Goal: Transaction & Acquisition: Purchase product/service

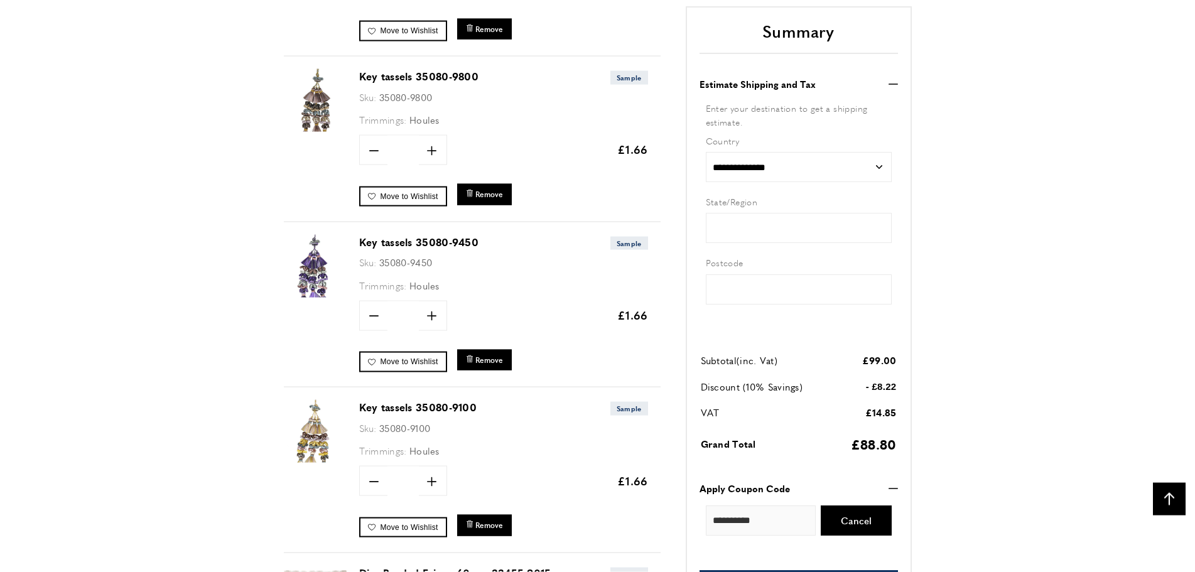
scroll to position [1492, 0]
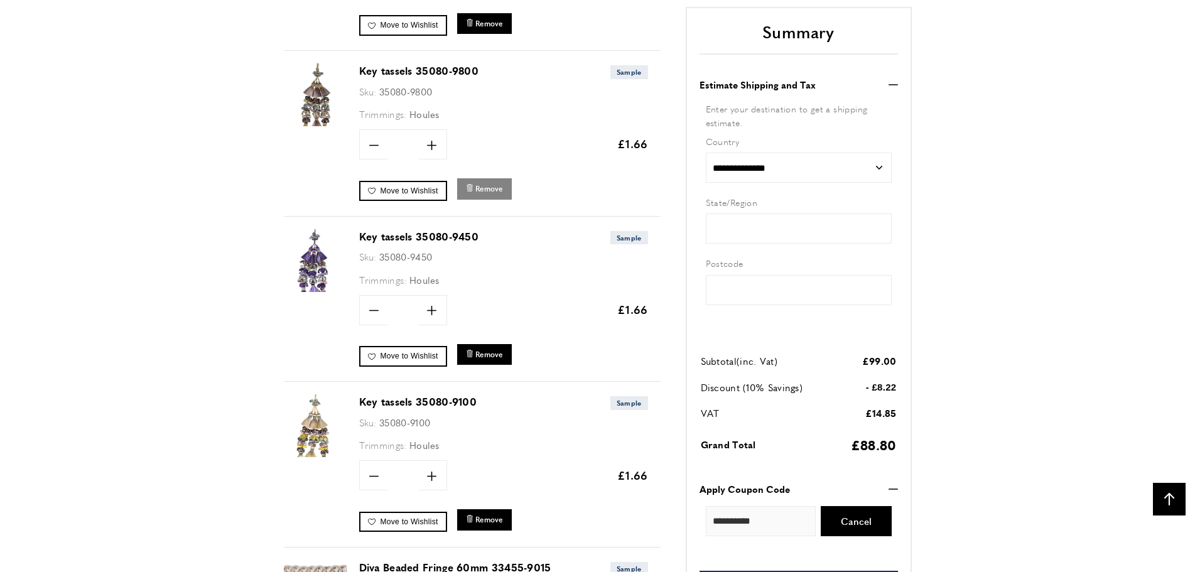
click at [485, 189] on span "Remove" at bounding box center [490, 188] width 28 height 11
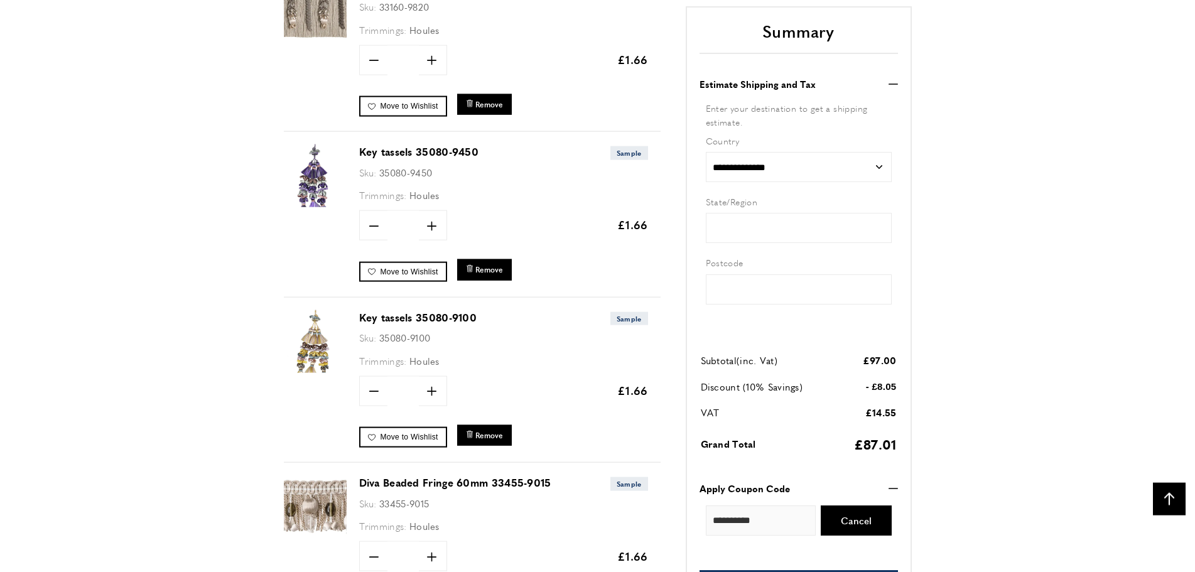
scroll to position [1454, 0]
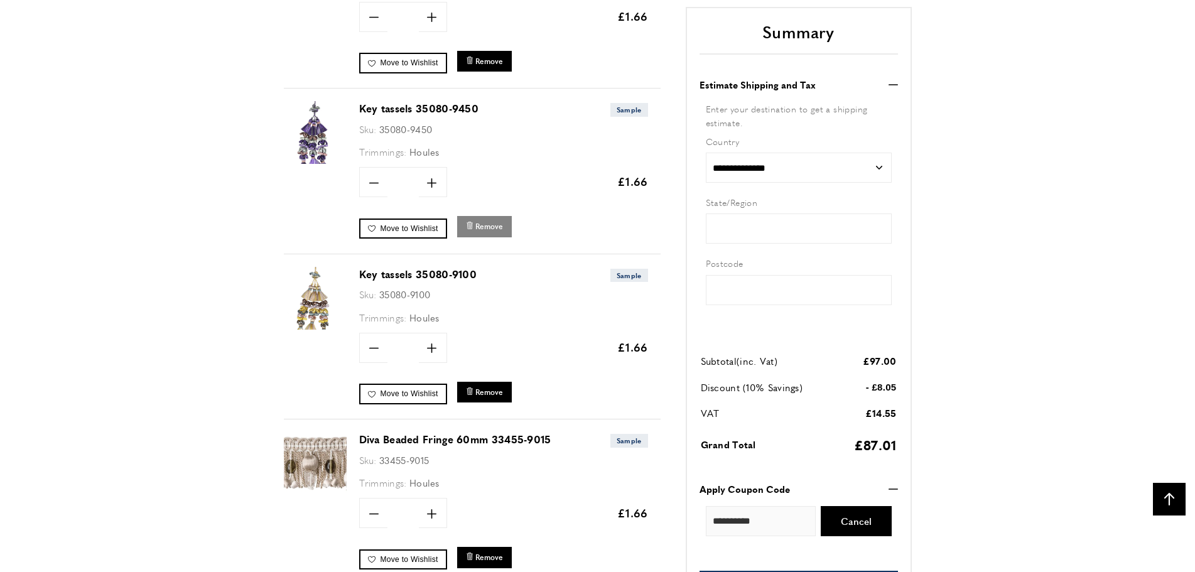
click at [492, 224] on span "Remove" at bounding box center [490, 226] width 28 height 11
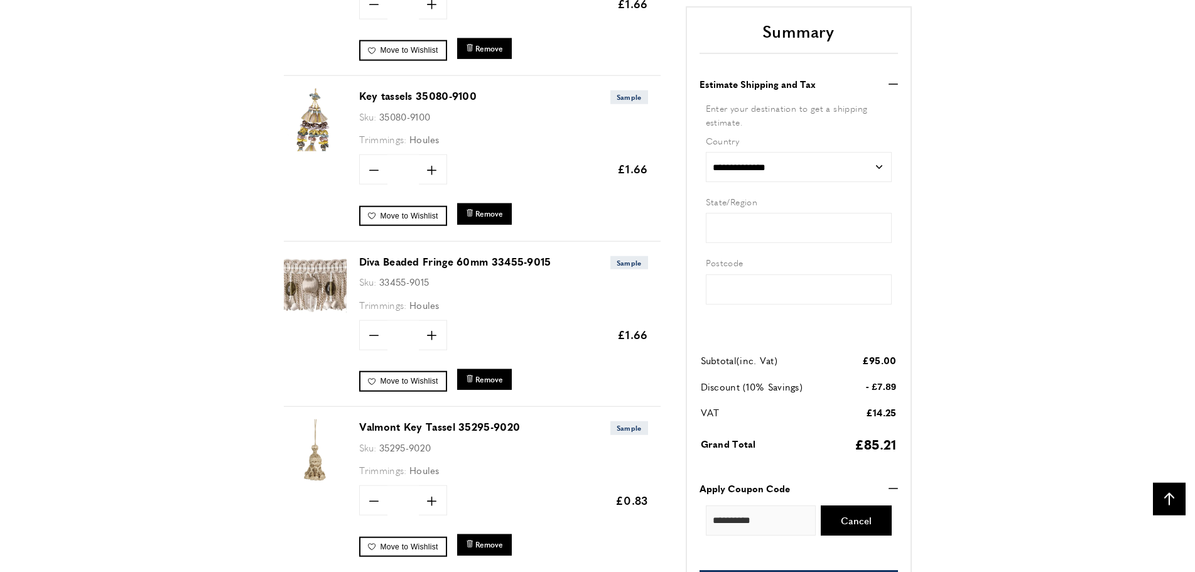
scroll to position [1342, 0]
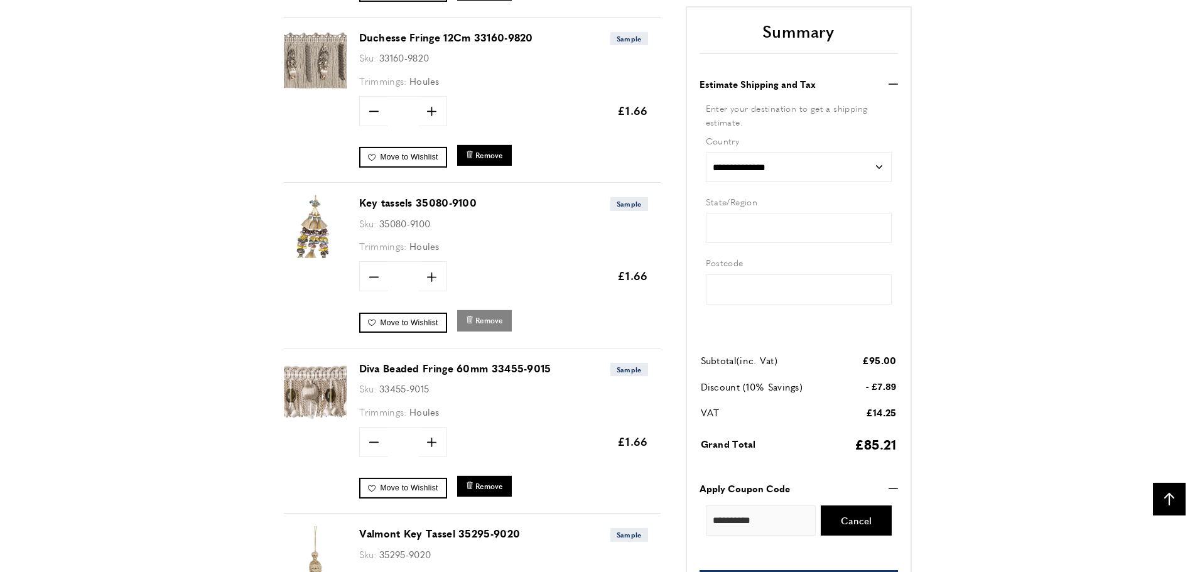
click at [480, 324] on span "Remove" at bounding box center [490, 320] width 28 height 11
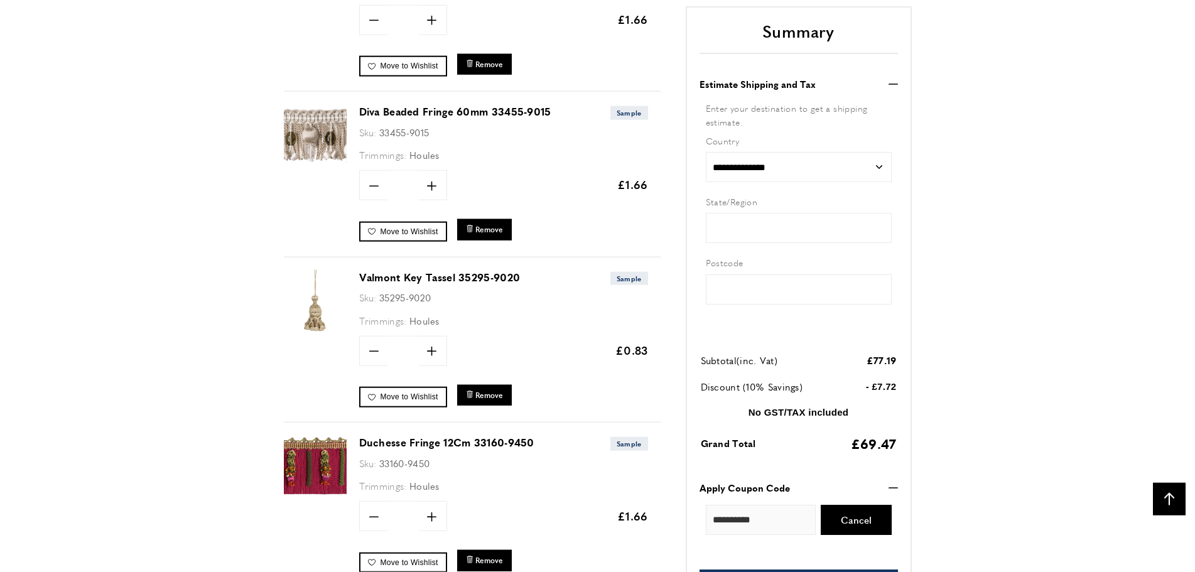
scroll to position [1492, 0]
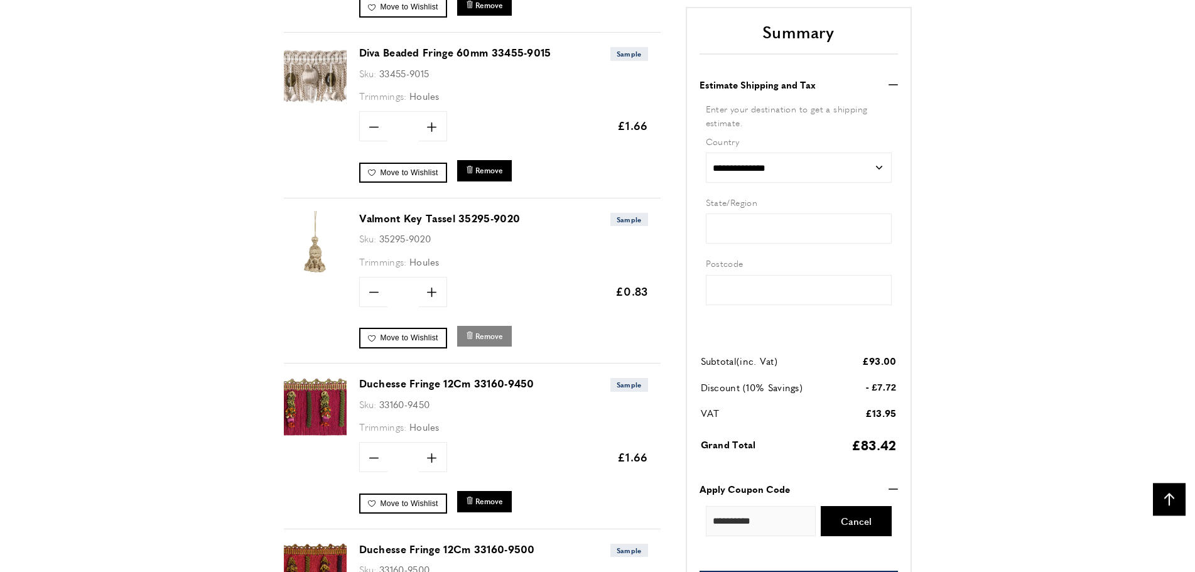
click at [492, 337] on span "Remove" at bounding box center [490, 336] width 28 height 11
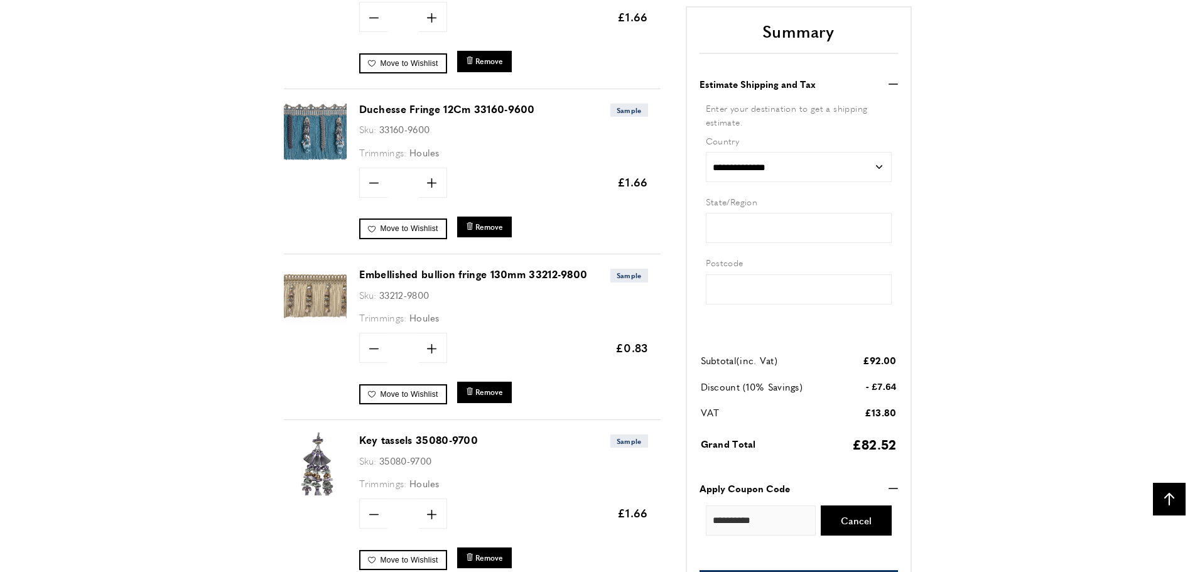
scroll to position [1934, 0]
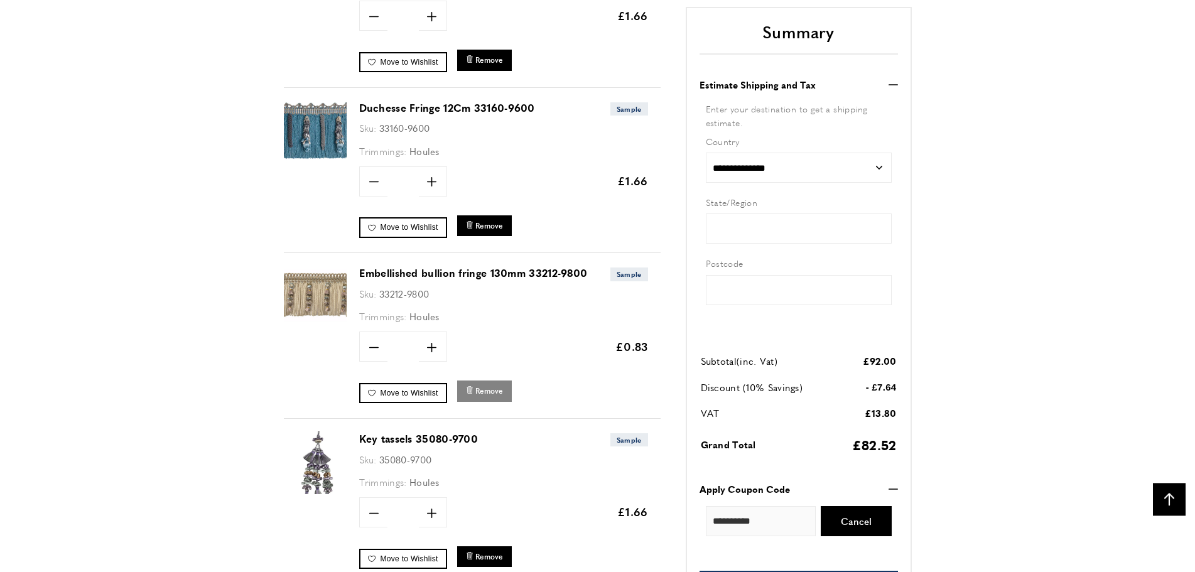
click at [487, 388] on span "Remove" at bounding box center [490, 391] width 28 height 11
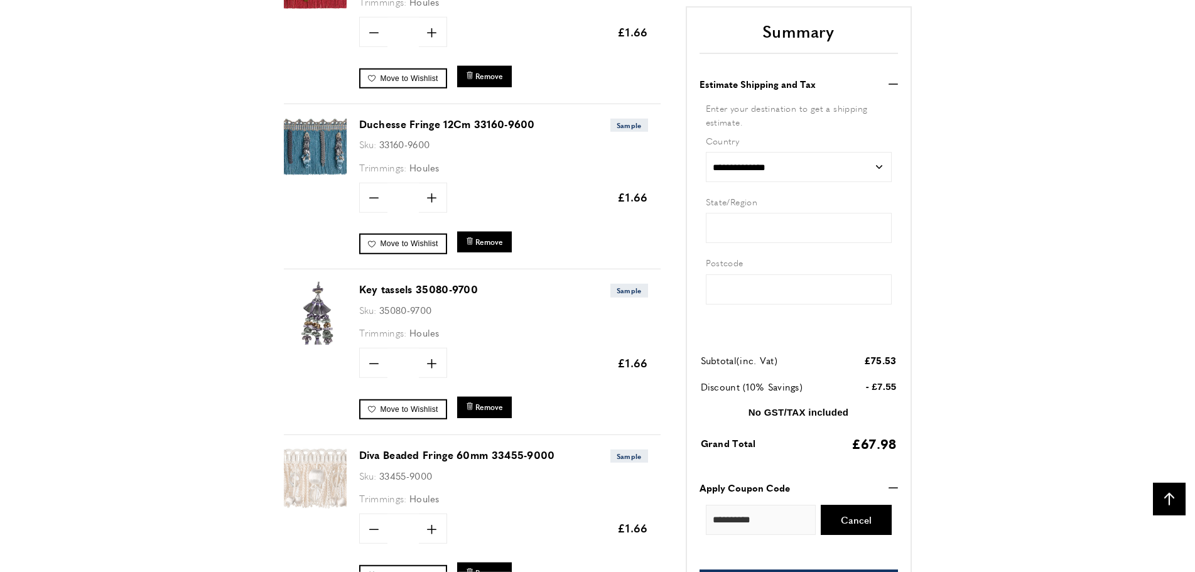
scroll to position [1954, 0]
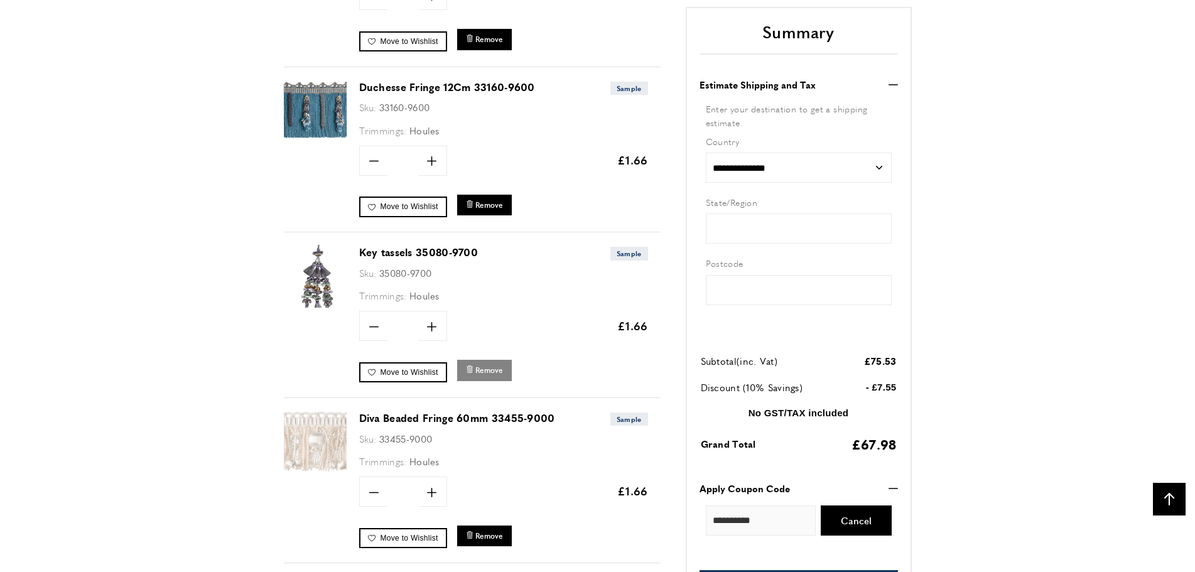
click at [492, 368] on span "Remove" at bounding box center [490, 370] width 28 height 11
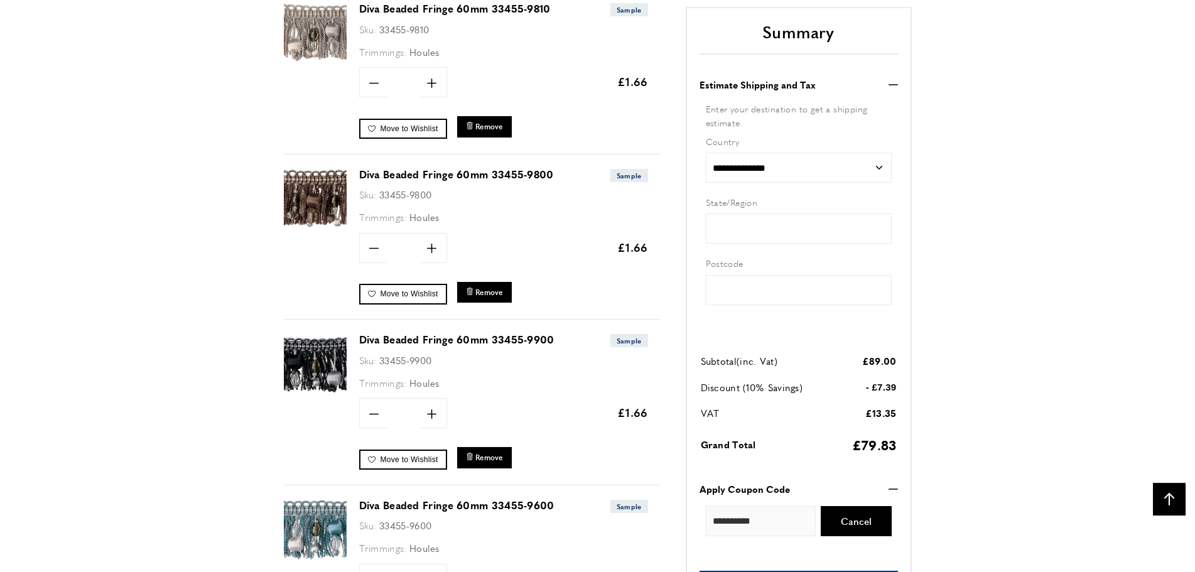
scroll to position [3044, 0]
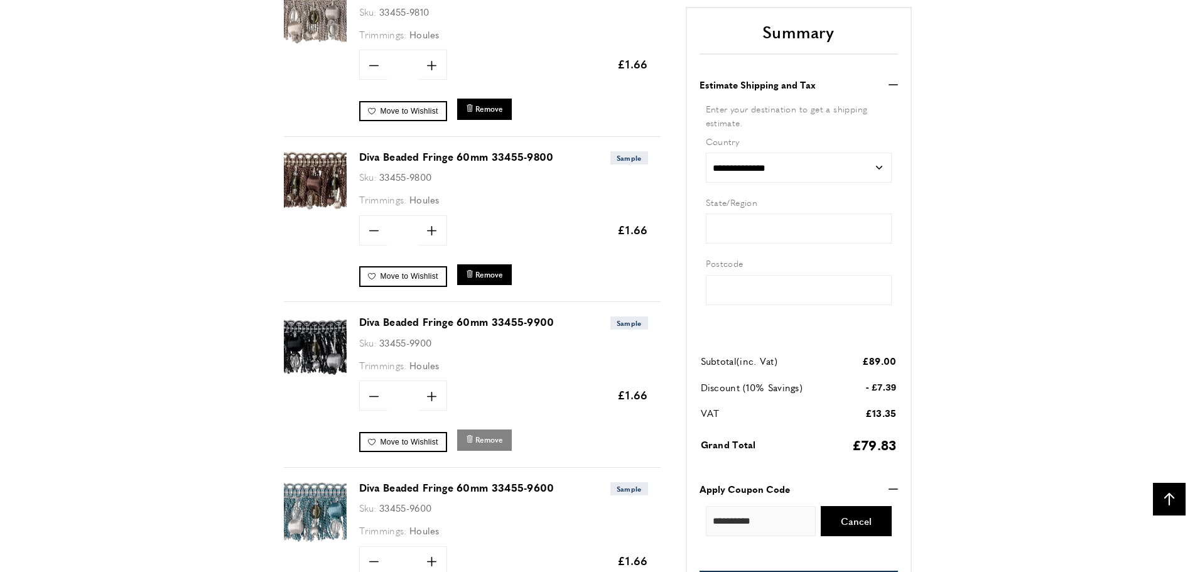
click at [485, 438] on span "Remove" at bounding box center [490, 440] width 28 height 11
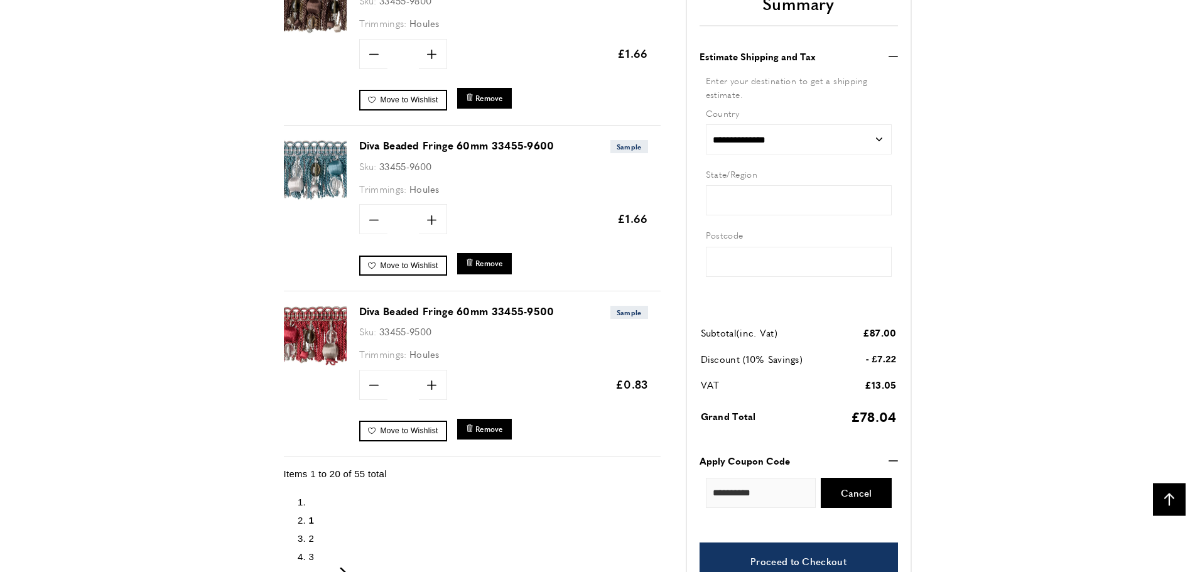
scroll to position [0, 177]
click at [486, 427] on span "Remove" at bounding box center [490, 429] width 28 height 11
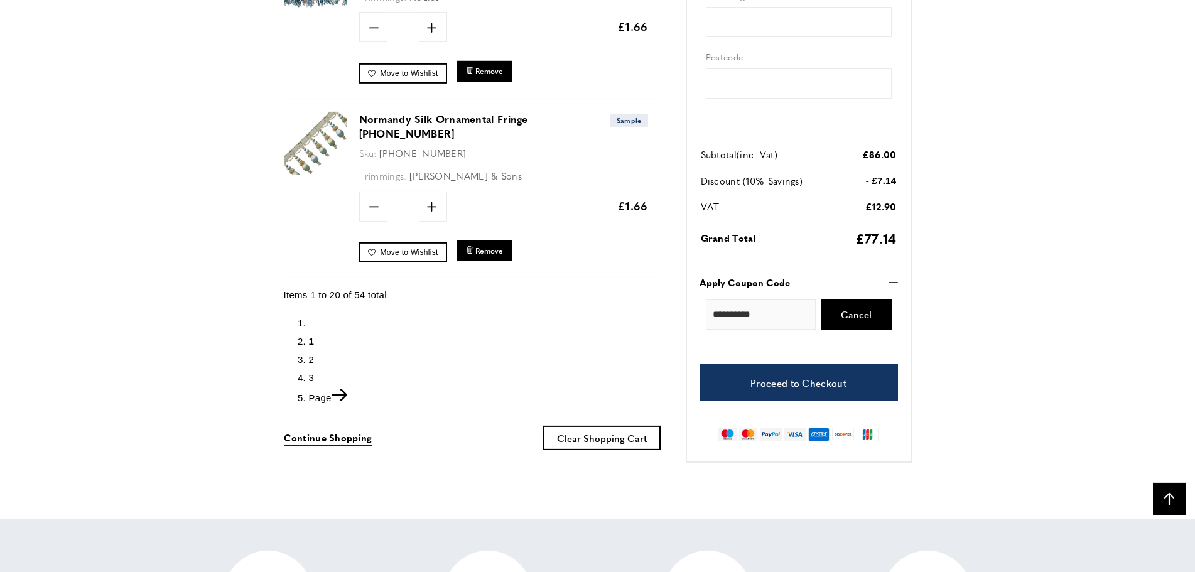
scroll to position [3460, 0]
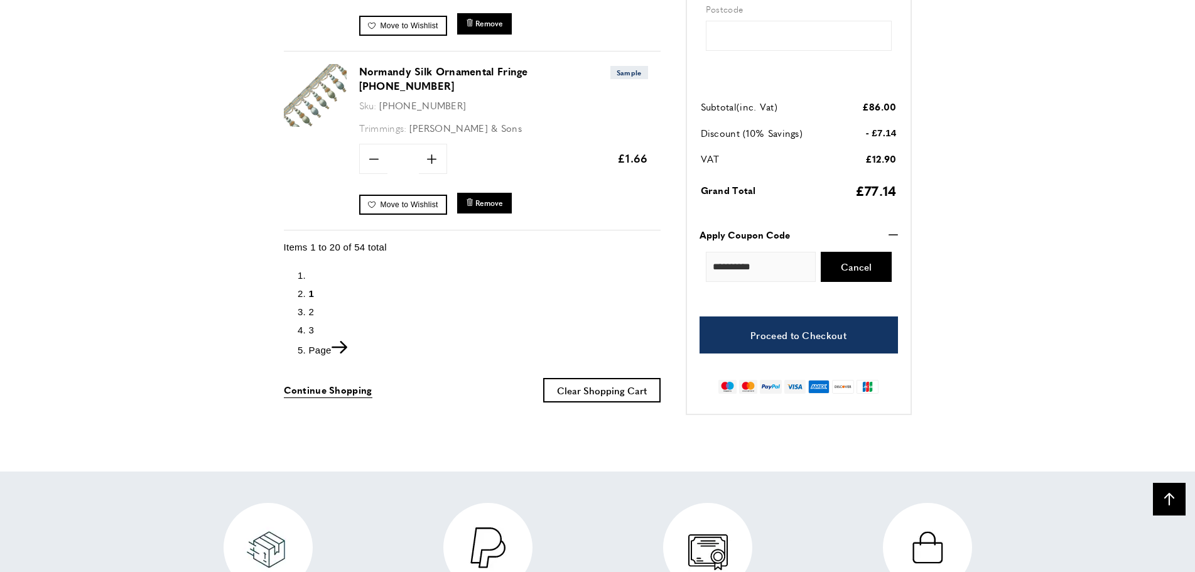
click at [310, 307] on span "2" at bounding box center [312, 312] width 6 height 11
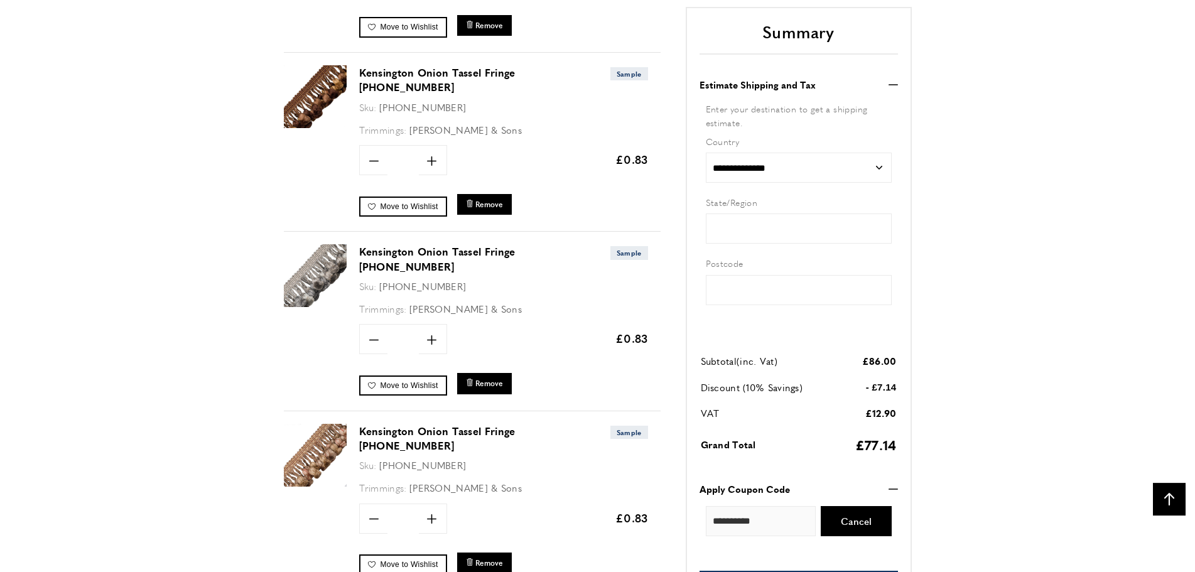
scroll to position [3380, 0]
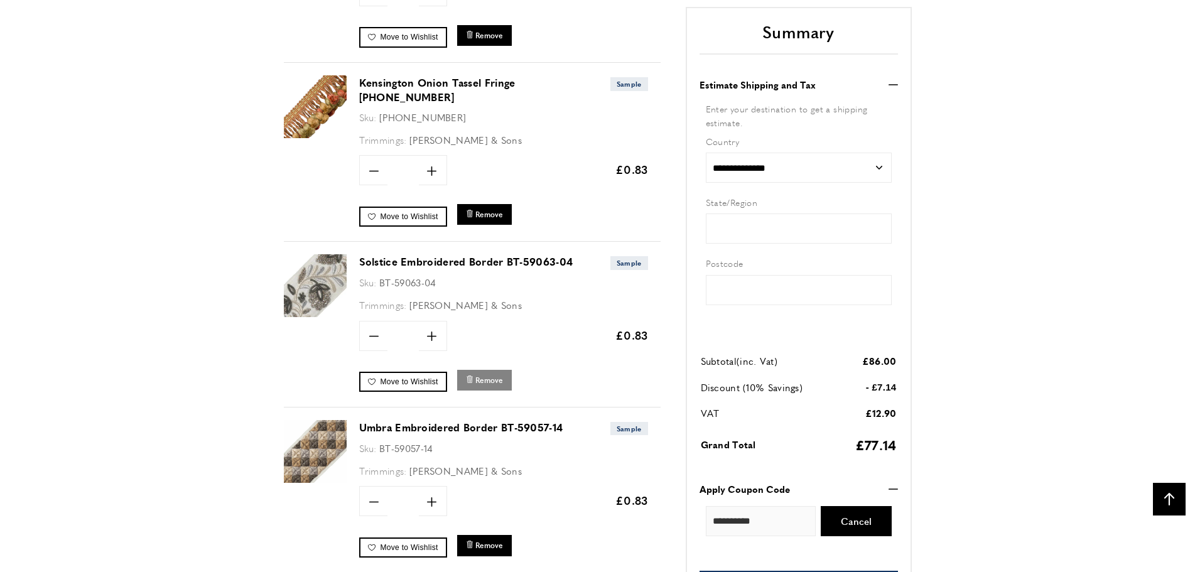
scroll to position [0, 177]
click at [499, 375] on span "Remove" at bounding box center [490, 380] width 28 height 11
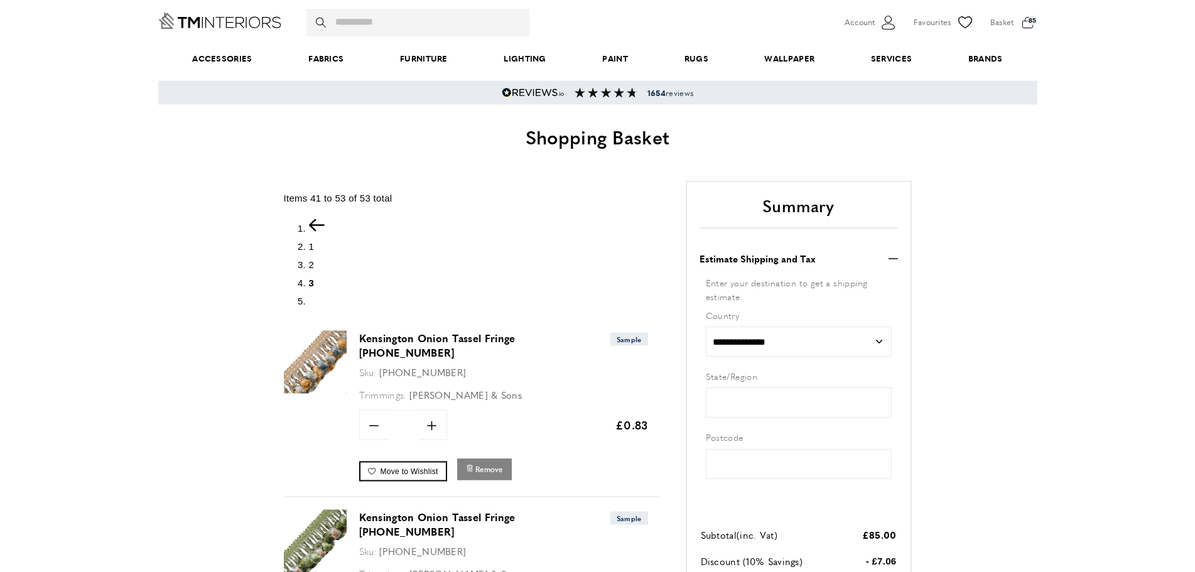
scroll to position [48, 0]
click at [486, 464] on span "Remove" at bounding box center [490, 469] width 28 height 11
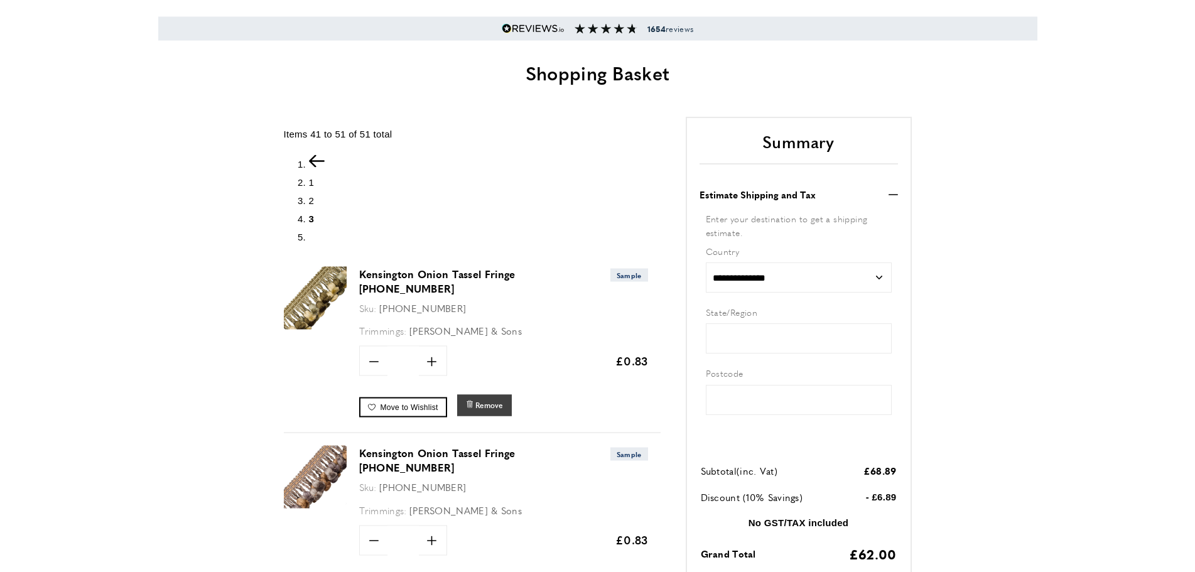
scroll to position [112, 0]
click at [487, 400] on span "Remove" at bounding box center [490, 405] width 28 height 11
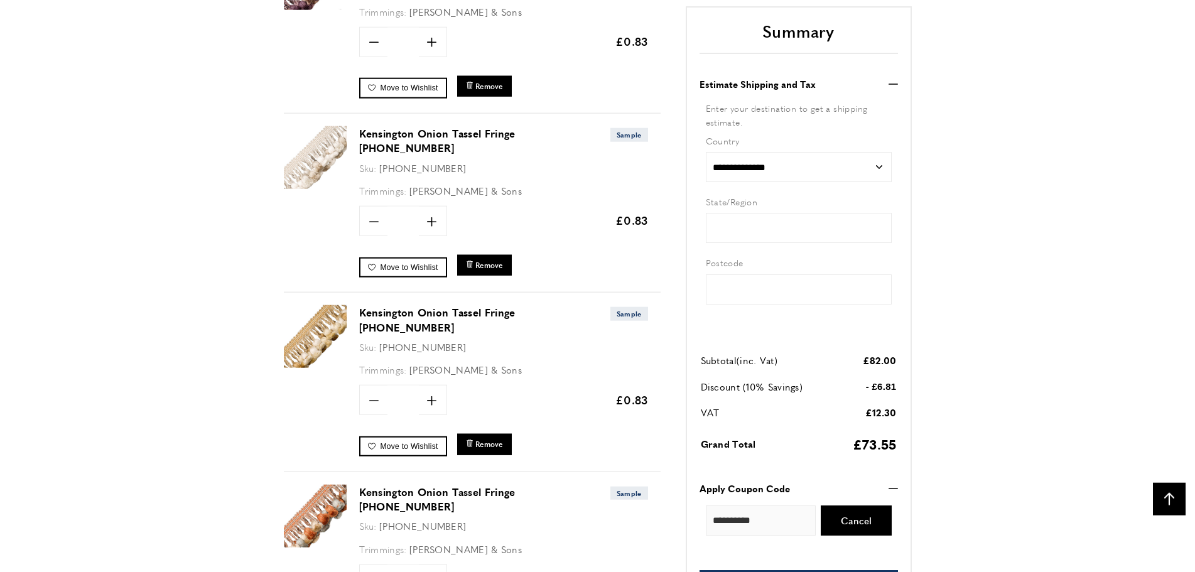
scroll to position [673, 0]
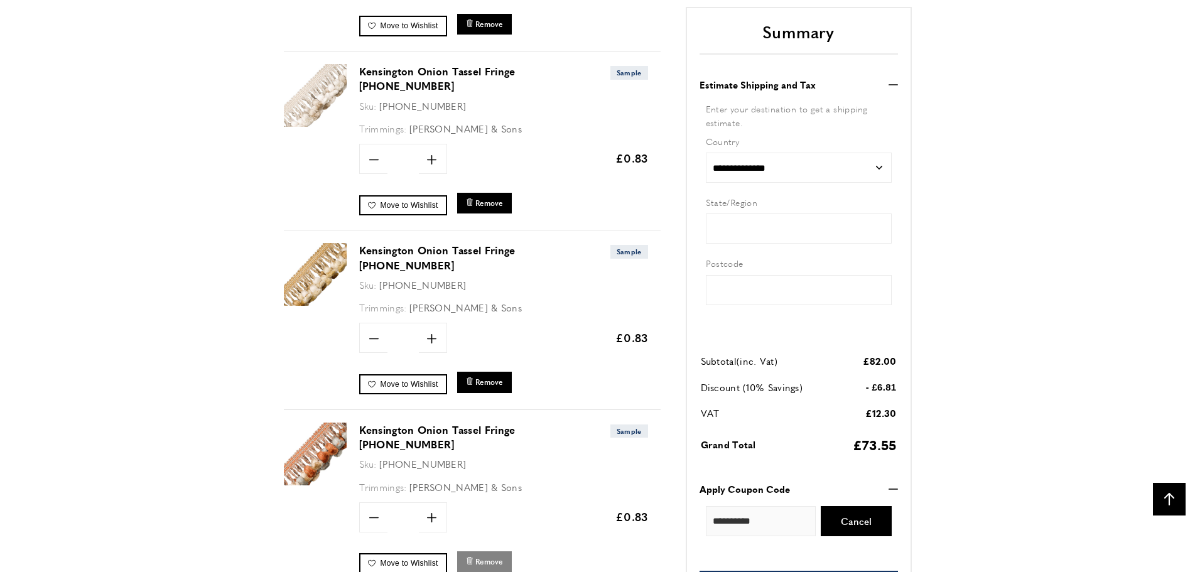
click at [486, 557] on span "Remove" at bounding box center [490, 562] width 28 height 11
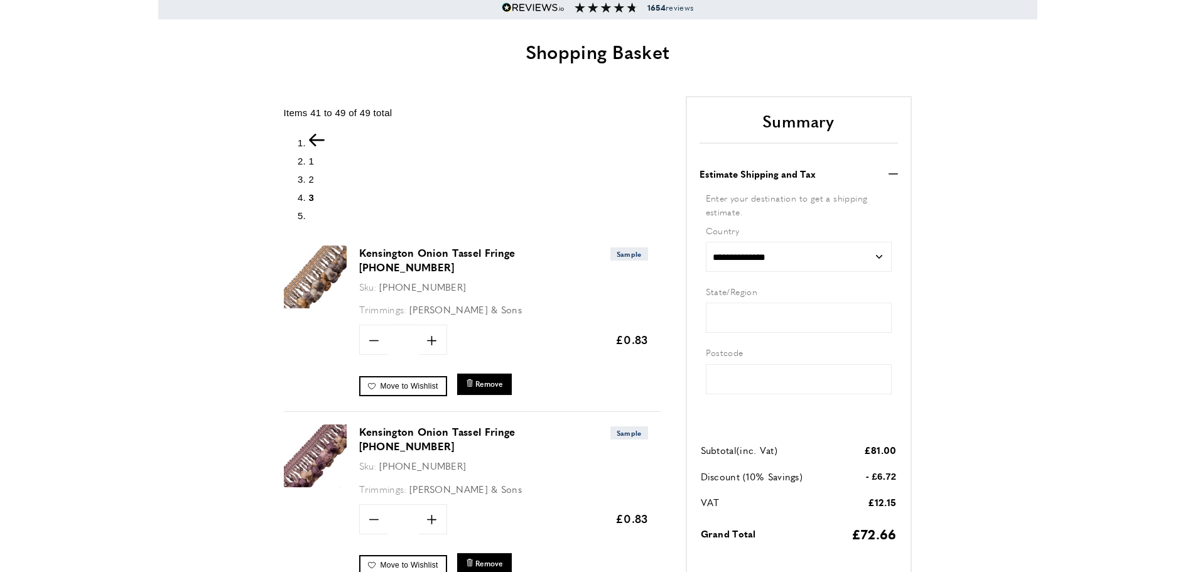
scroll to position [144, 0]
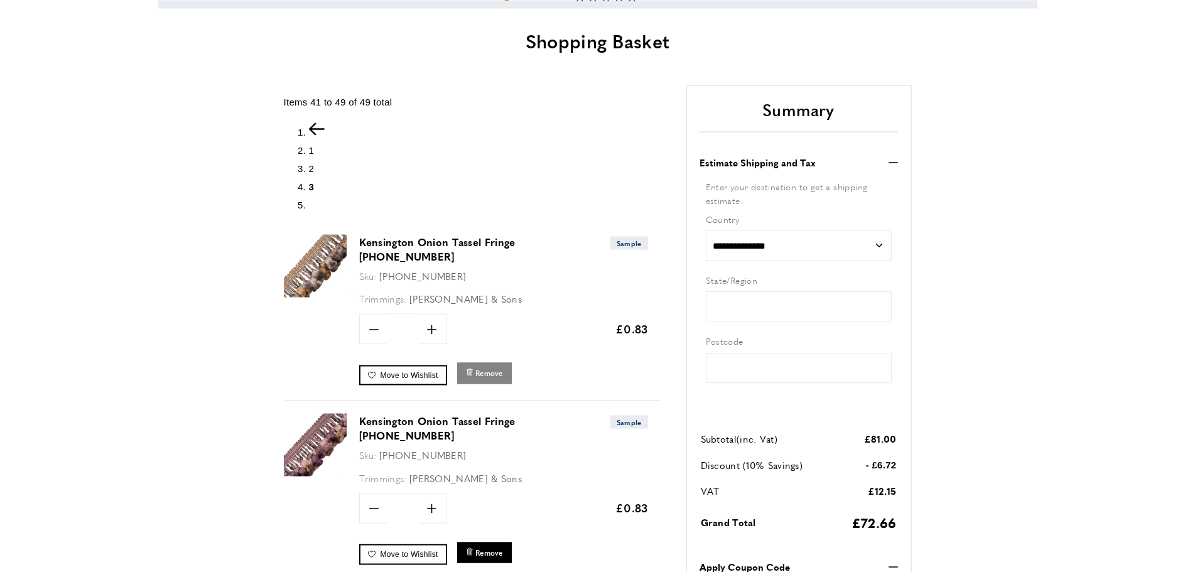
click at [489, 367] on span "Remove" at bounding box center [490, 372] width 28 height 11
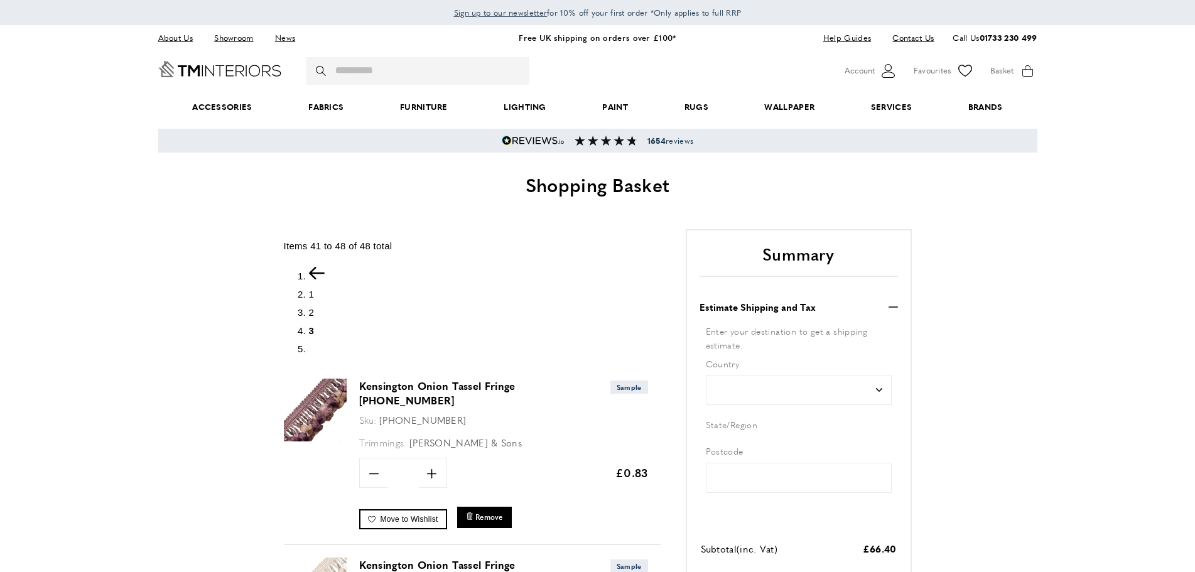
scroll to position [128, 0]
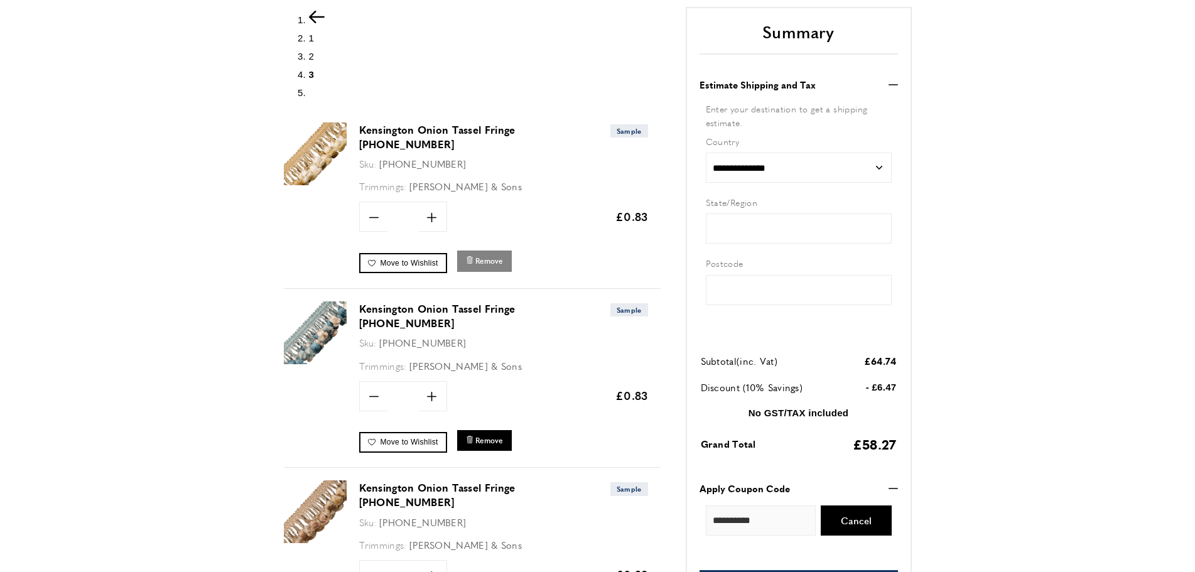
click at [487, 256] on span "Remove" at bounding box center [490, 261] width 28 height 11
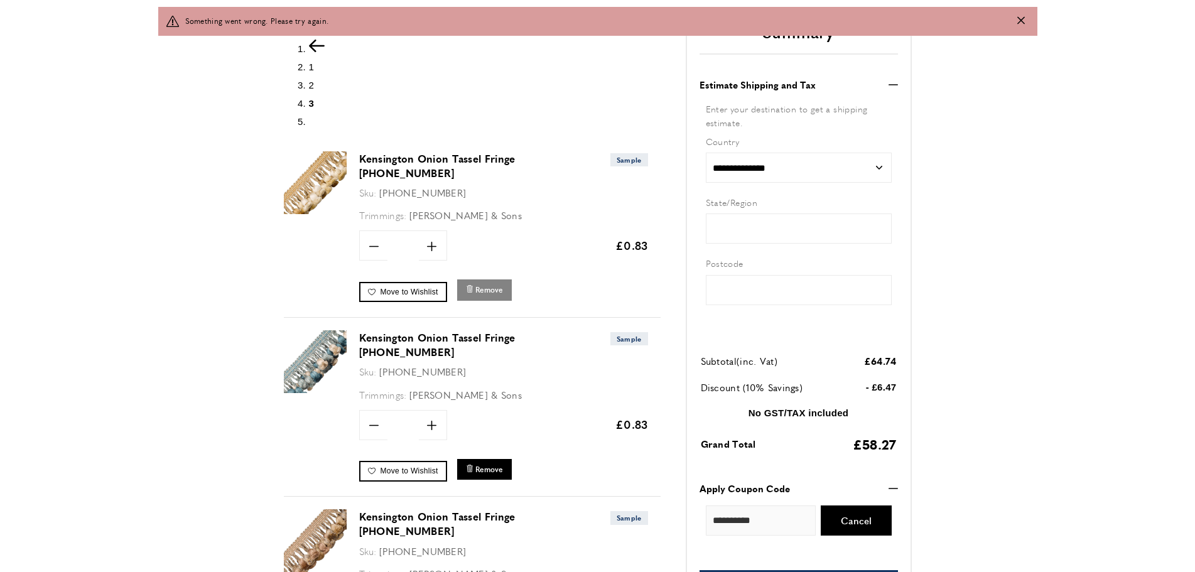
scroll to position [285, 0]
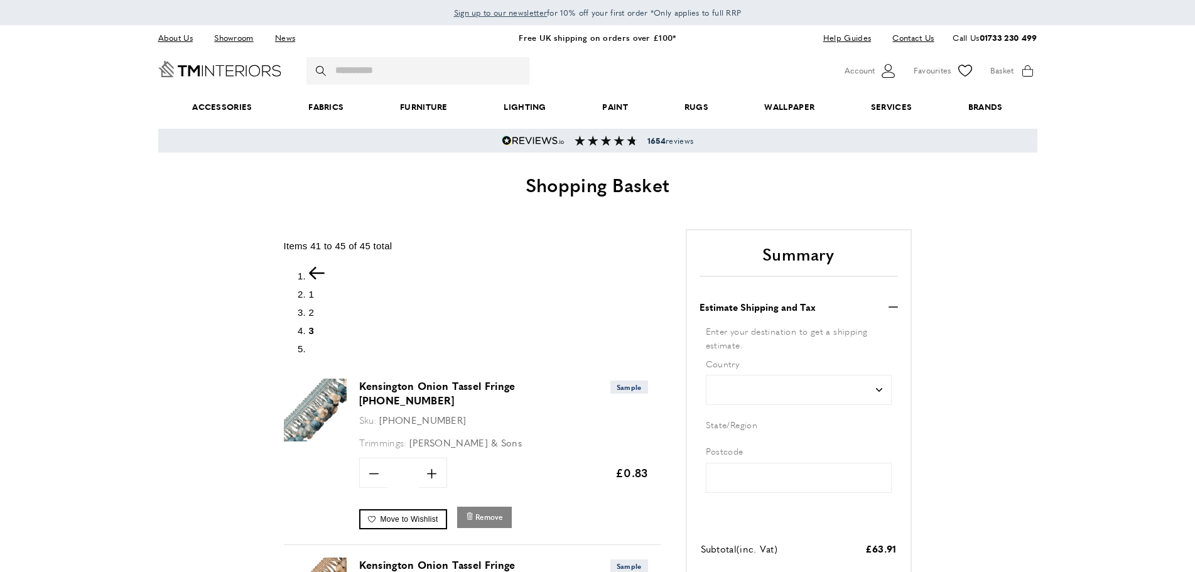
click at [492, 512] on span "Remove" at bounding box center [490, 517] width 28 height 11
click at [487, 512] on span "Remove" at bounding box center [490, 517] width 28 height 11
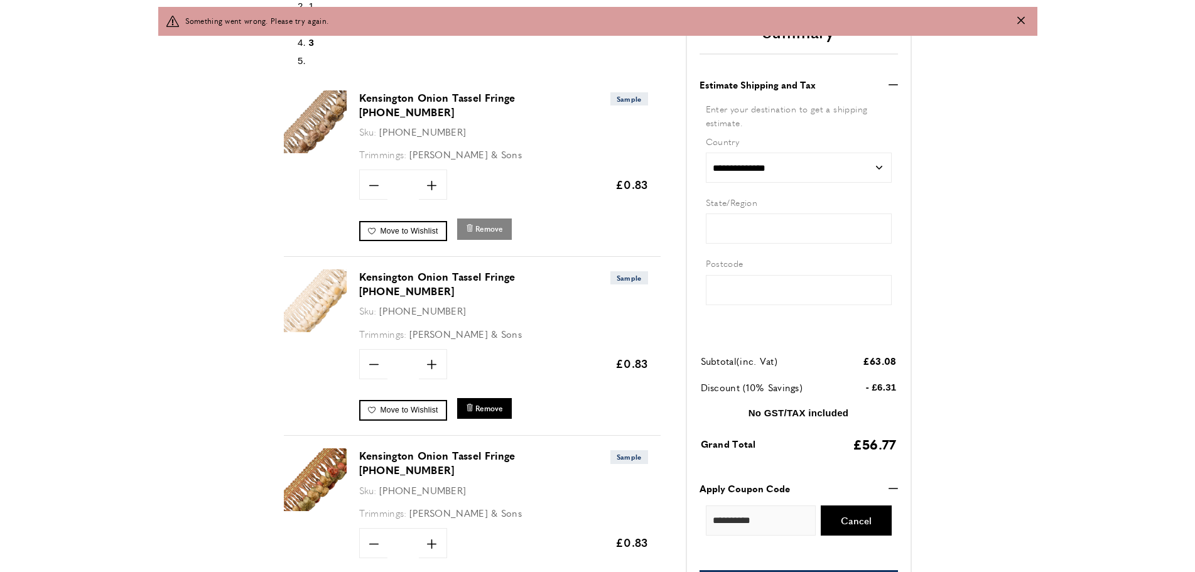
scroll to position [317, 0]
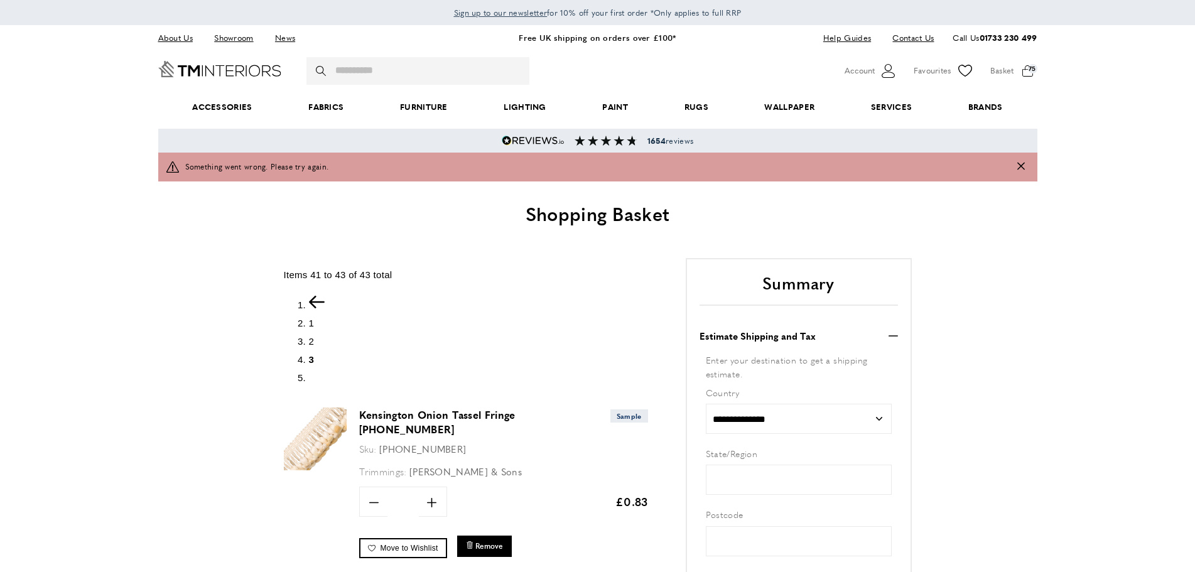
scroll to position [253, 0]
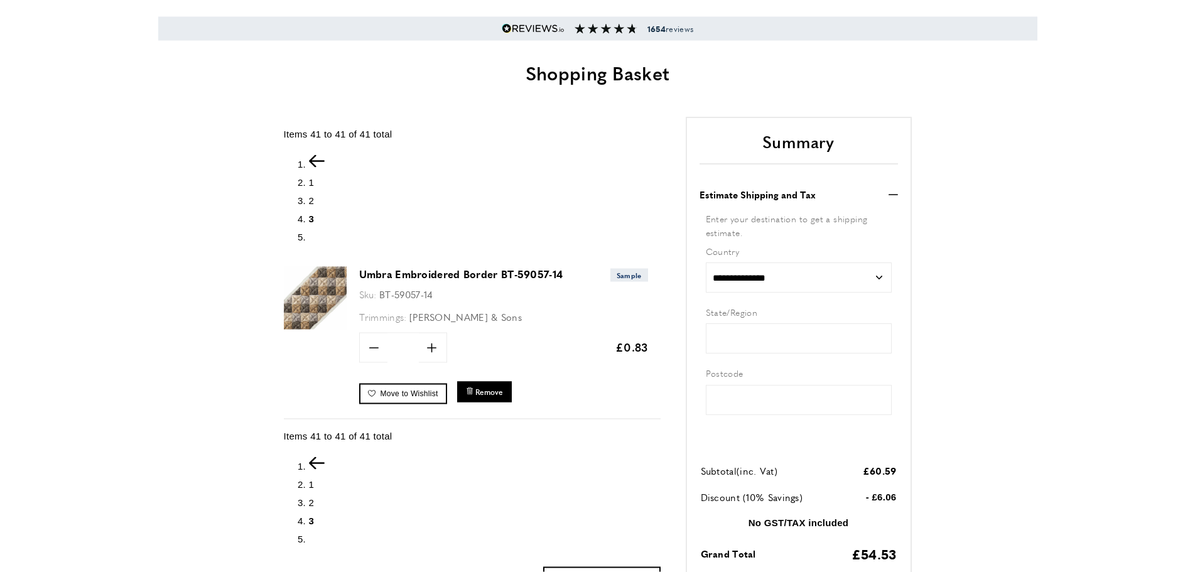
scroll to position [112, 0]
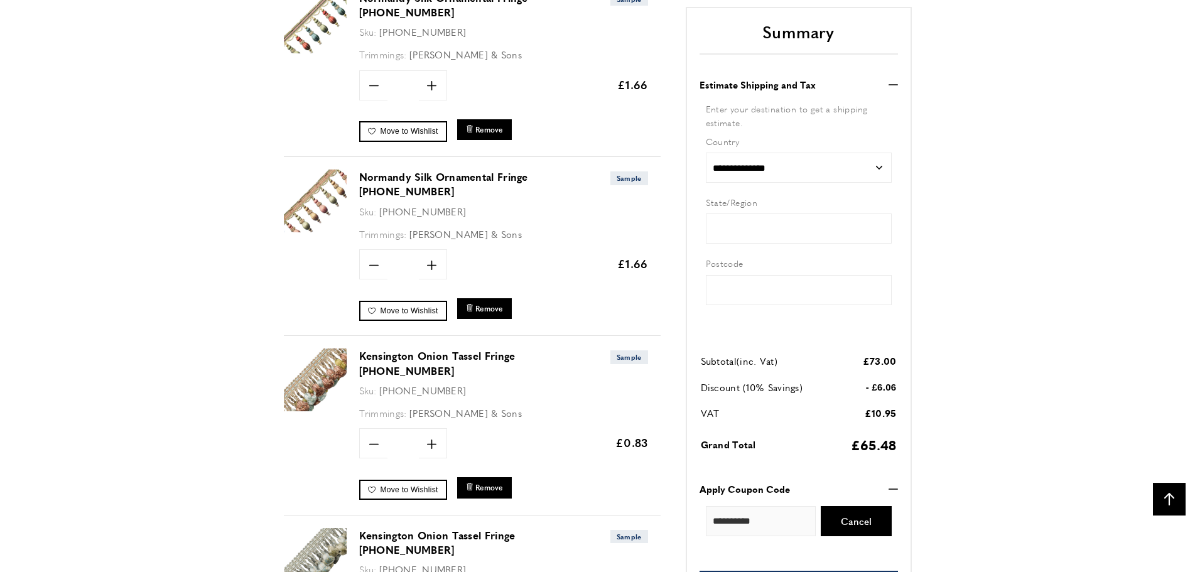
scroll to position [2211, 0]
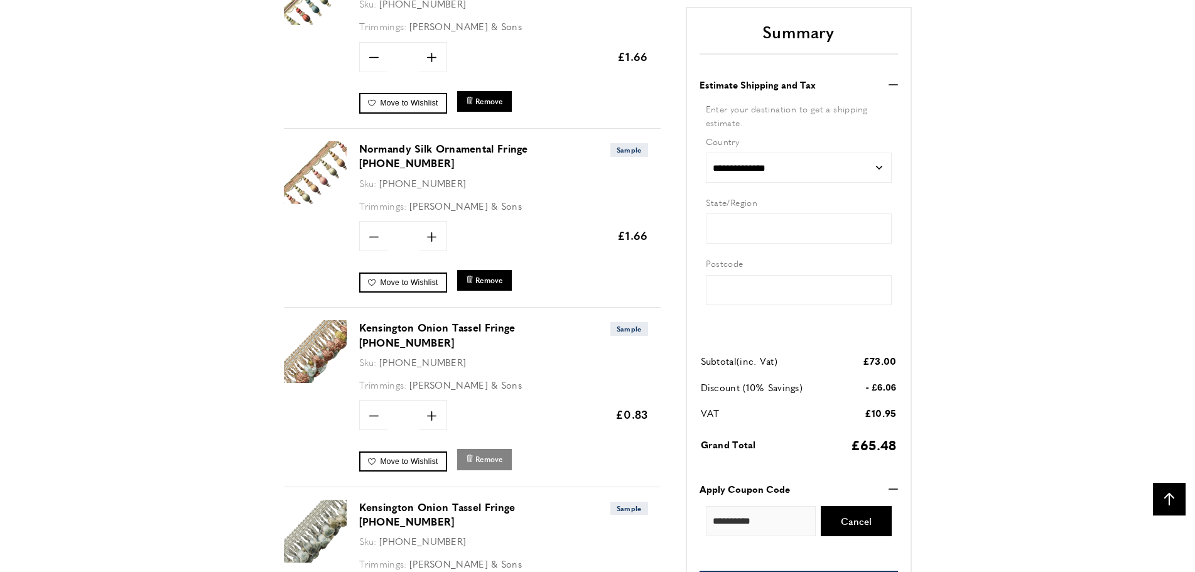
click at [501, 454] on span "Remove" at bounding box center [490, 459] width 28 height 11
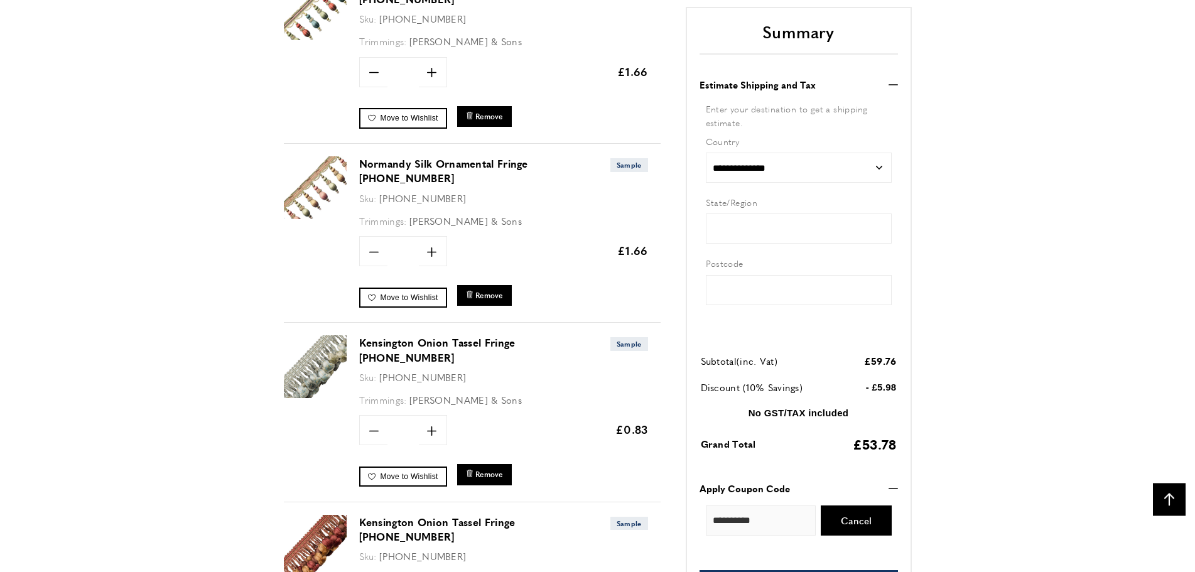
scroll to position [2211, 0]
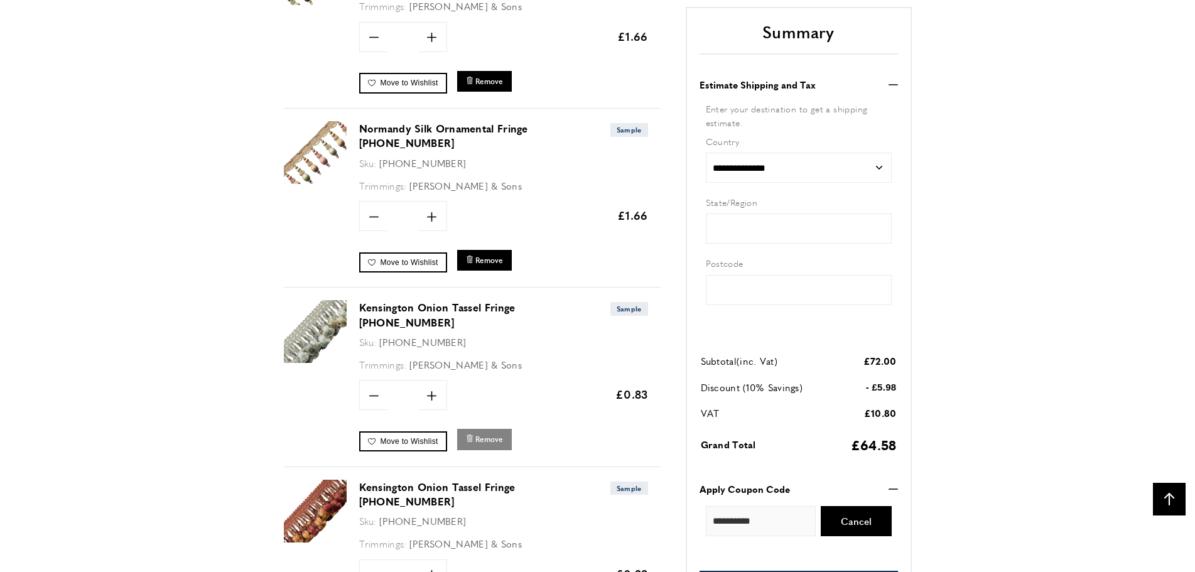
click at [484, 434] on span "Remove" at bounding box center [490, 439] width 28 height 11
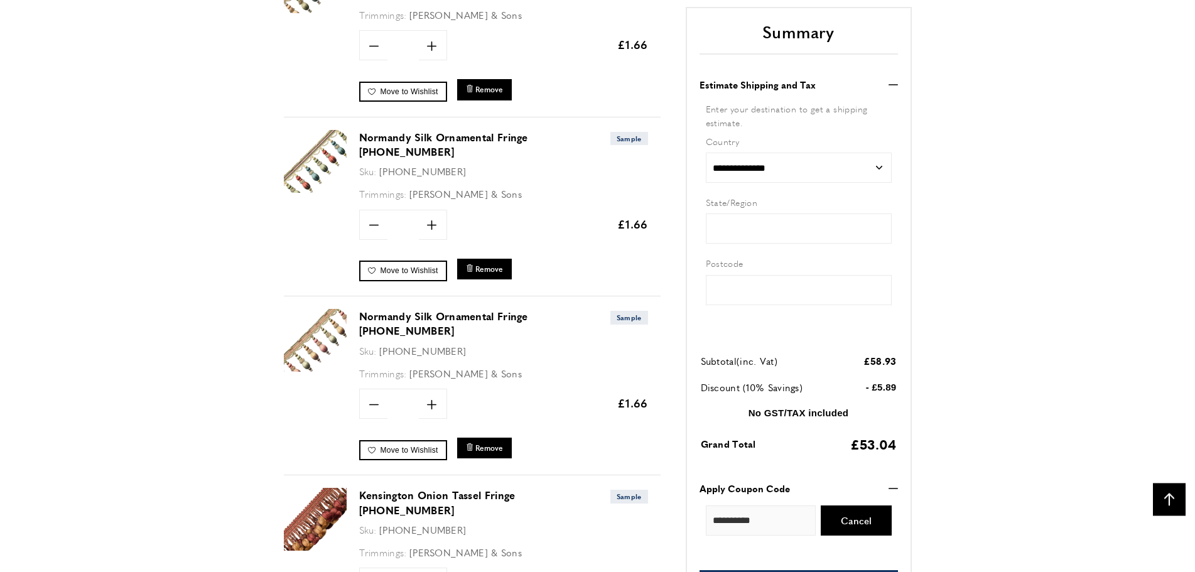
scroll to position [2099, 0]
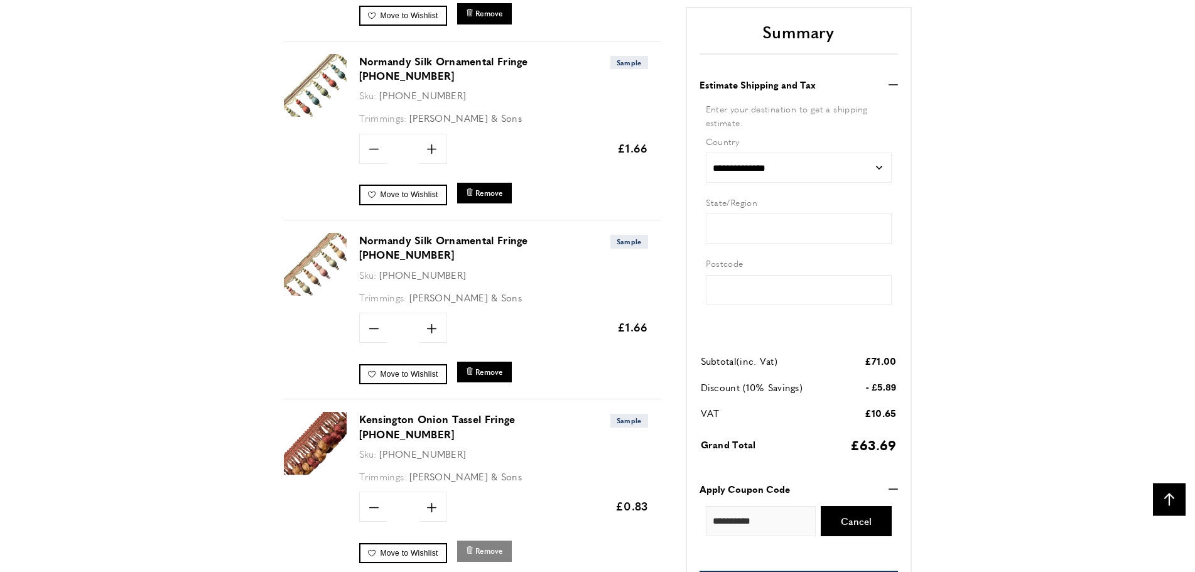
click at [489, 541] on button "bin Remove" at bounding box center [484, 551] width 55 height 21
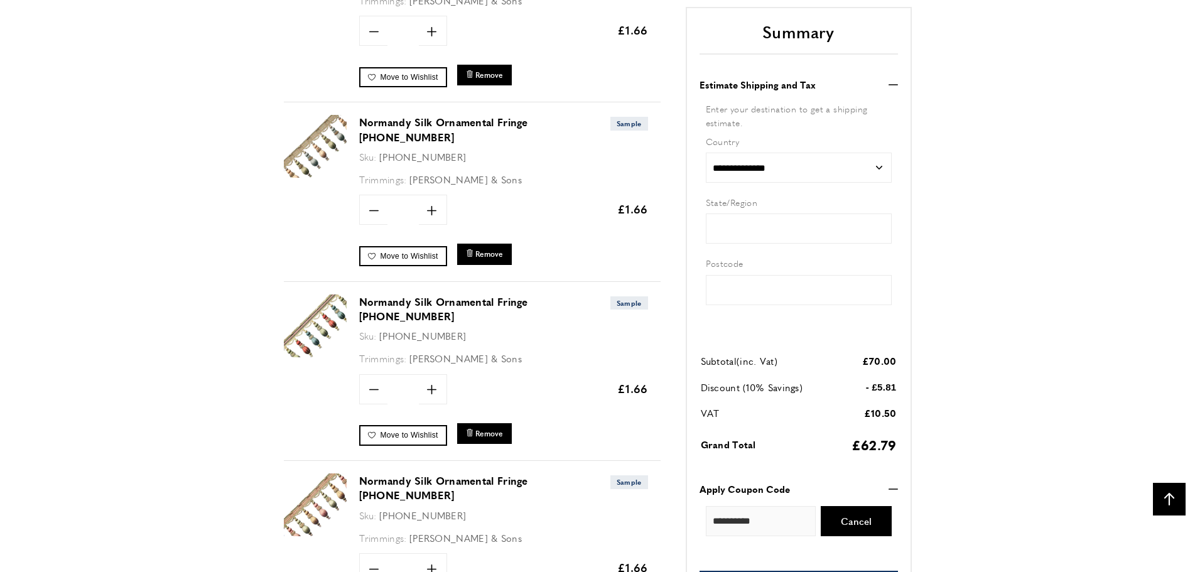
scroll to position [2131, 0]
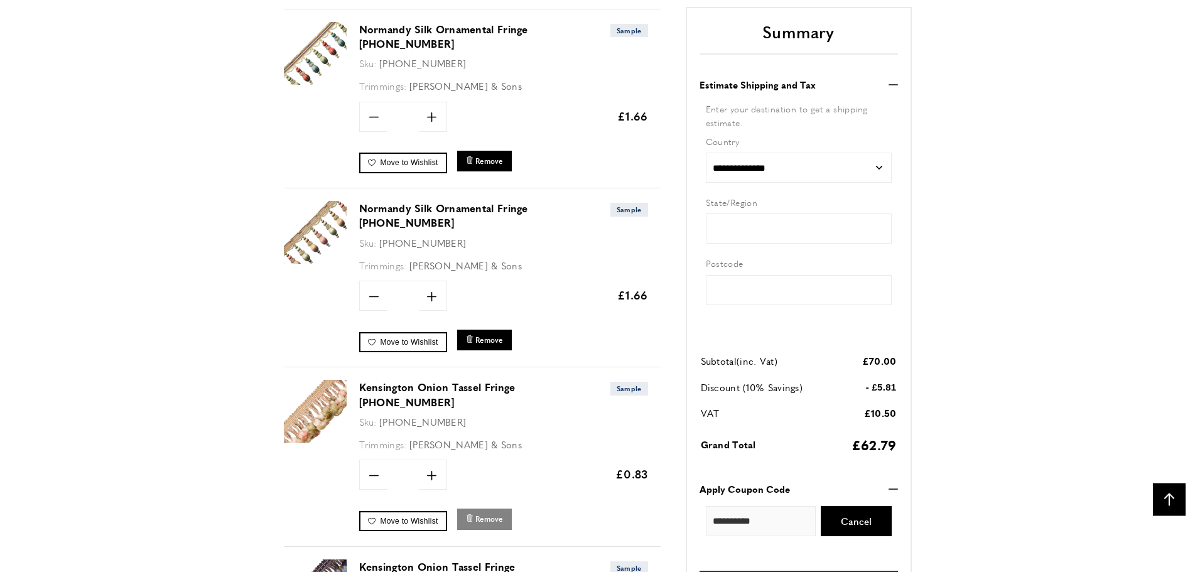
click at [487, 514] on span "Remove" at bounding box center [490, 519] width 28 height 11
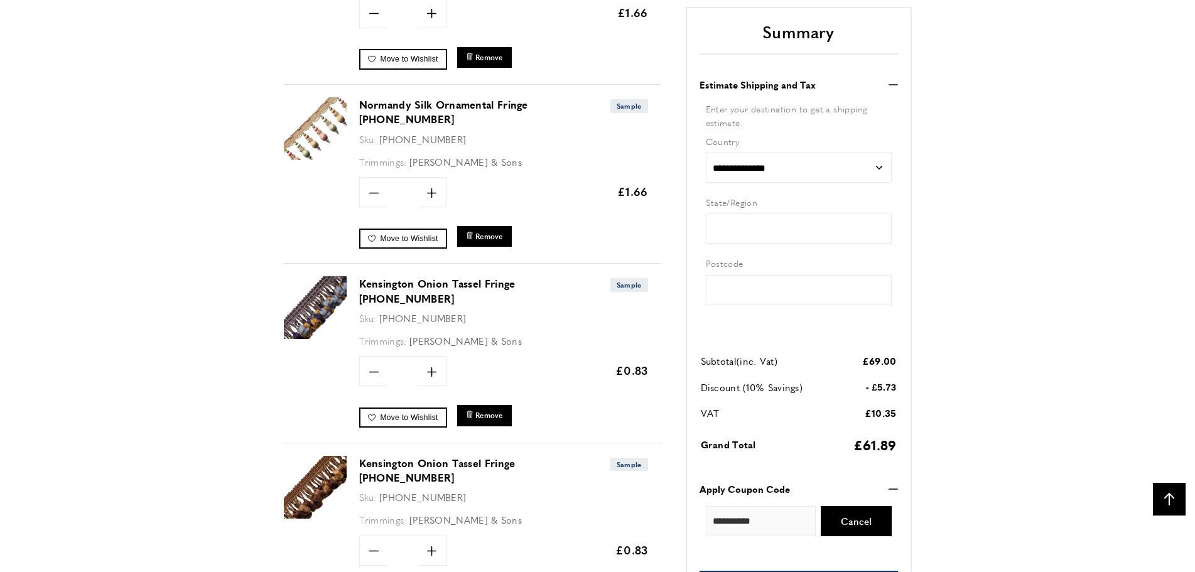
scroll to position [2323, 0]
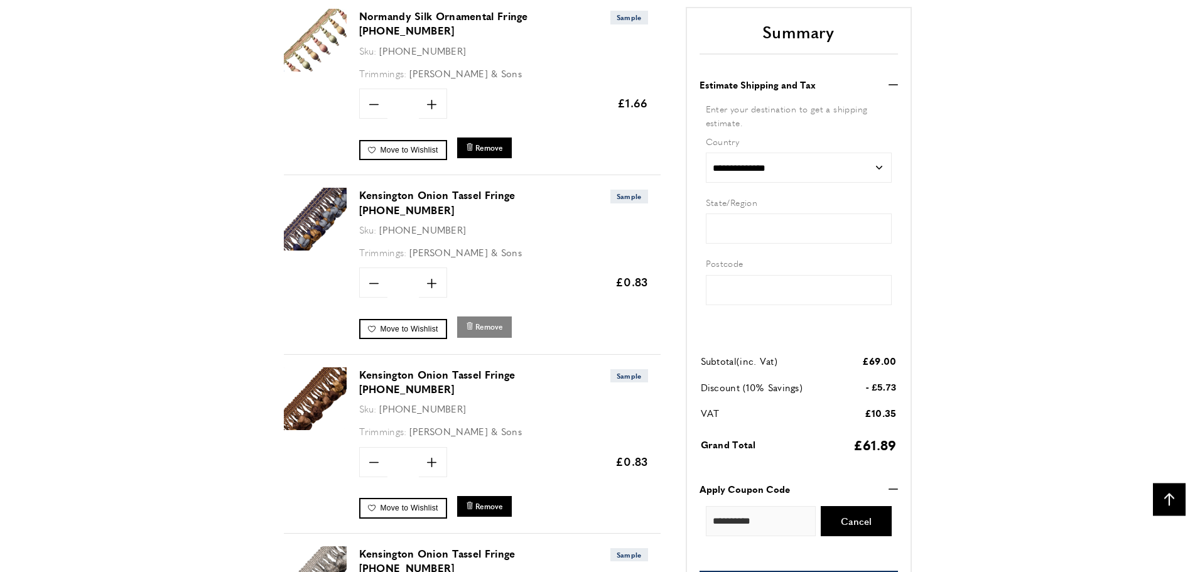
click at [491, 322] on span "Remove" at bounding box center [490, 327] width 28 height 11
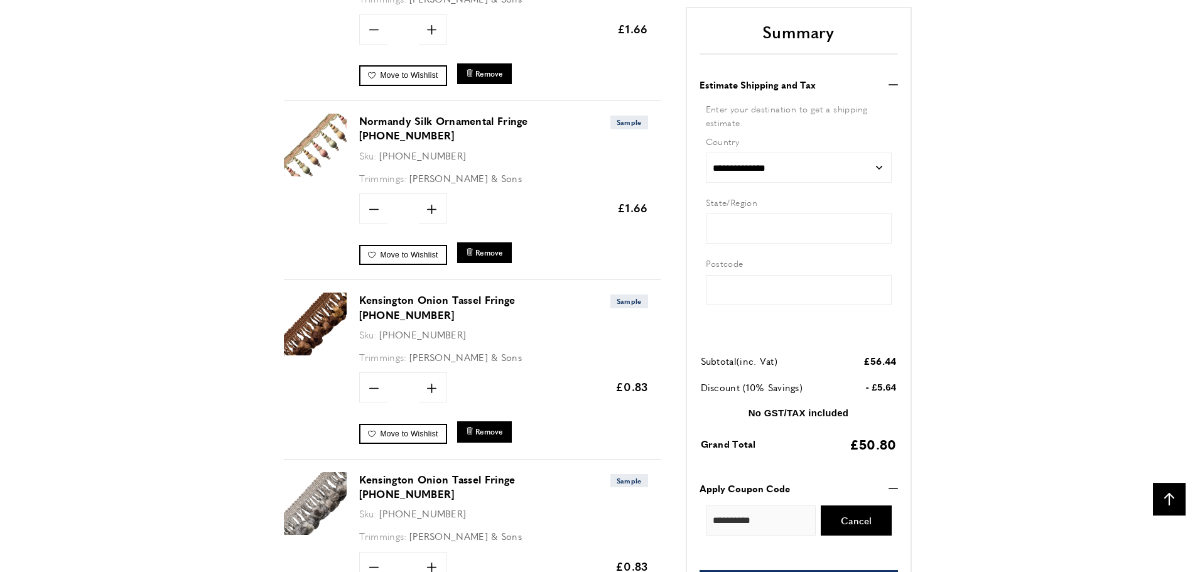
scroll to position [2291, 0]
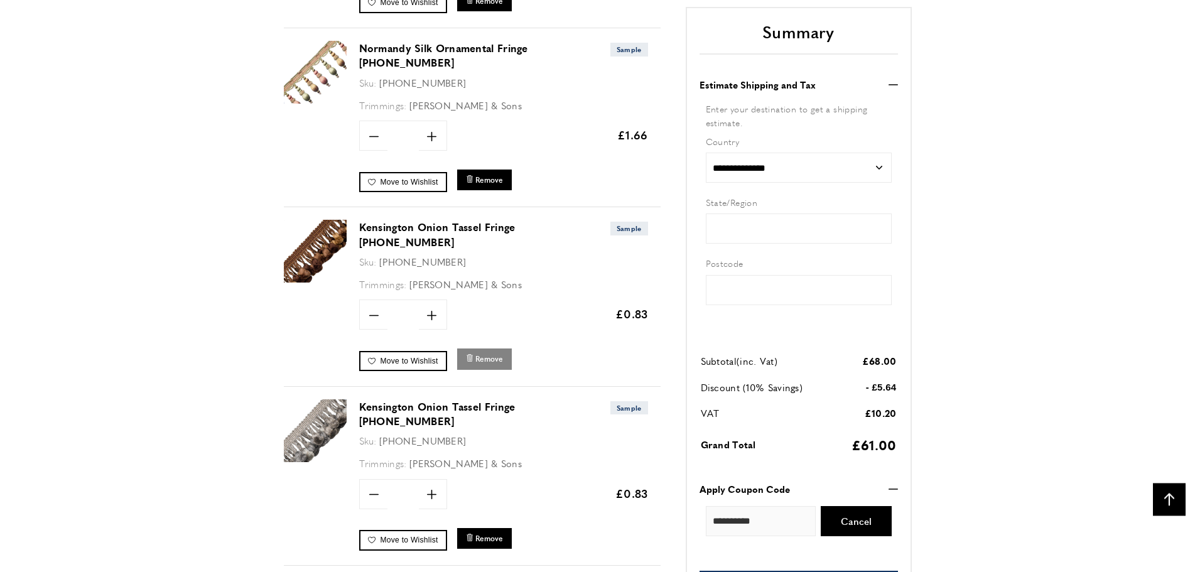
click at [488, 354] on span "Remove" at bounding box center [490, 359] width 28 height 11
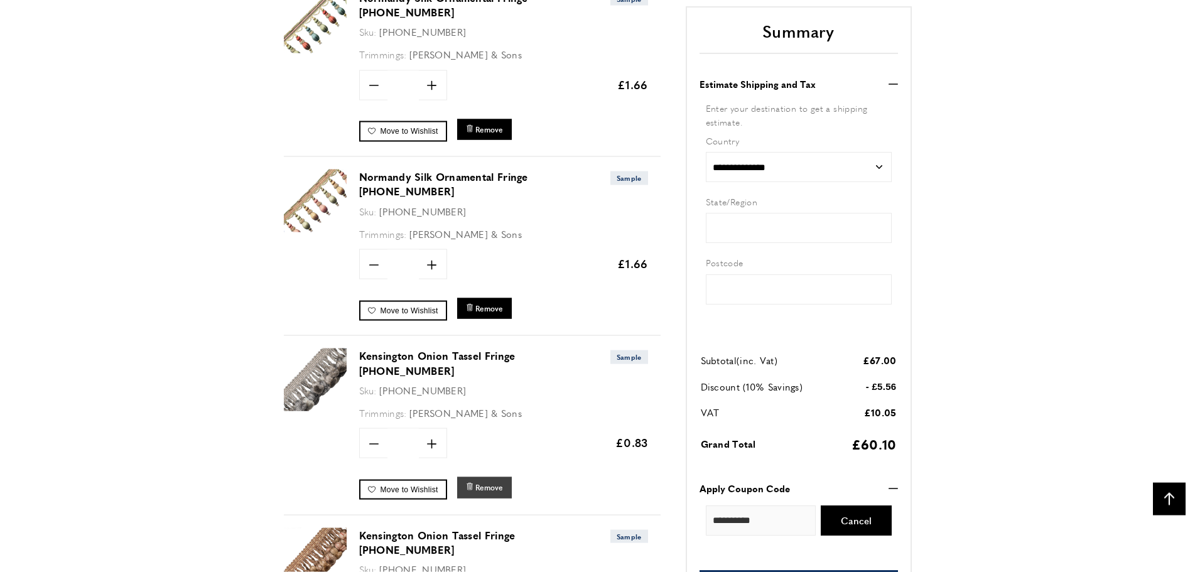
scroll to position [2163, 0]
click at [493, 482] on span "Remove" at bounding box center [490, 487] width 28 height 11
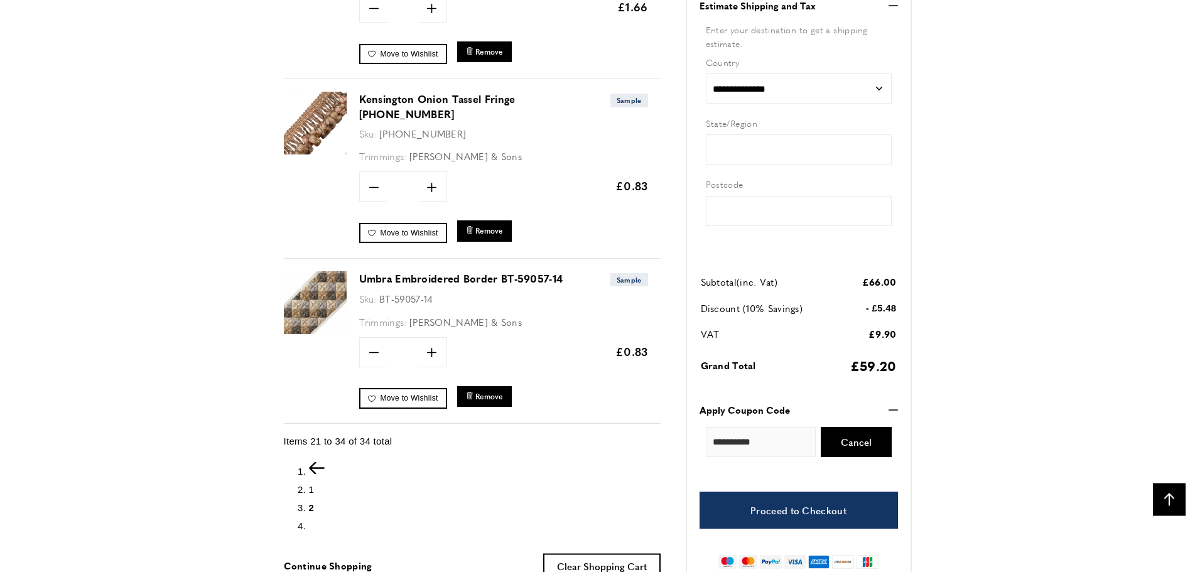
scroll to position [2179, 0]
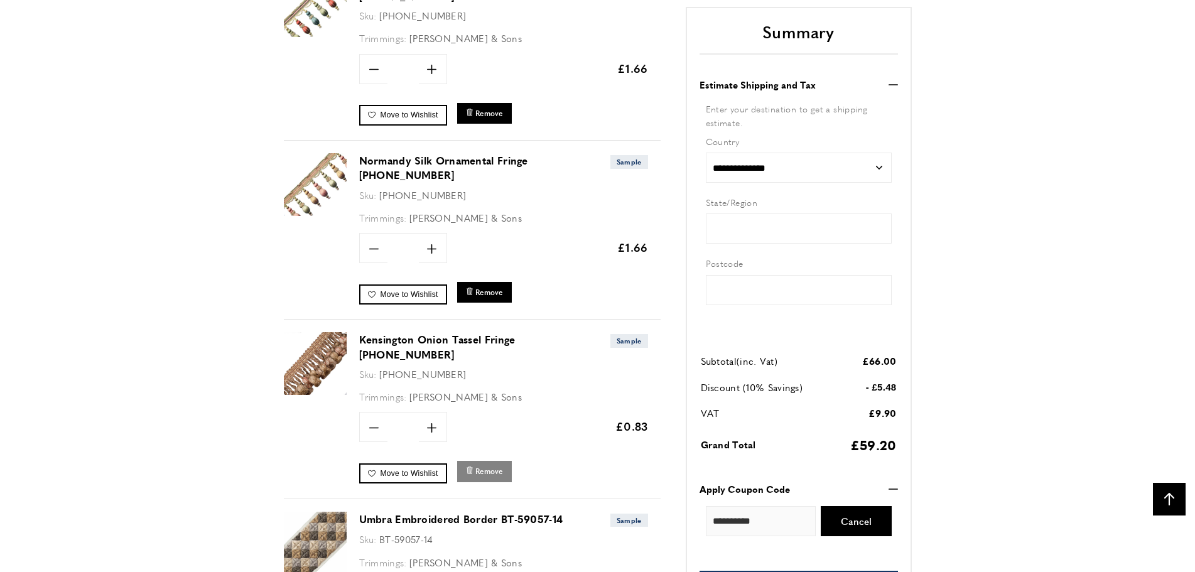
click at [486, 466] on span "Remove" at bounding box center [490, 471] width 28 height 11
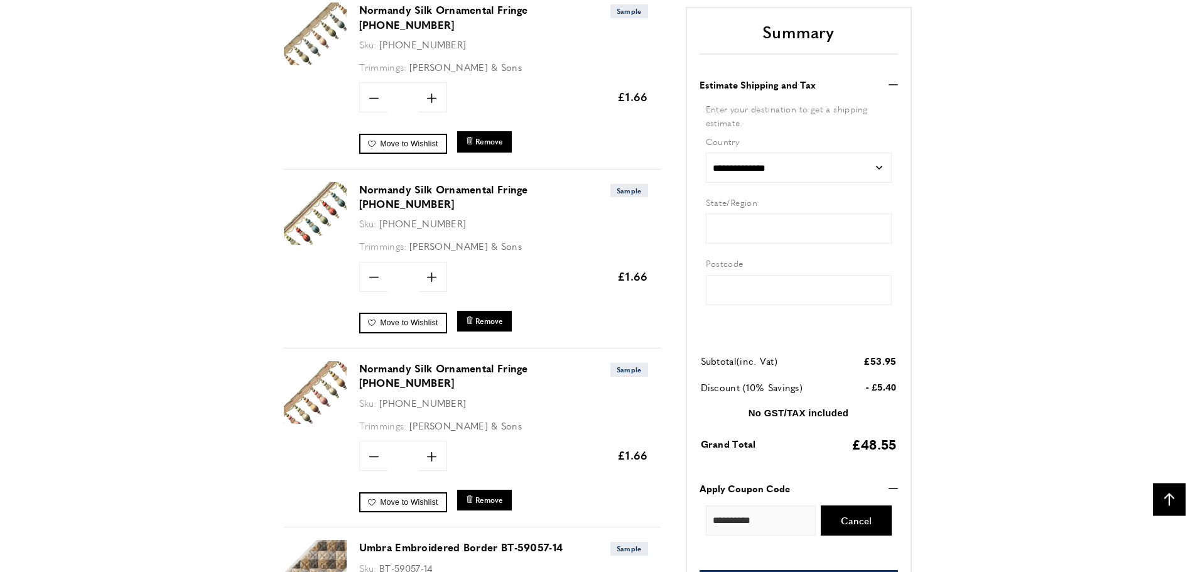
scroll to position [2243, 0]
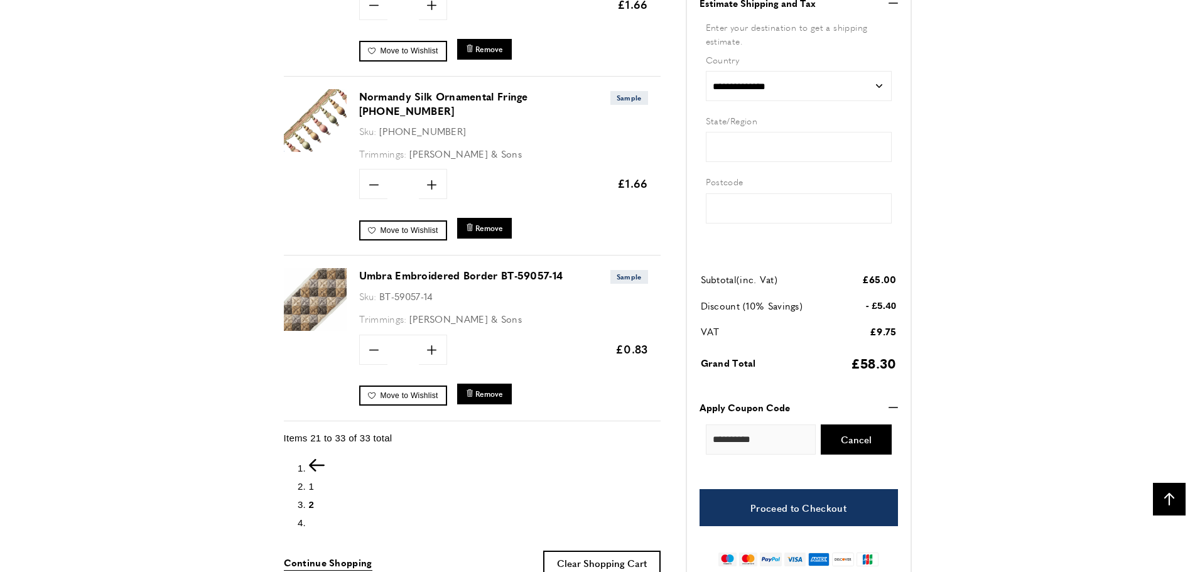
click at [311, 481] on span "1" at bounding box center [312, 486] width 6 height 11
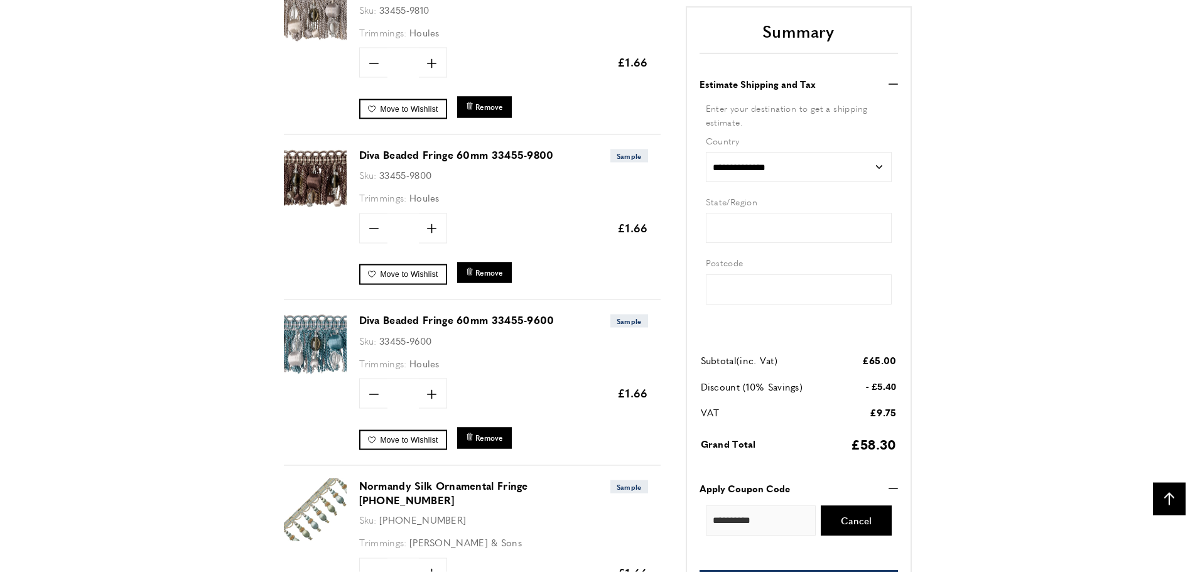
scroll to position [2899, 0]
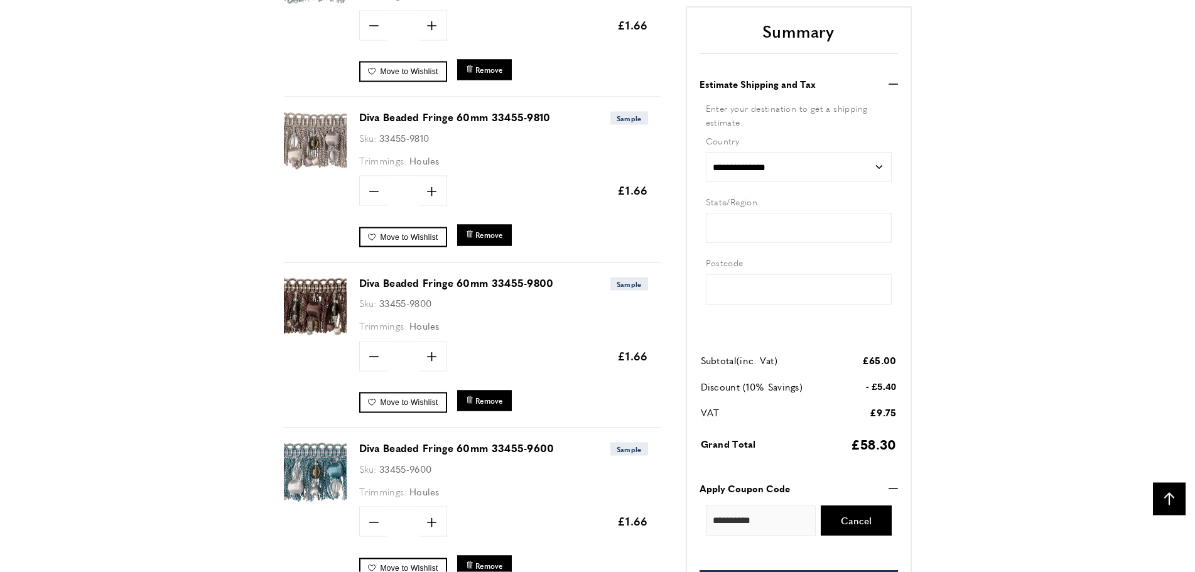
click at [317, 292] on img at bounding box center [315, 307] width 63 height 63
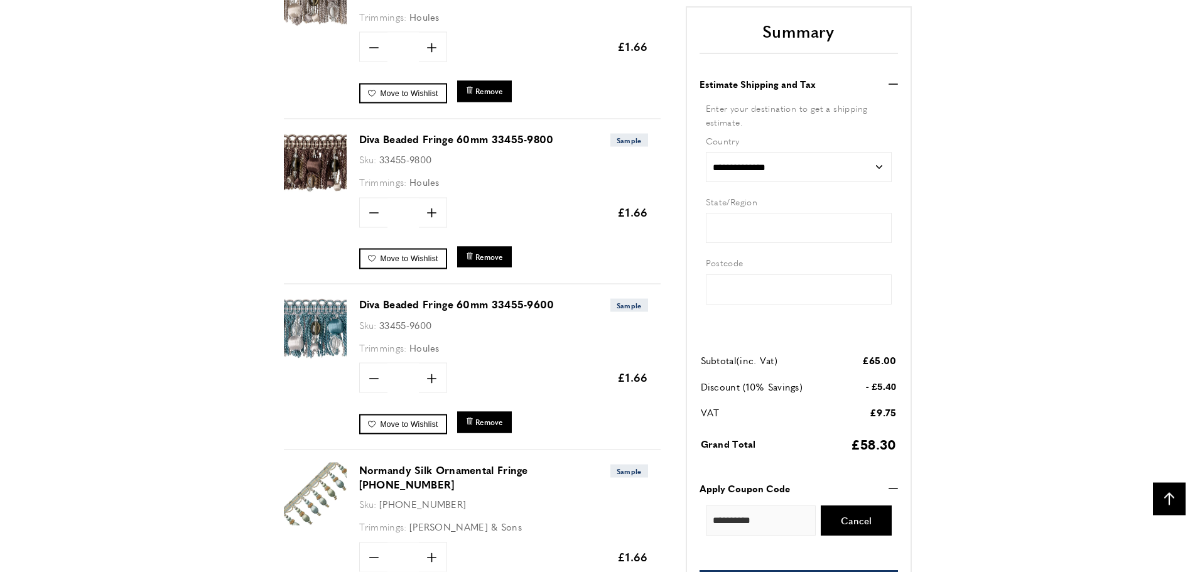
scroll to position [3044, 0]
click at [489, 420] on span "Remove" at bounding box center [490, 421] width 28 height 11
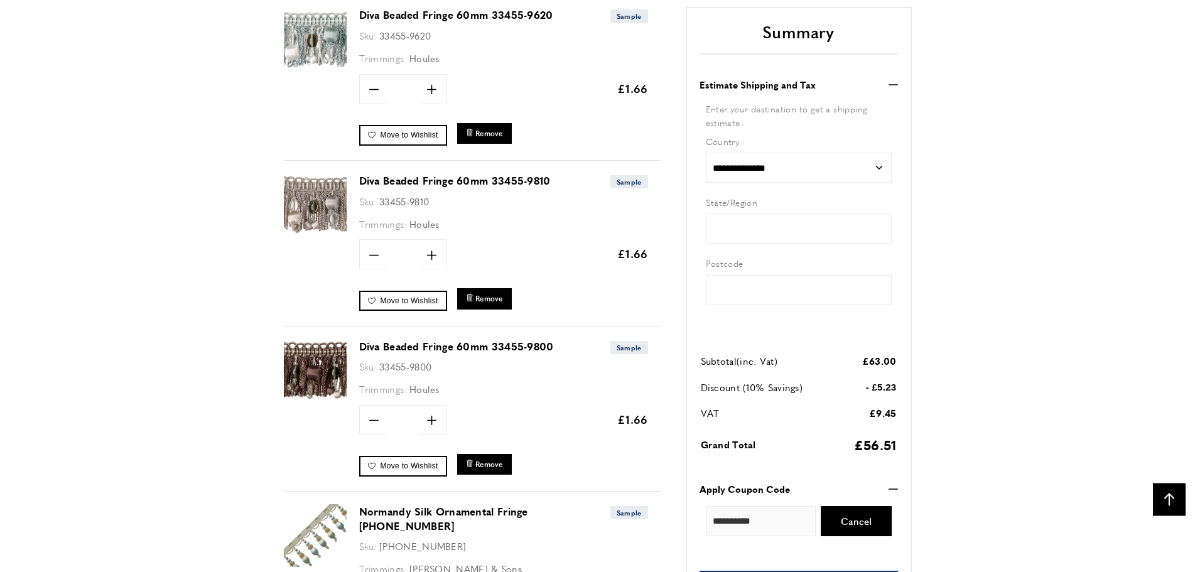
scroll to position [2964, 0]
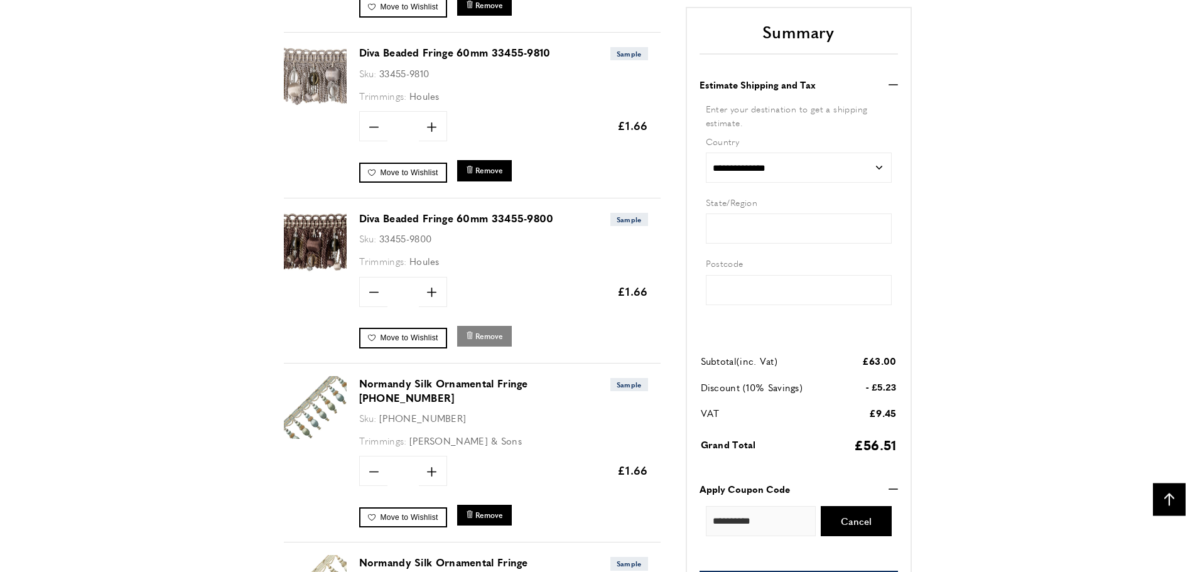
click at [489, 334] on span "Remove" at bounding box center [490, 336] width 28 height 11
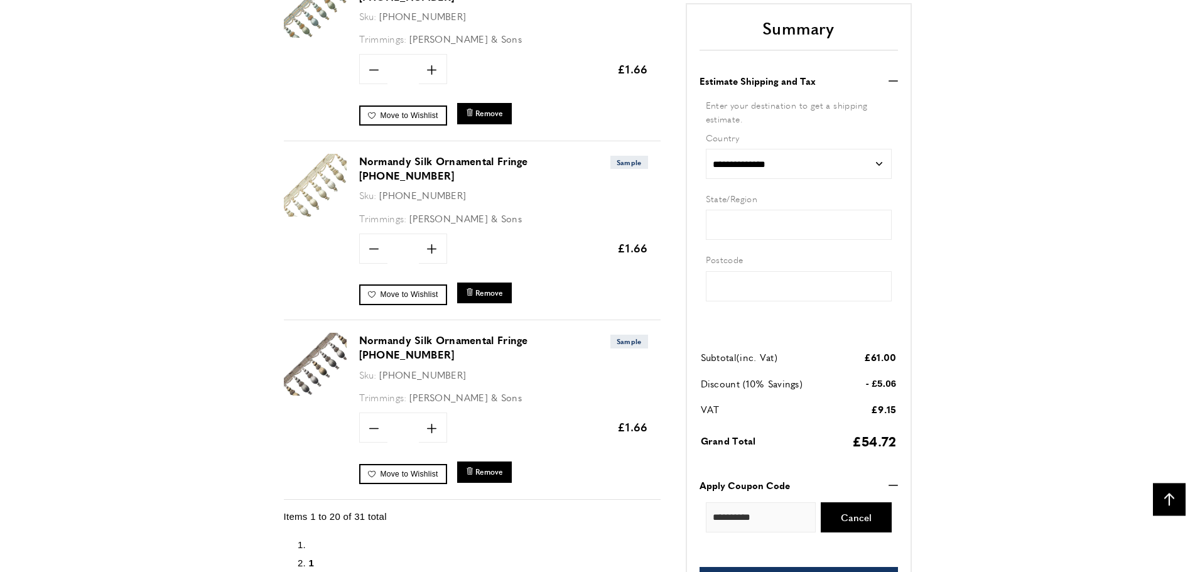
scroll to position [3204, 0]
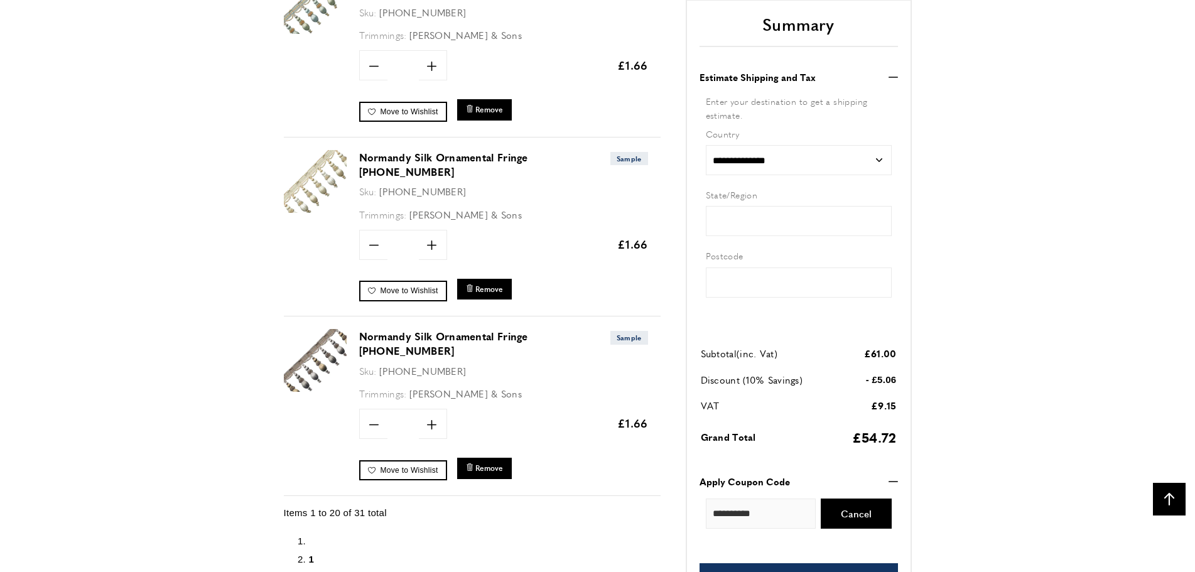
click at [311, 572] on span "2" at bounding box center [312, 577] width 6 height 11
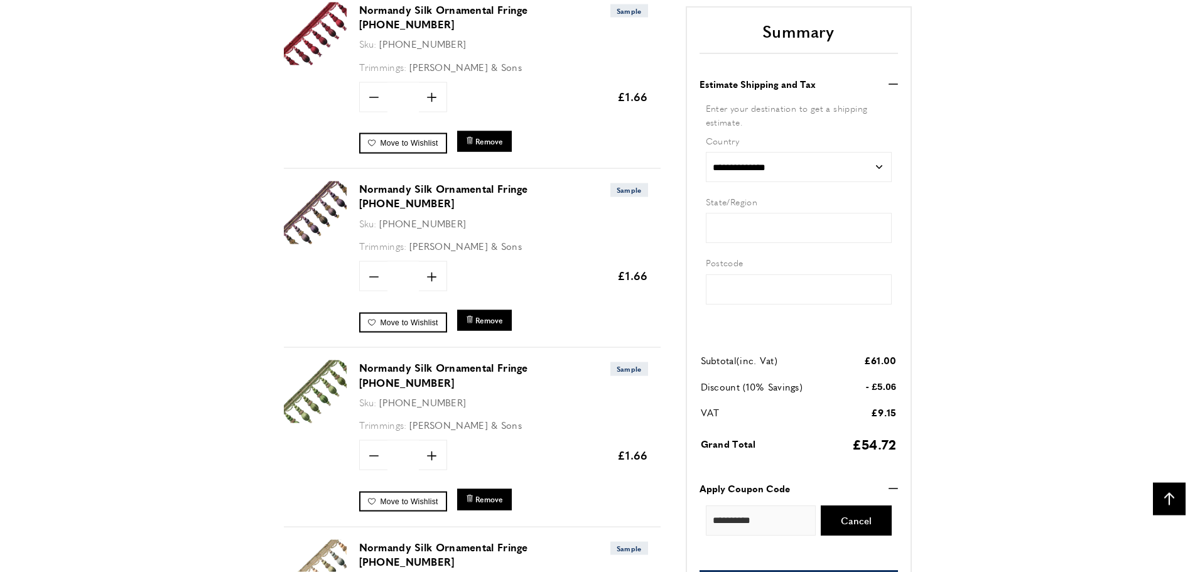
scroll to position [1089, 0]
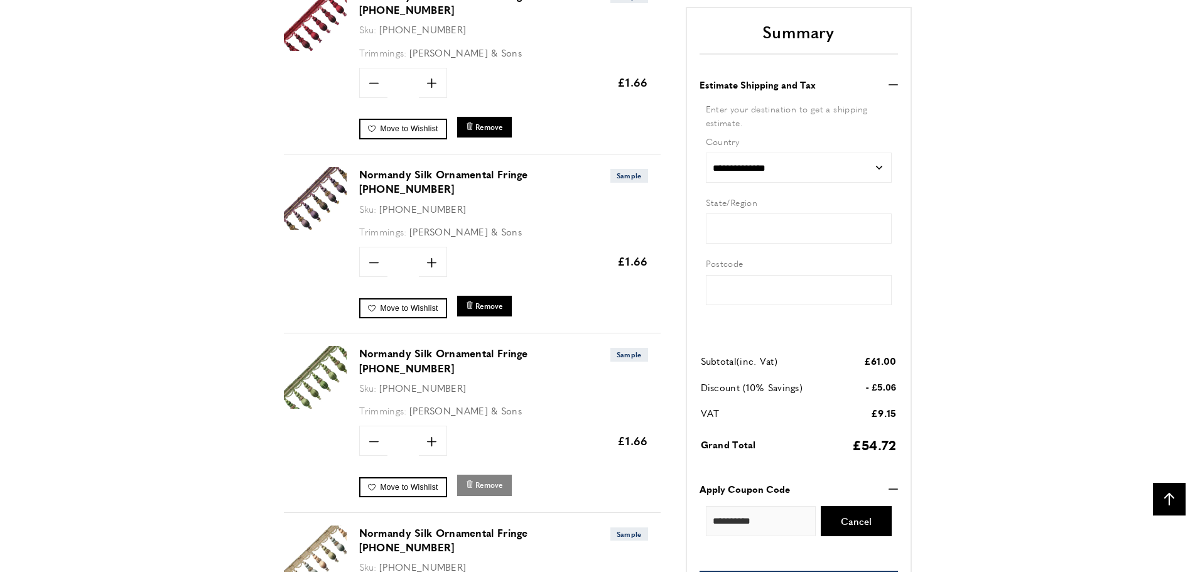
click at [484, 480] on span "Remove" at bounding box center [490, 485] width 28 height 11
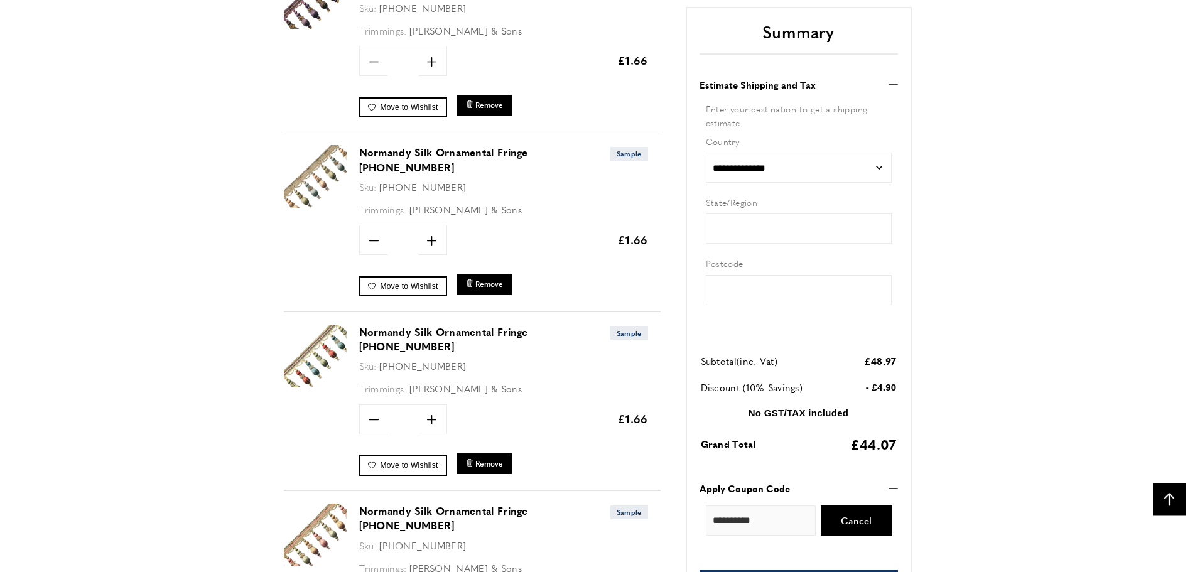
scroll to position [1314, 0]
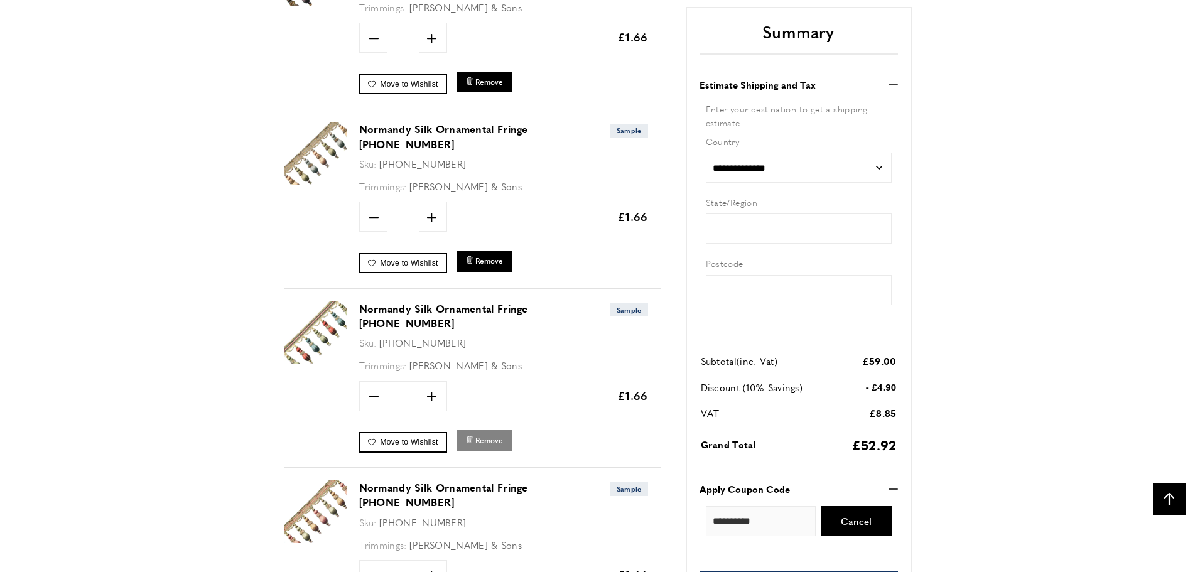
click at [491, 435] on span "Remove" at bounding box center [490, 440] width 28 height 11
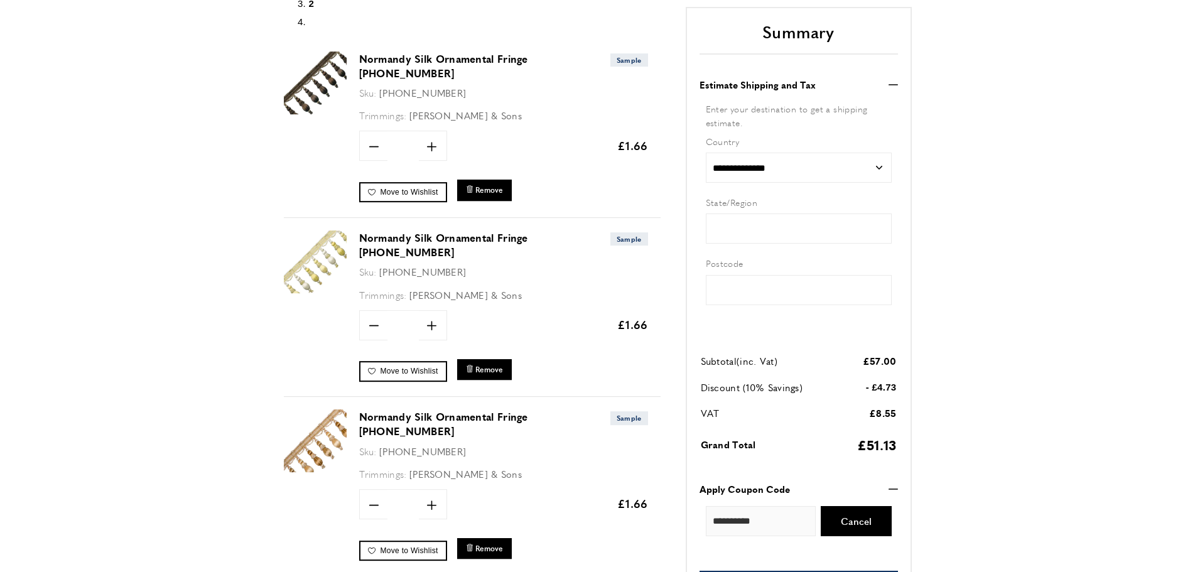
scroll to position [319, 0]
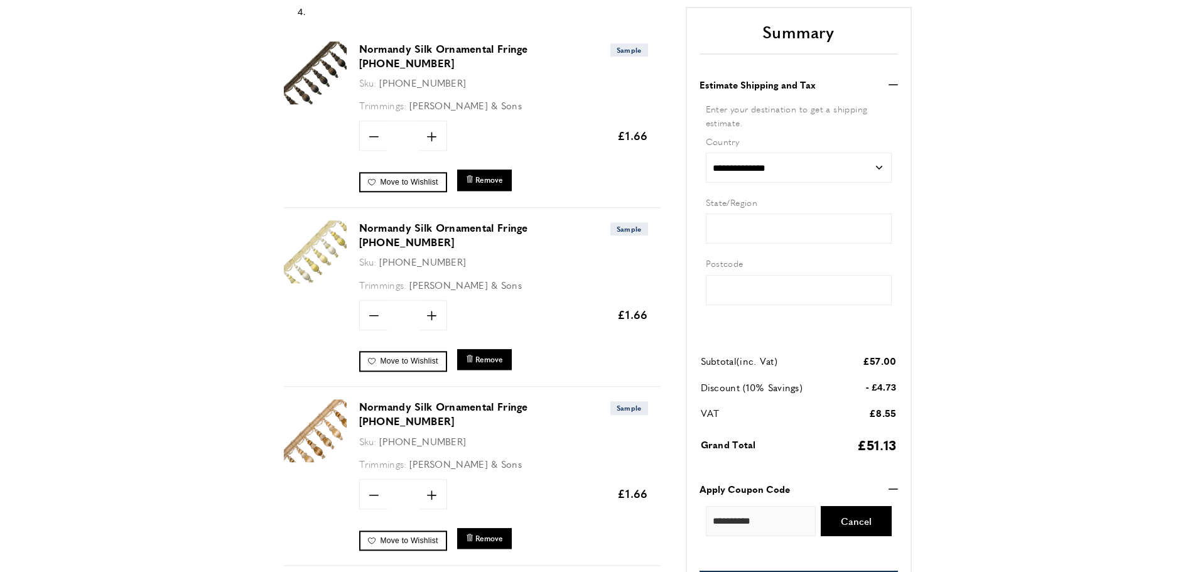
click at [318, 87] on img at bounding box center [315, 72] width 63 height 63
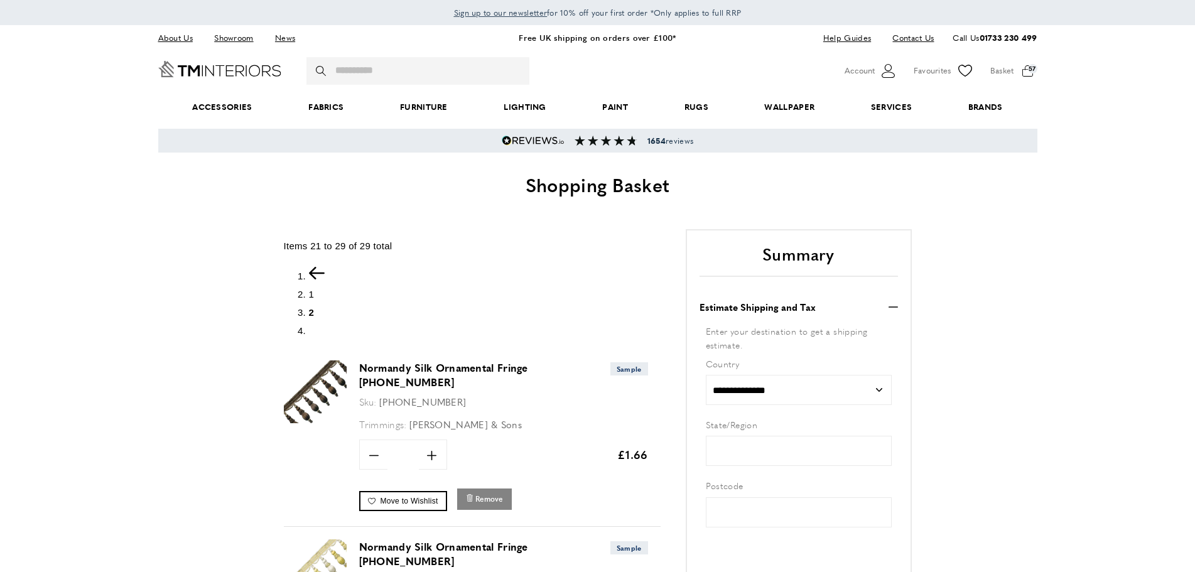
click at [491, 494] on span "Remove" at bounding box center [490, 499] width 28 height 11
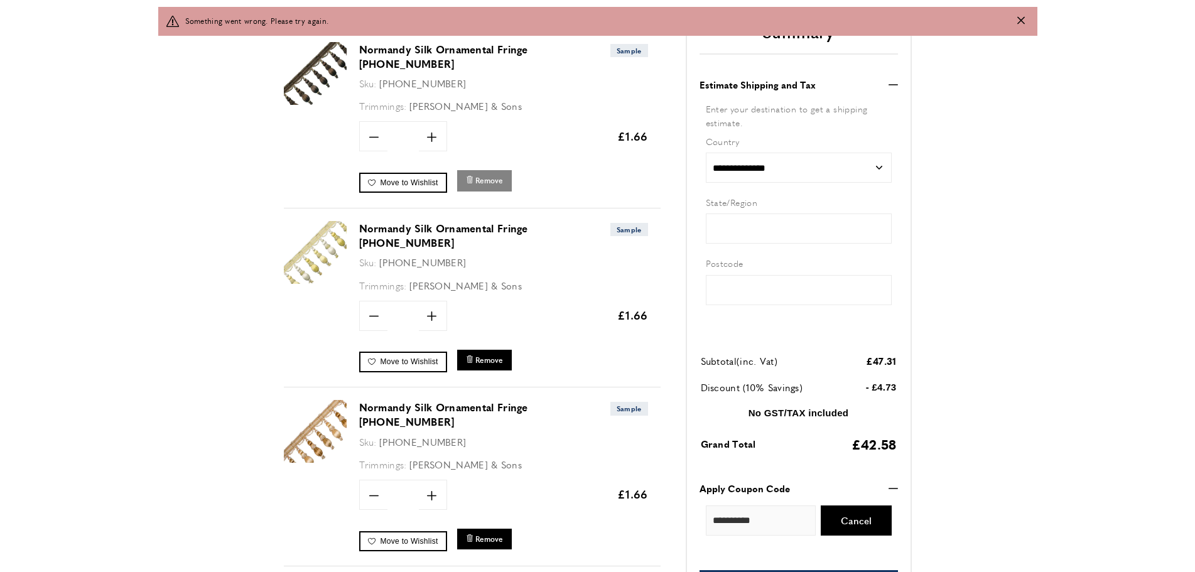
scroll to position [0, 354]
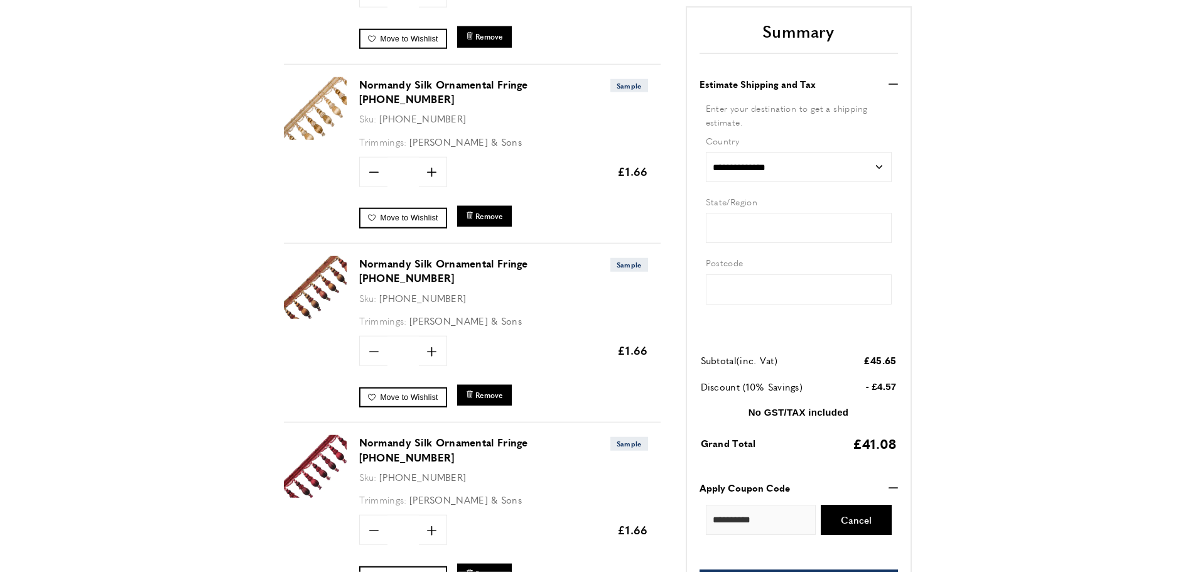
scroll to position [497, 0]
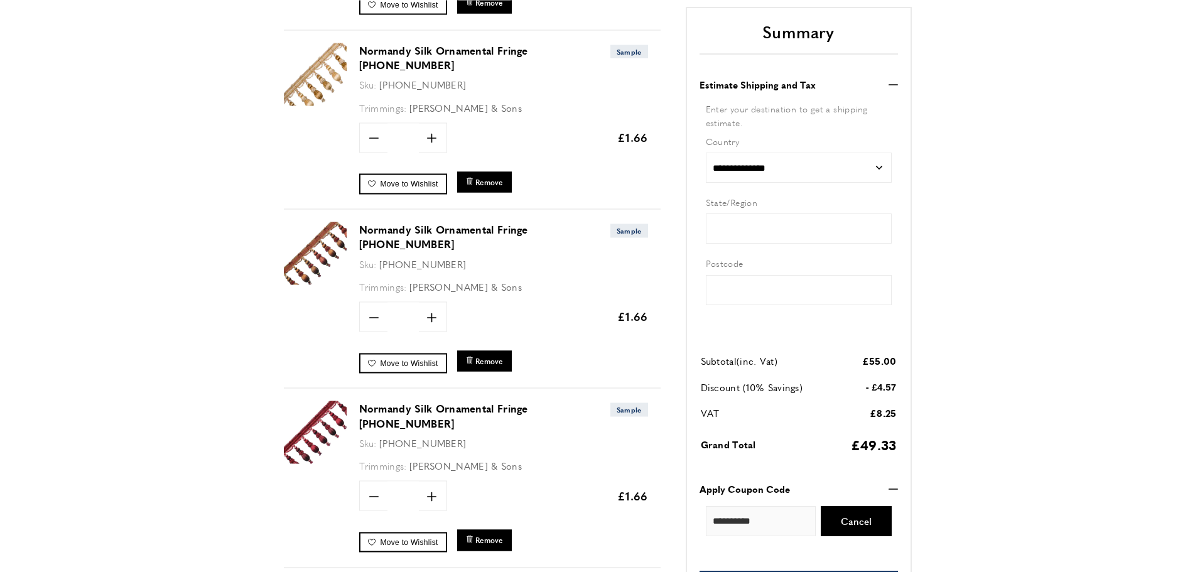
click at [324, 222] on img at bounding box center [315, 253] width 63 height 63
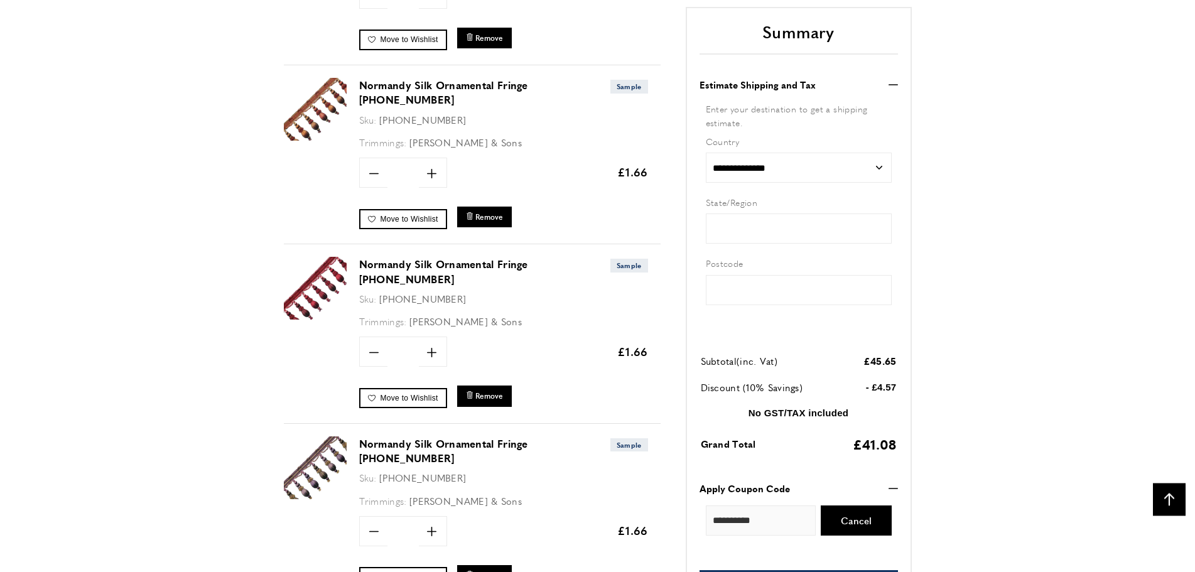
click at [327, 257] on img at bounding box center [315, 288] width 63 height 63
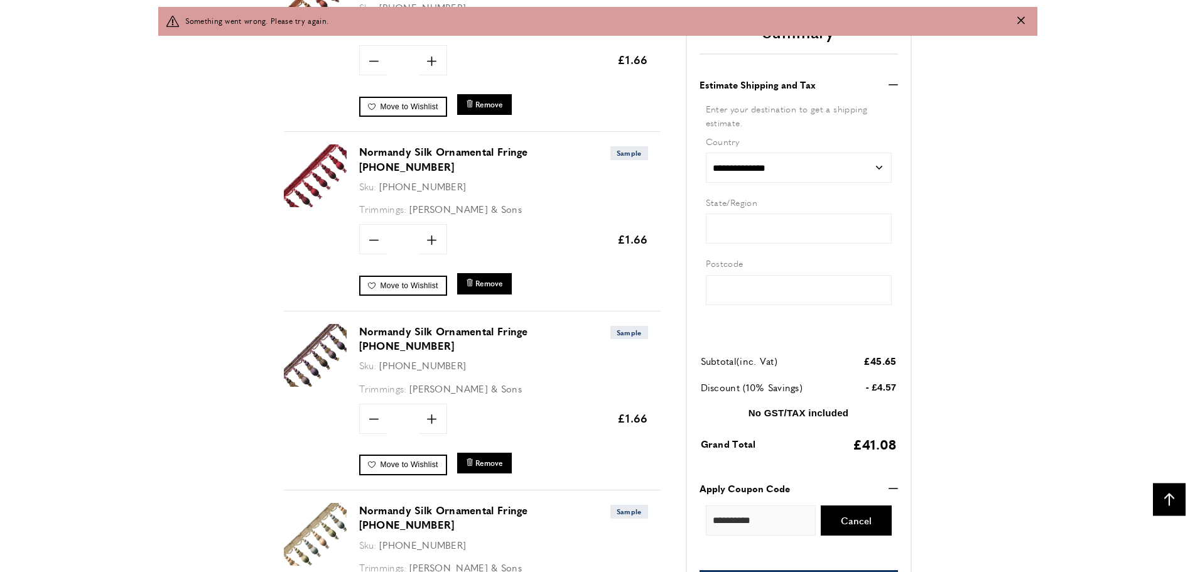
scroll to position [782, 0]
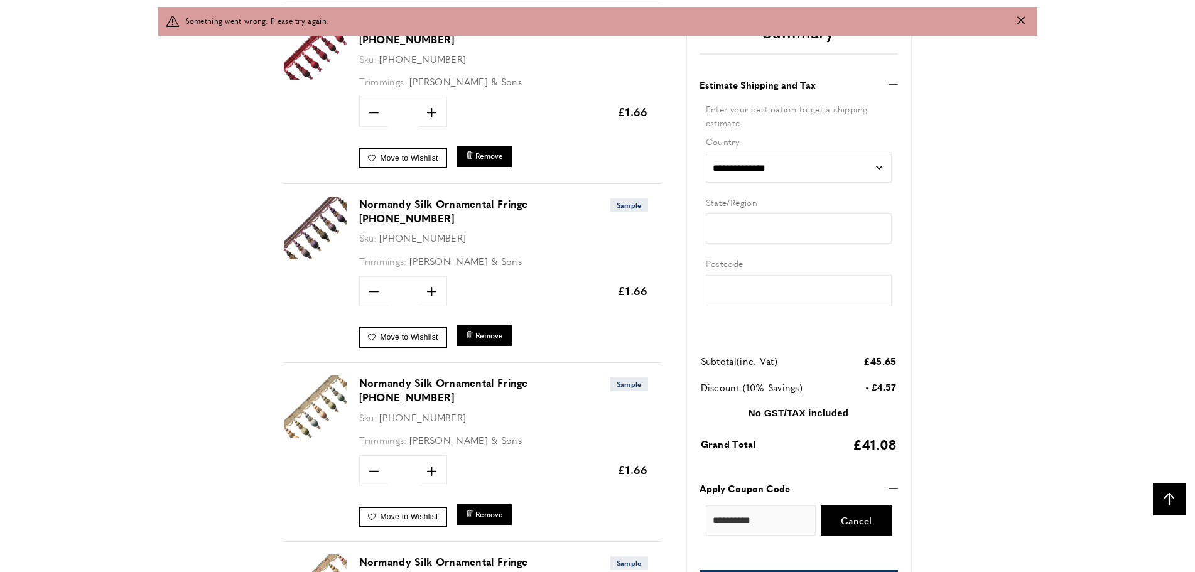
scroll to position [939, 0]
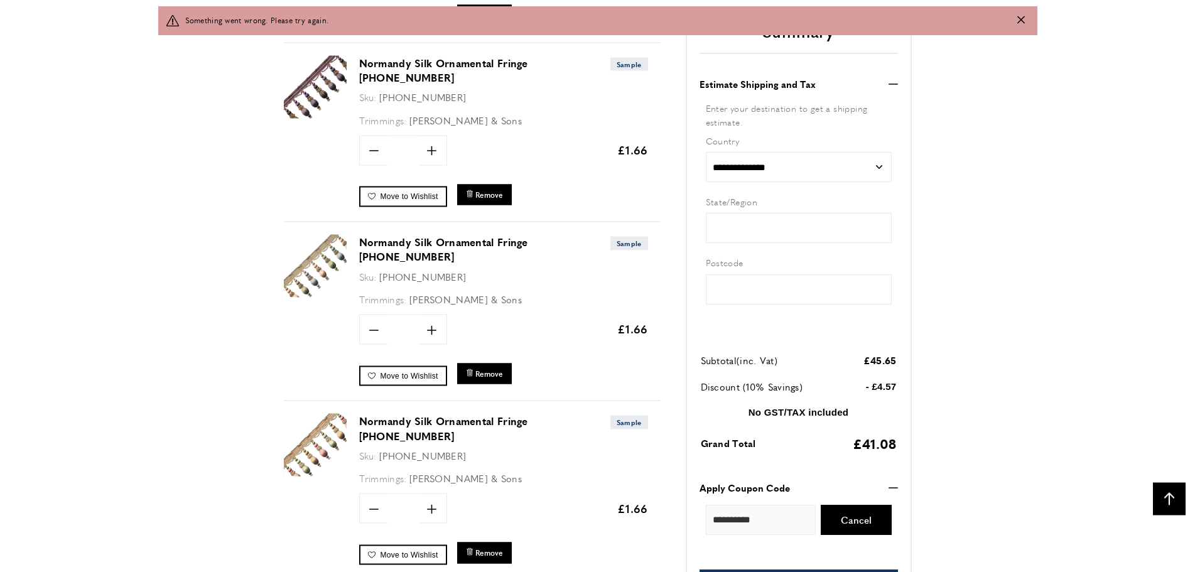
scroll to position [1050, 0]
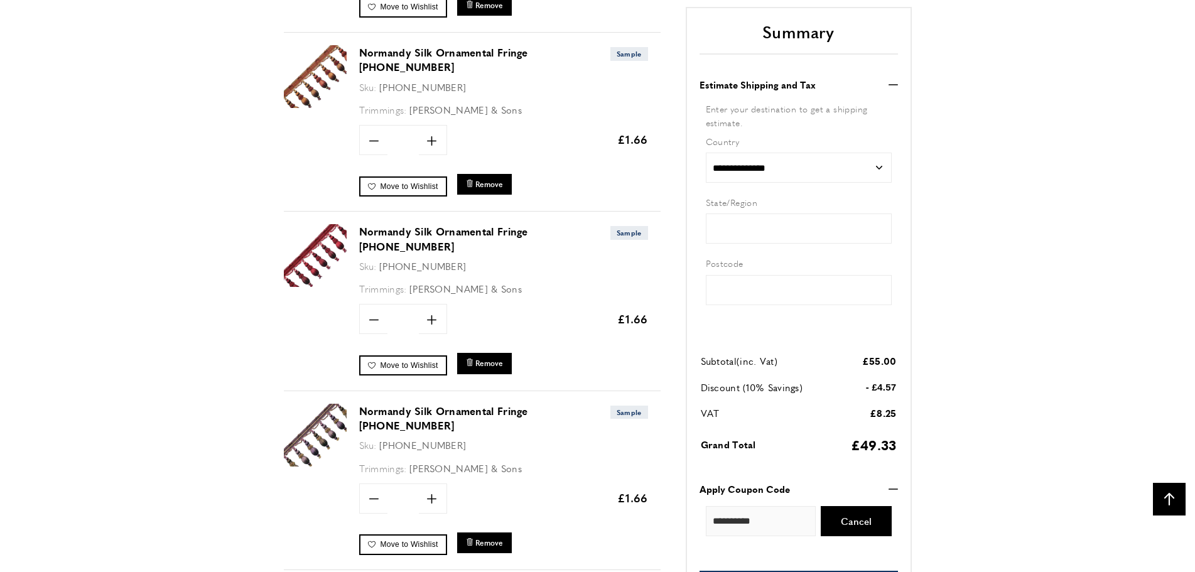
scroll to position [602, 0]
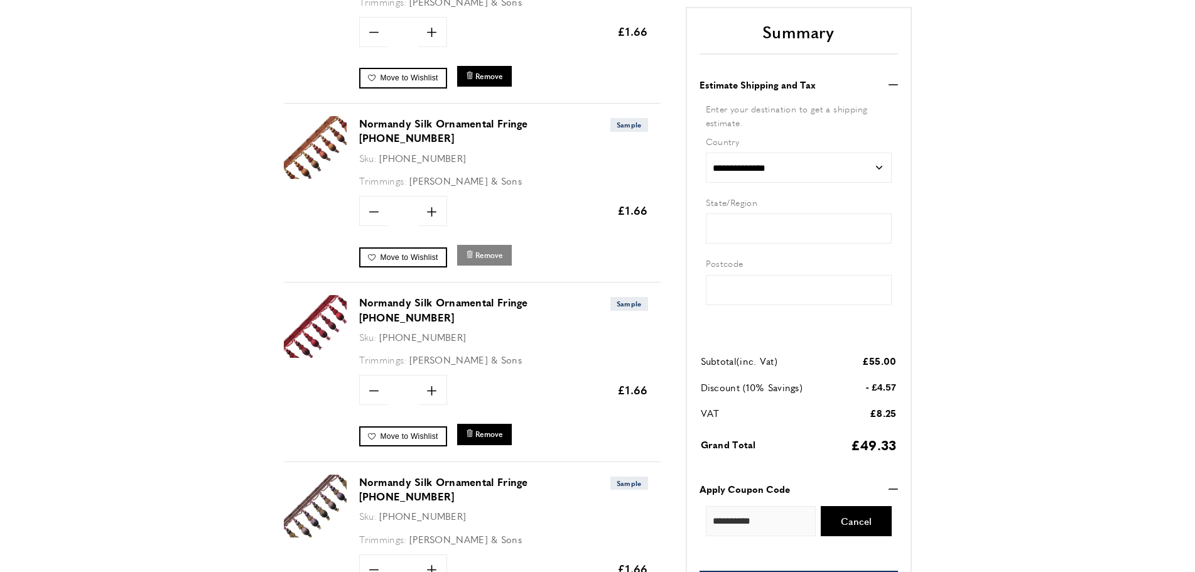
click at [484, 250] on span "Remove" at bounding box center [490, 255] width 28 height 11
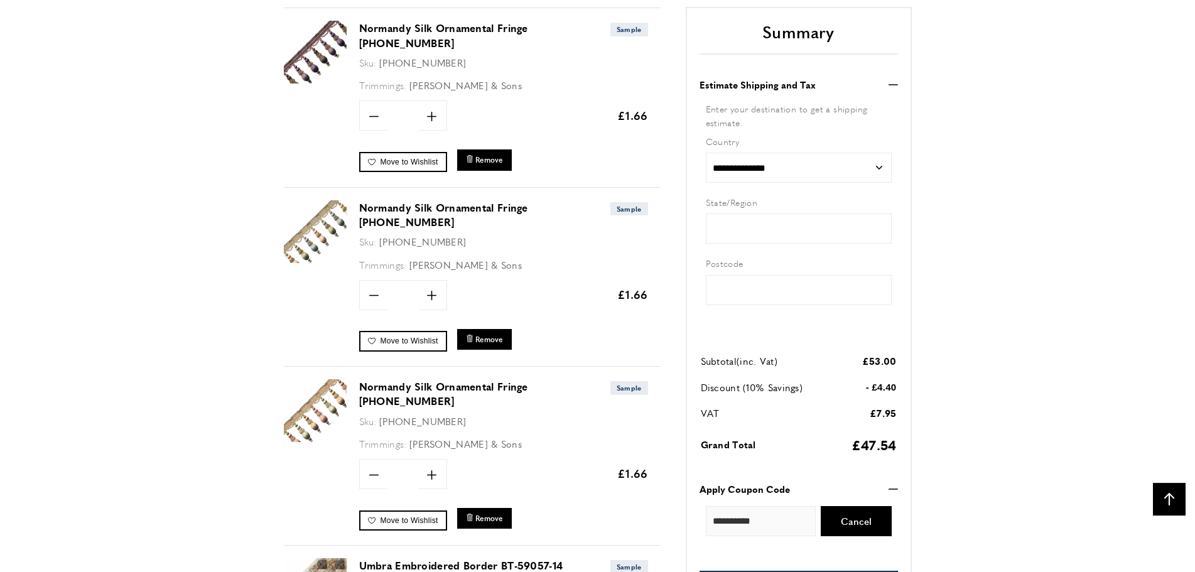
scroll to position [881, 0]
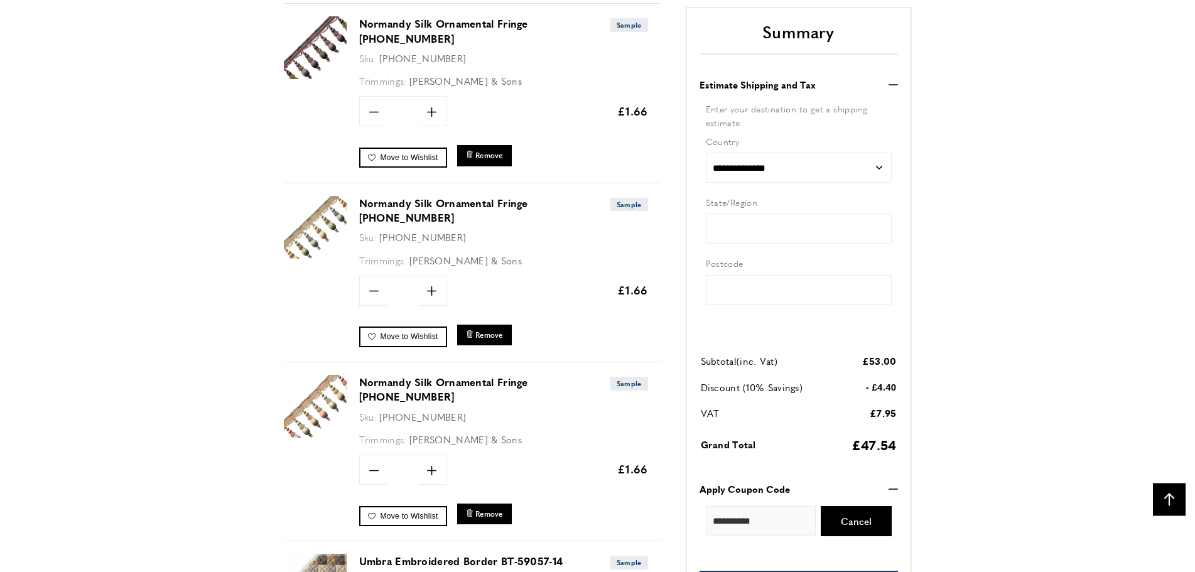
click at [316, 375] on img at bounding box center [315, 406] width 63 height 63
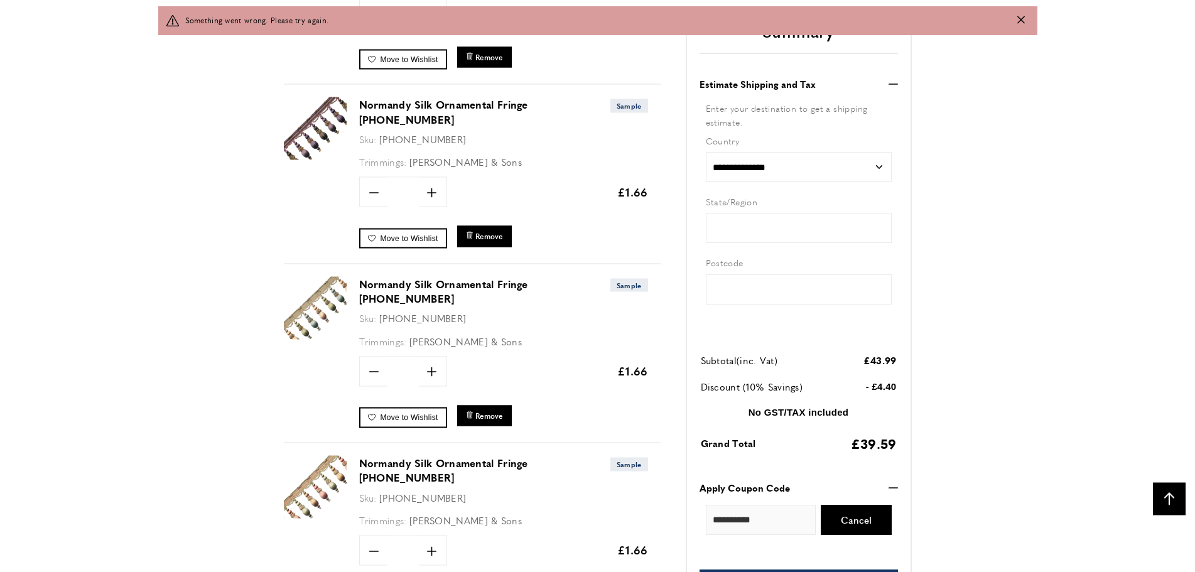
scroll to position [830, 0]
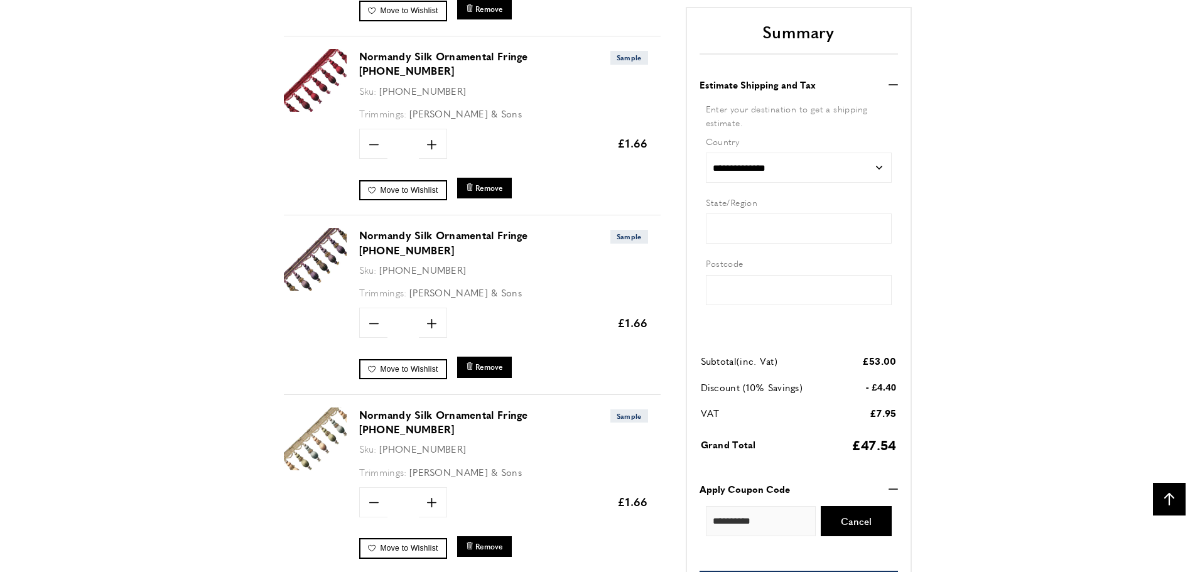
scroll to position [670, 0]
click at [319, 228] on img at bounding box center [315, 259] width 63 height 63
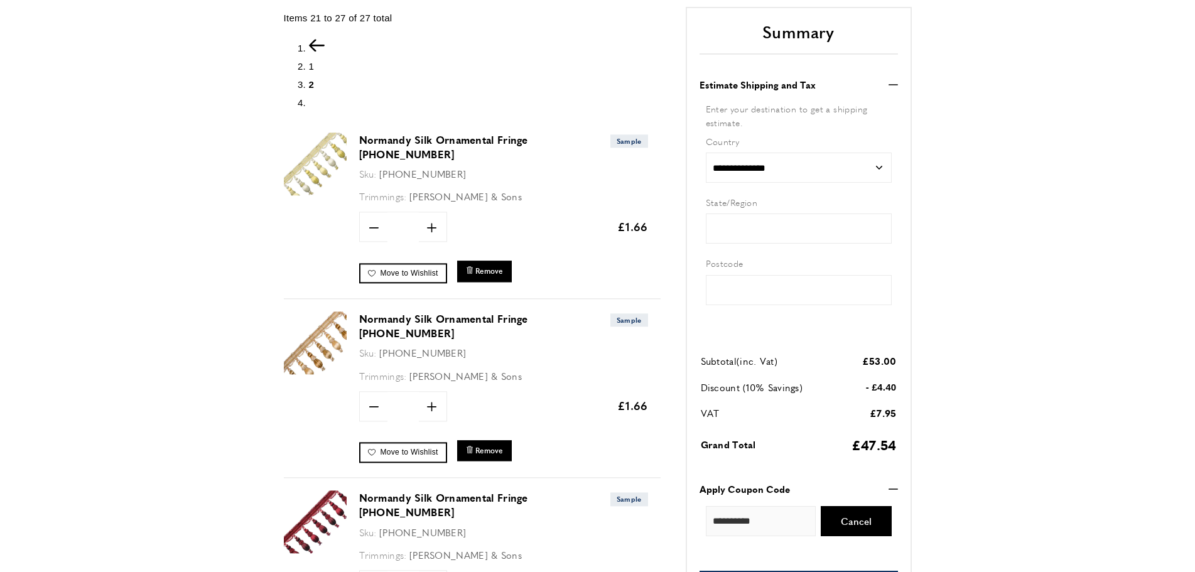
scroll to position [221, 0]
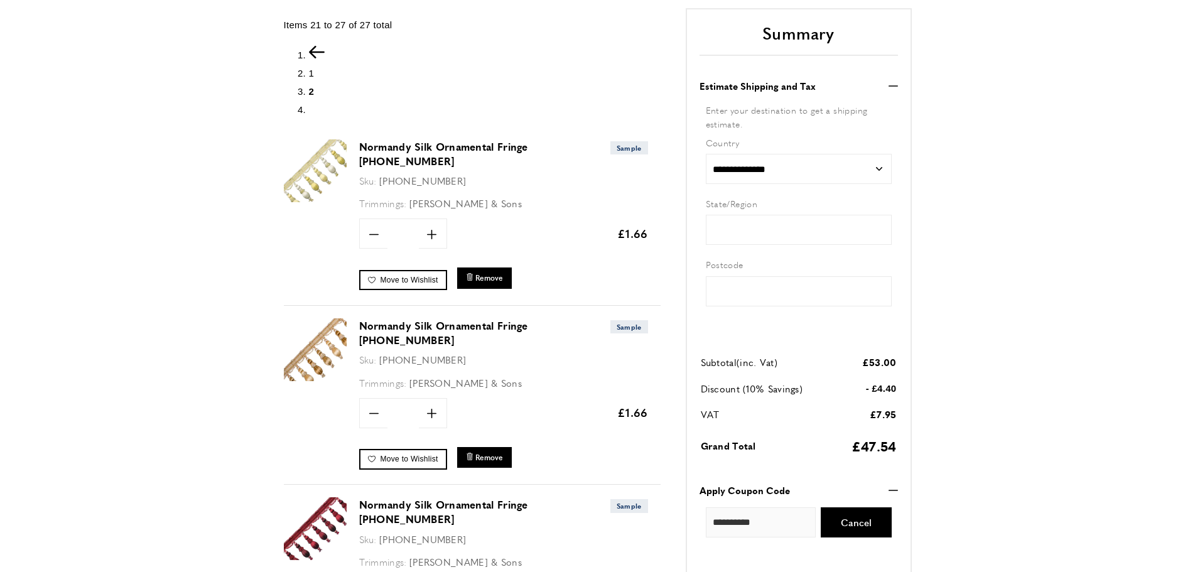
click at [321, 182] on img at bounding box center [315, 170] width 63 height 63
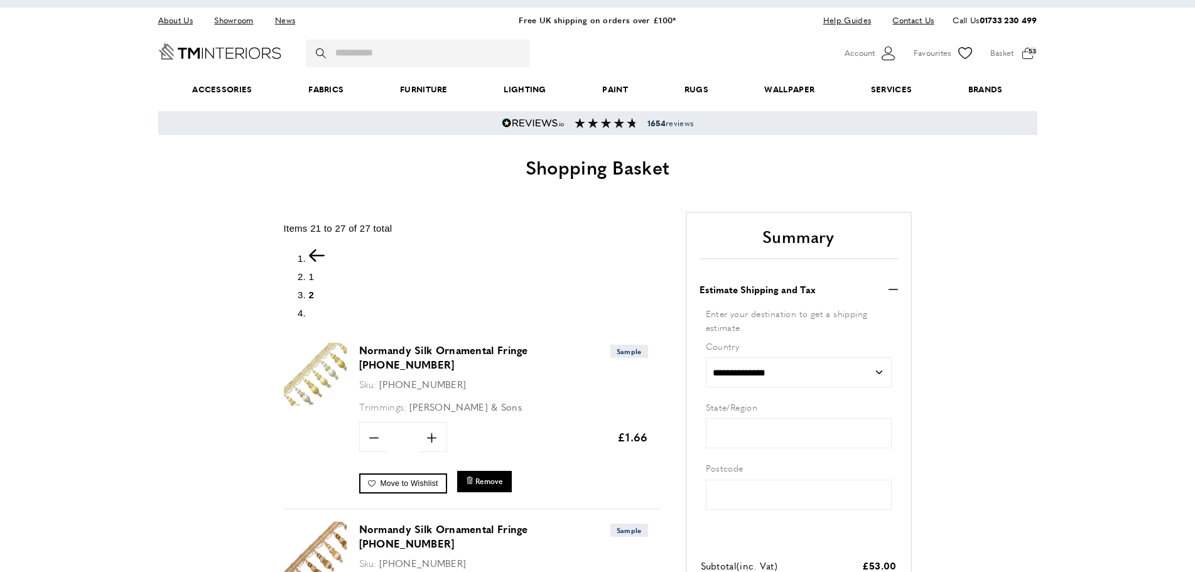
scroll to position [13, 0]
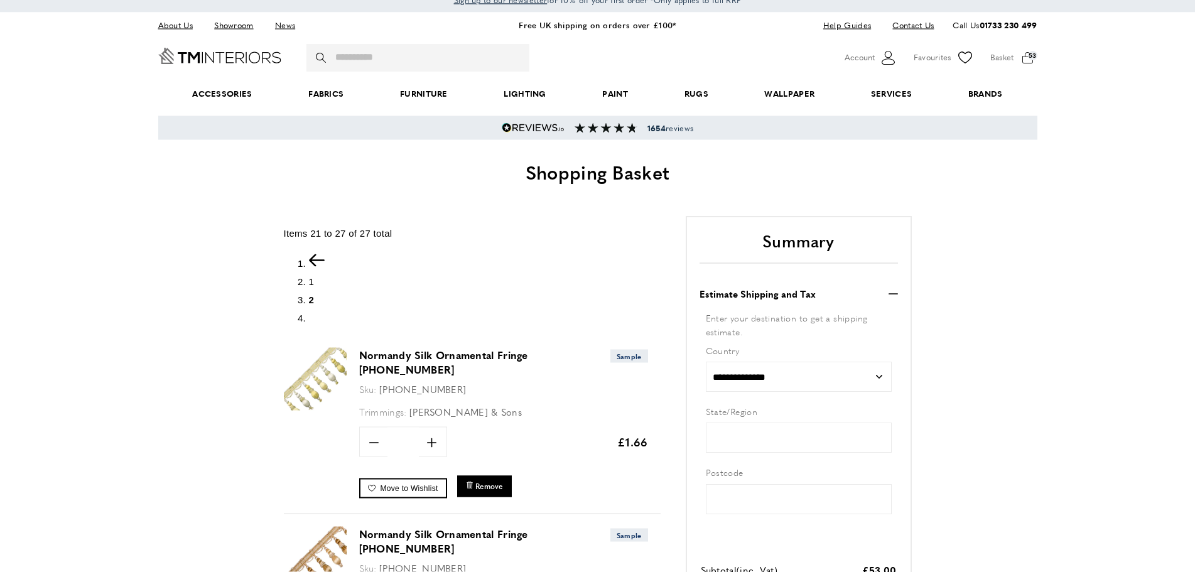
click at [325, 379] on img at bounding box center [315, 379] width 63 height 63
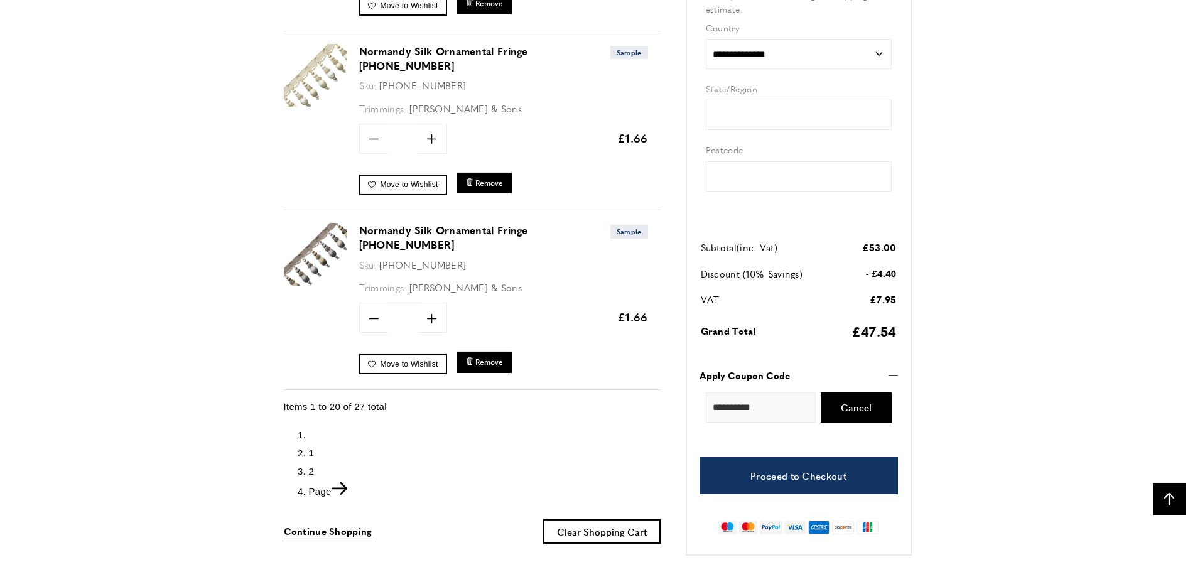
scroll to position [3294, 0]
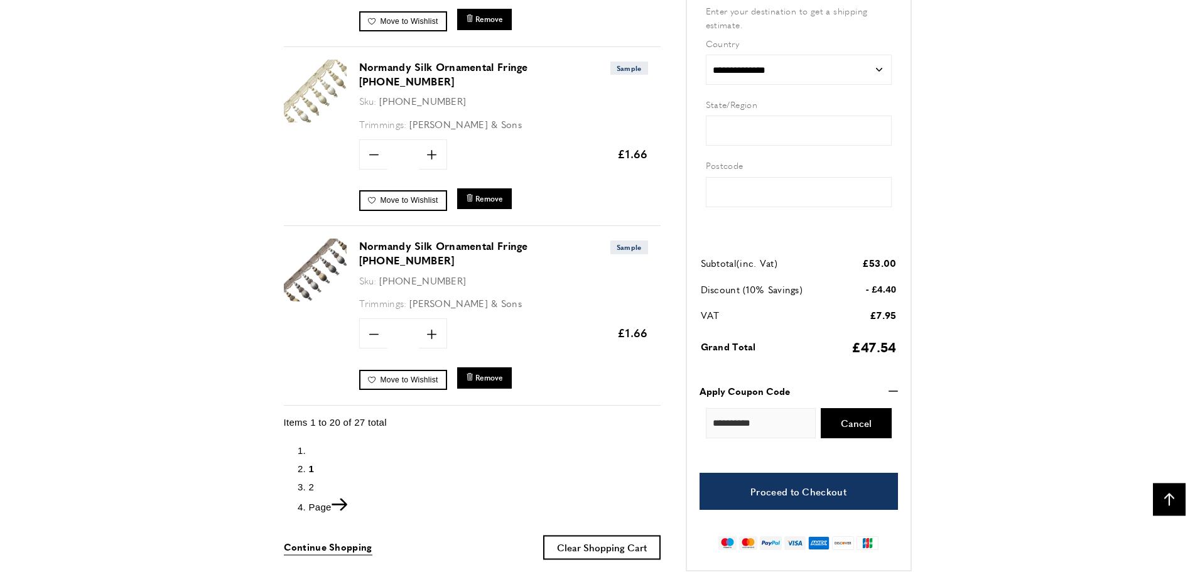
click at [311, 482] on span "2" at bounding box center [312, 487] width 6 height 11
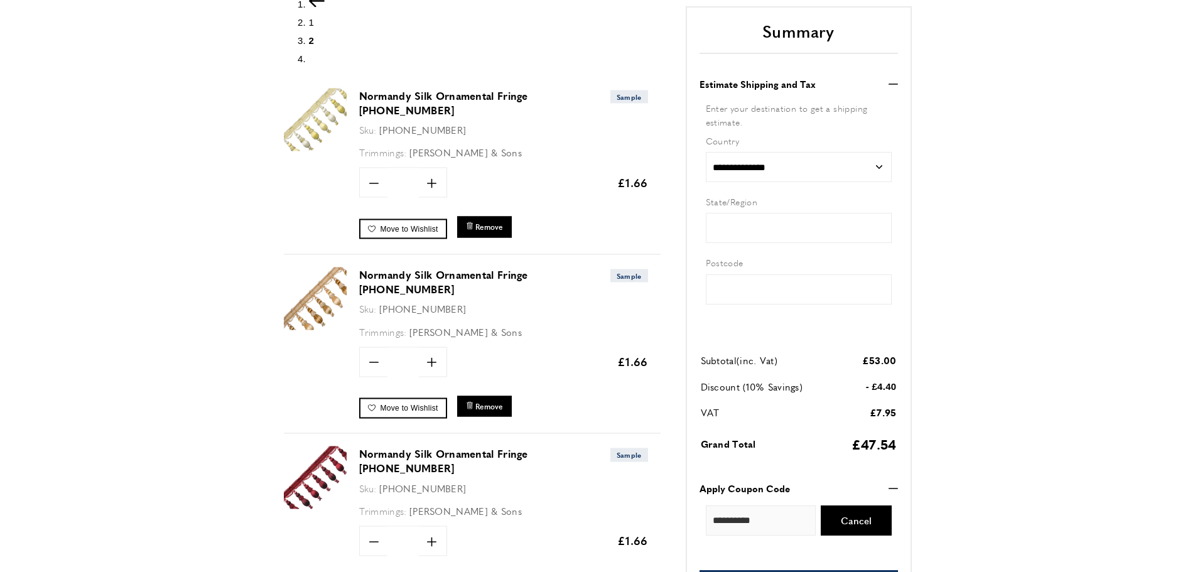
scroll to position [256, 0]
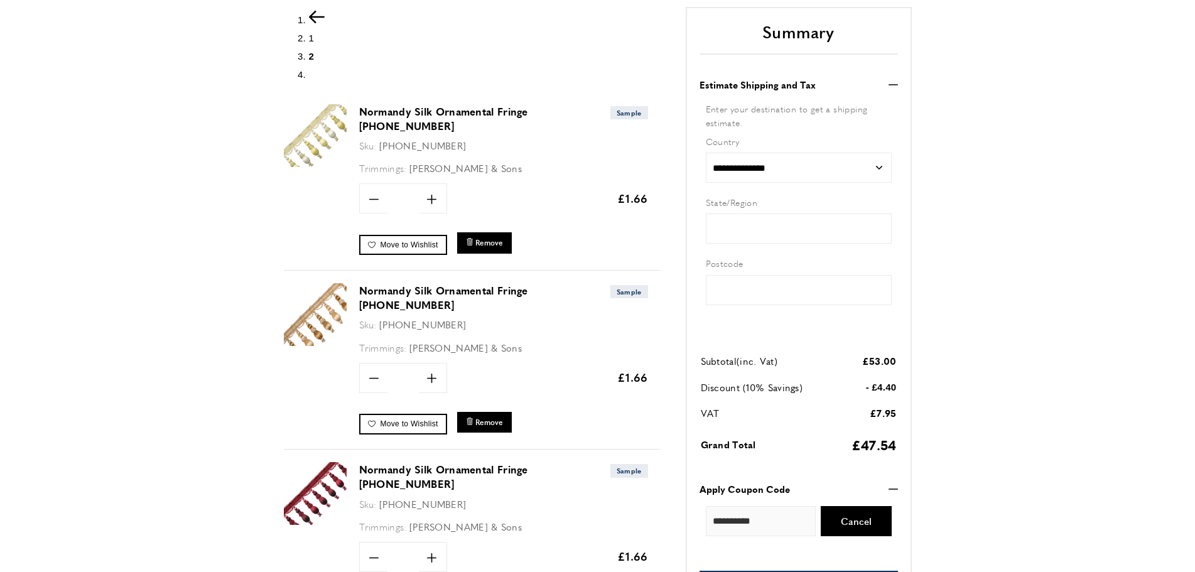
click at [330, 122] on img at bounding box center [315, 135] width 63 height 63
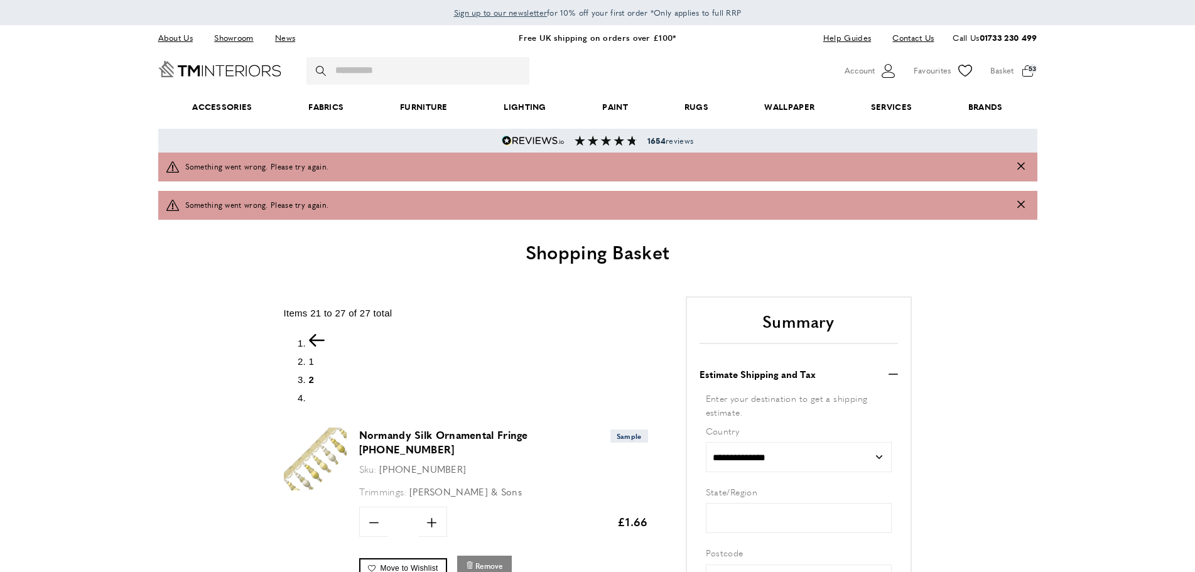
click at [496, 561] on span "Remove" at bounding box center [490, 566] width 28 height 11
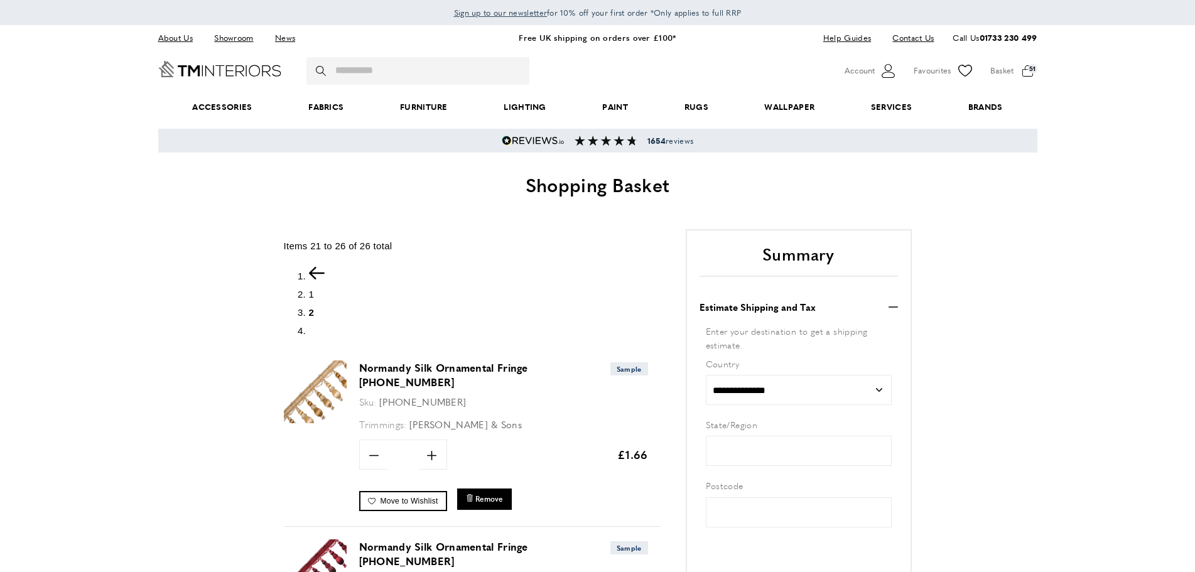
click at [332, 390] on img at bounding box center [315, 392] width 63 height 63
click at [310, 293] on span "1" at bounding box center [312, 294] width 6 height 11
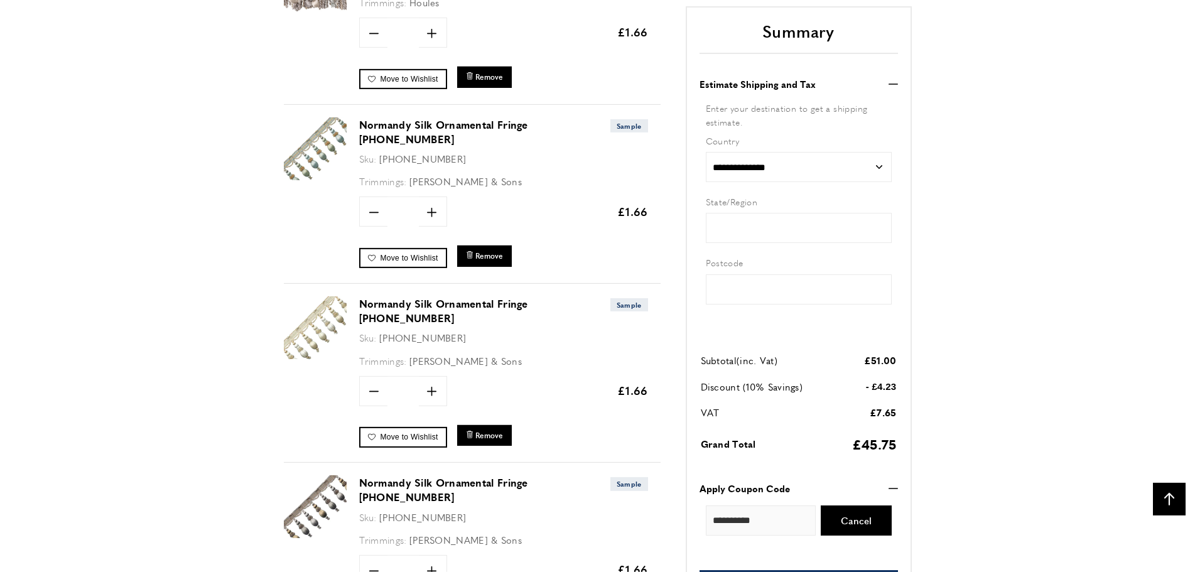
scroll to position [3060, 0]
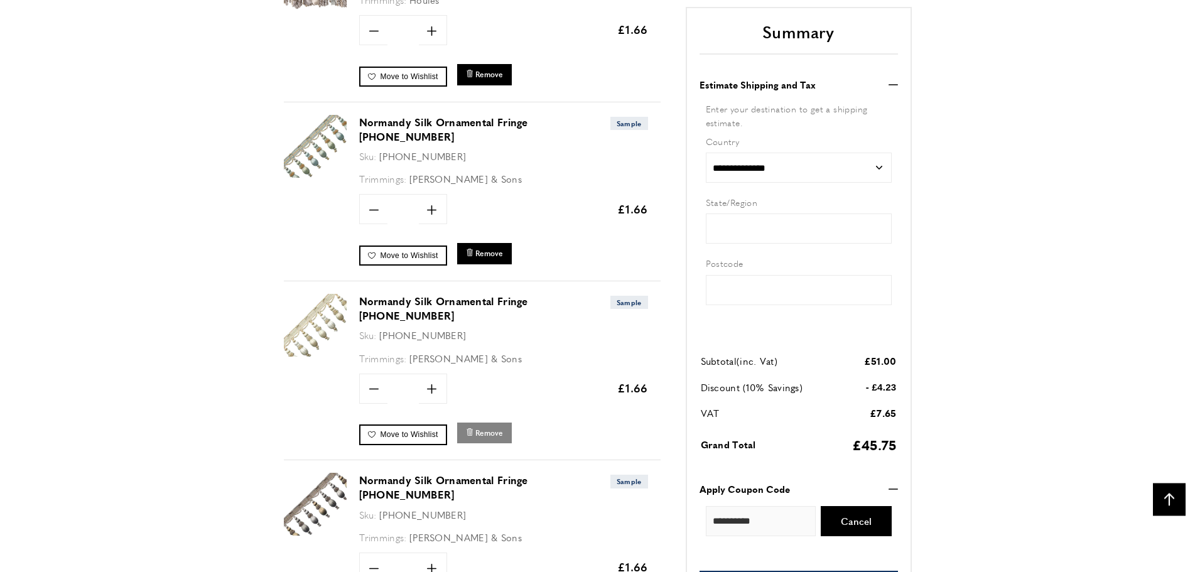
click at [487, 428] on span "Remove" at bounding box center [490, 433] width 28 height 11
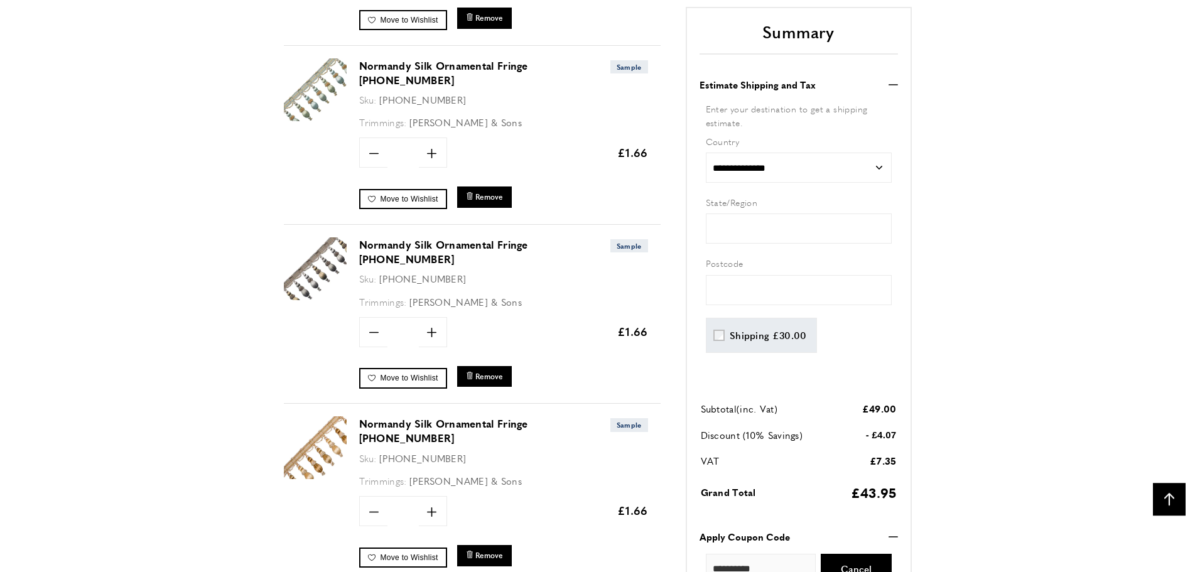
scroll to position [3036, 0]
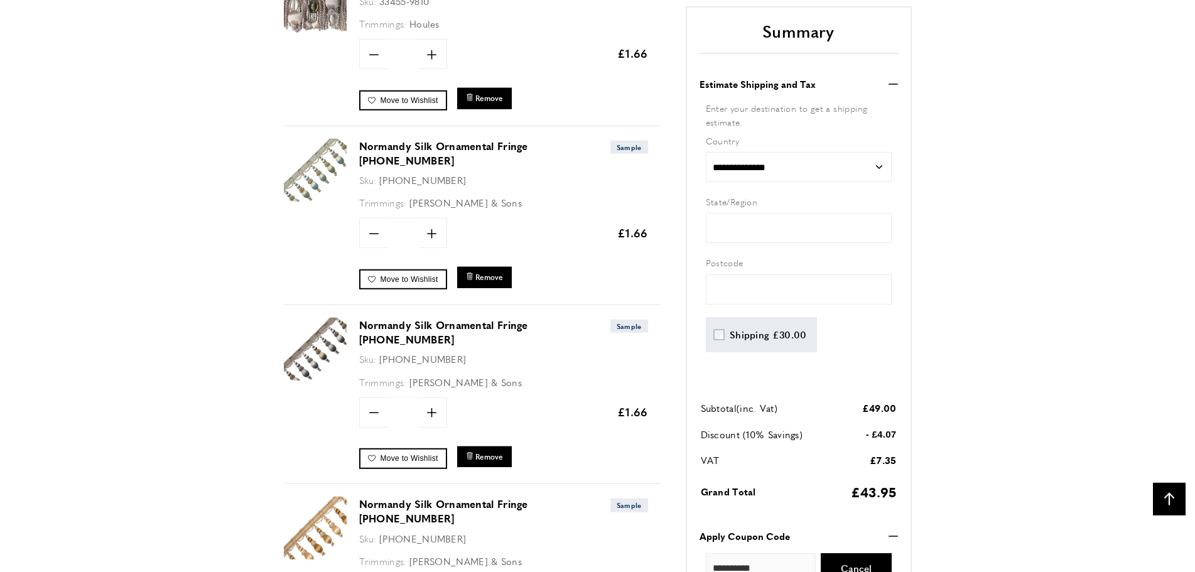
click at [330, 170] on img at bounding box center [315, 170] width 63 height 63
click at [318, 183] on img at bounding box center [315, 170] width 63 height 63
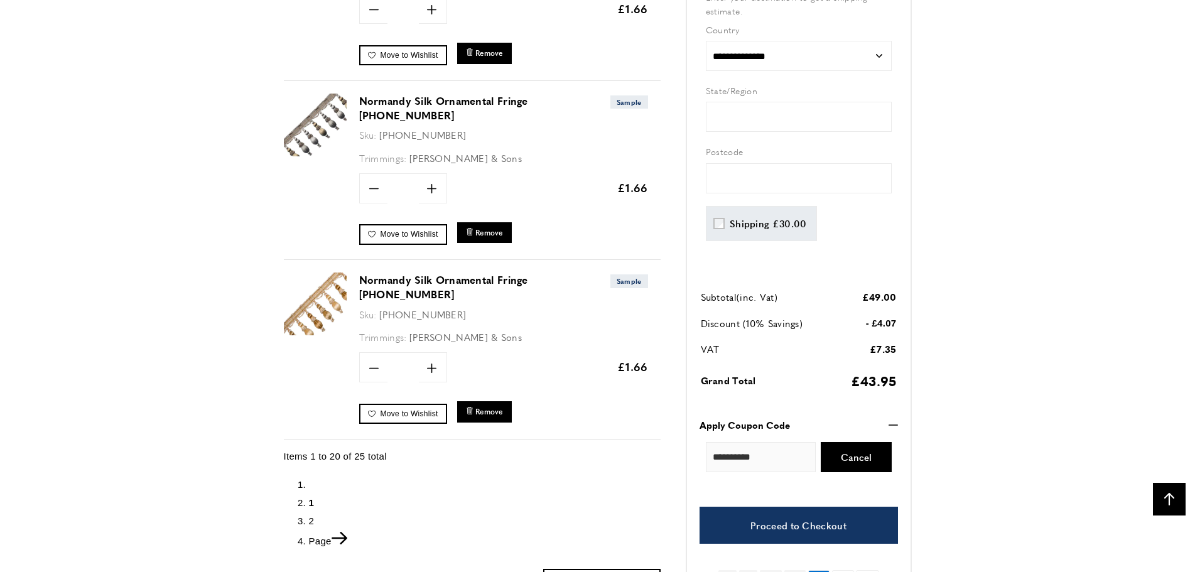
scroll to position [3277, 0]
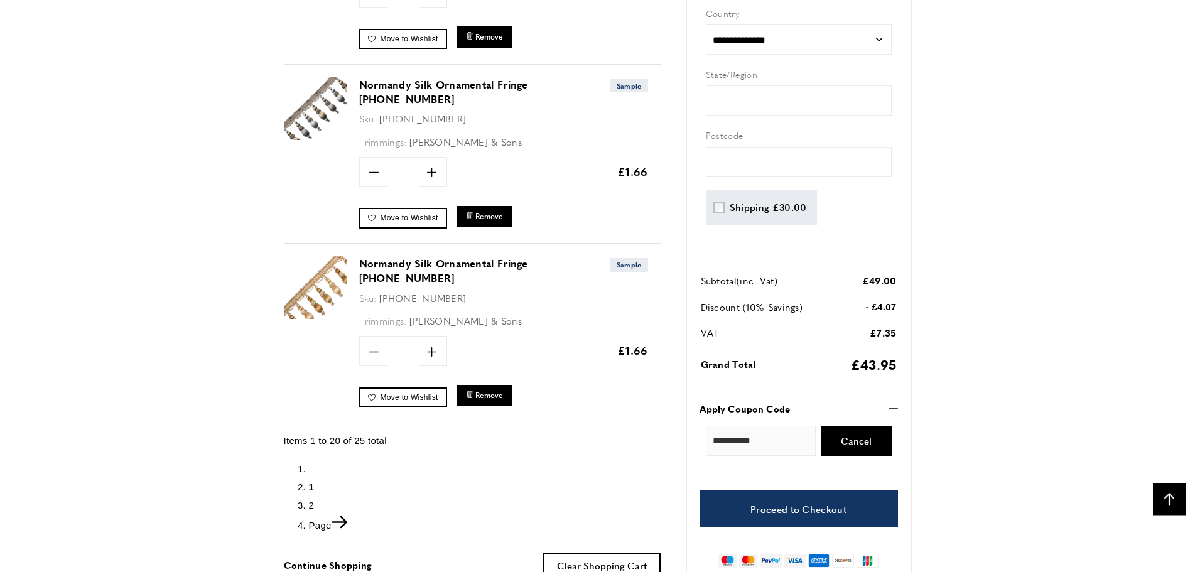
click at [312, 273] on img at bounding box center [315, 287] width 63 height 63
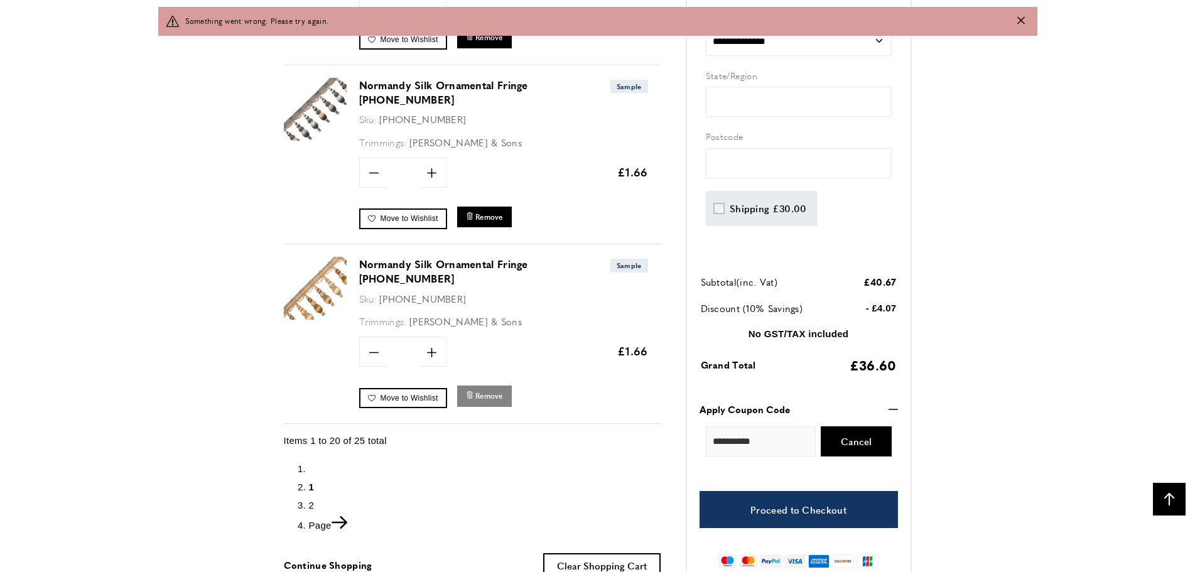
scroll to position [0, 530]
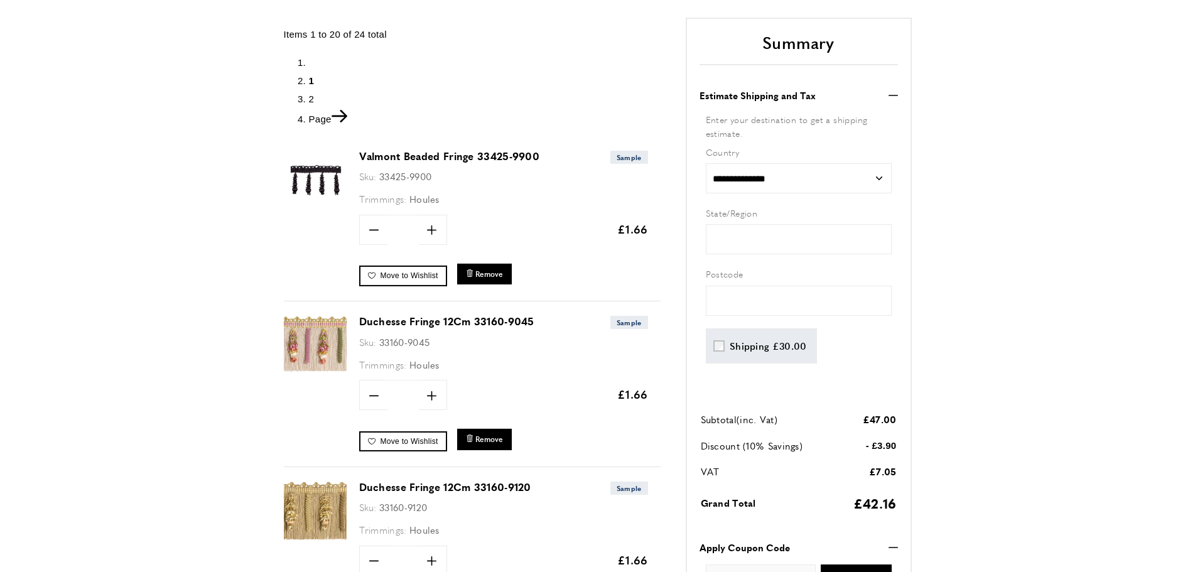
scroll to position [224, 0]
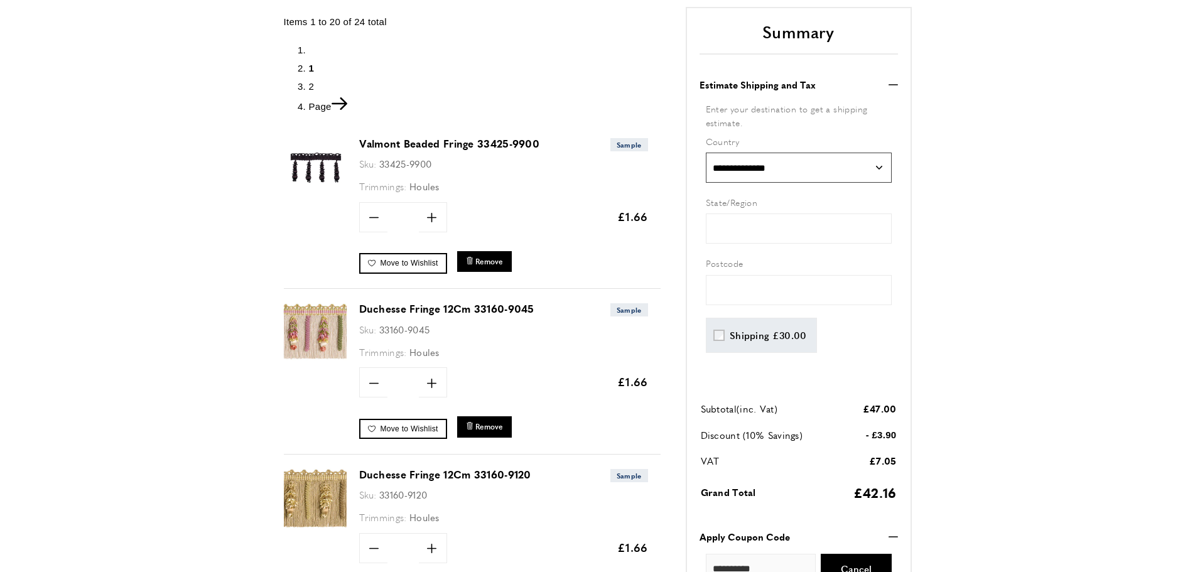
click at [706, 153] on select "**********" at bounding box center [799, 168] width 186 height 30
select select "**"
click option "******" at bounding box center [0, 0] width 0 height 0
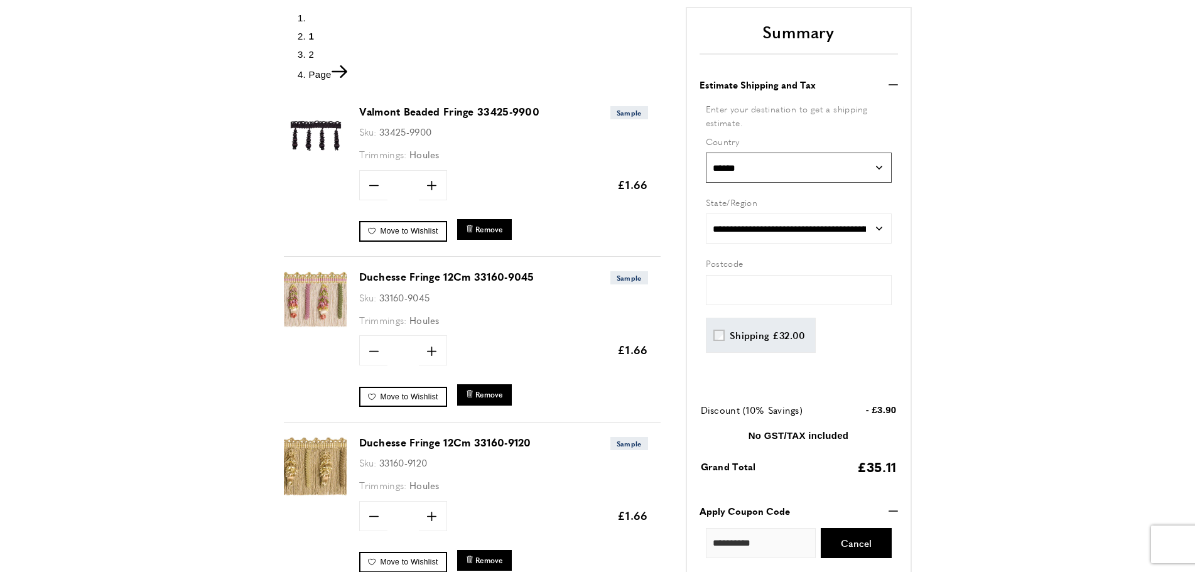
scroll to position [320, 0]
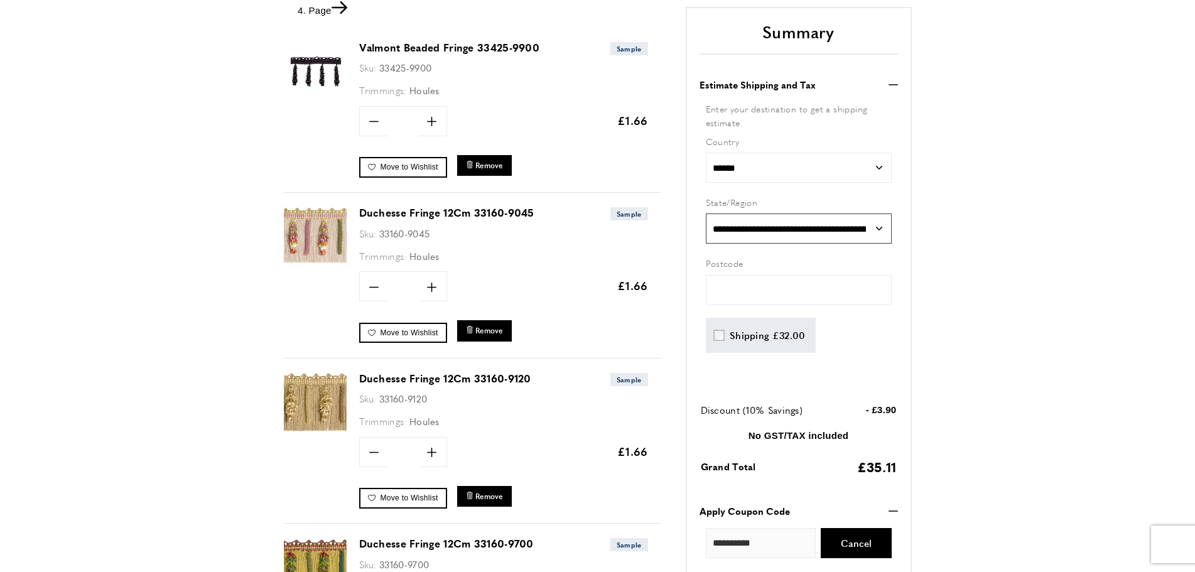
click at [706, 214] on select "**********" at bounding box center [799, 229] width 186 height 30
select select "***"
click option "*******" at bounding box center [0, 0] width 0 height 0
click at [795, 288] on input "text" at bounding box center [799, 290] width 186 height 30
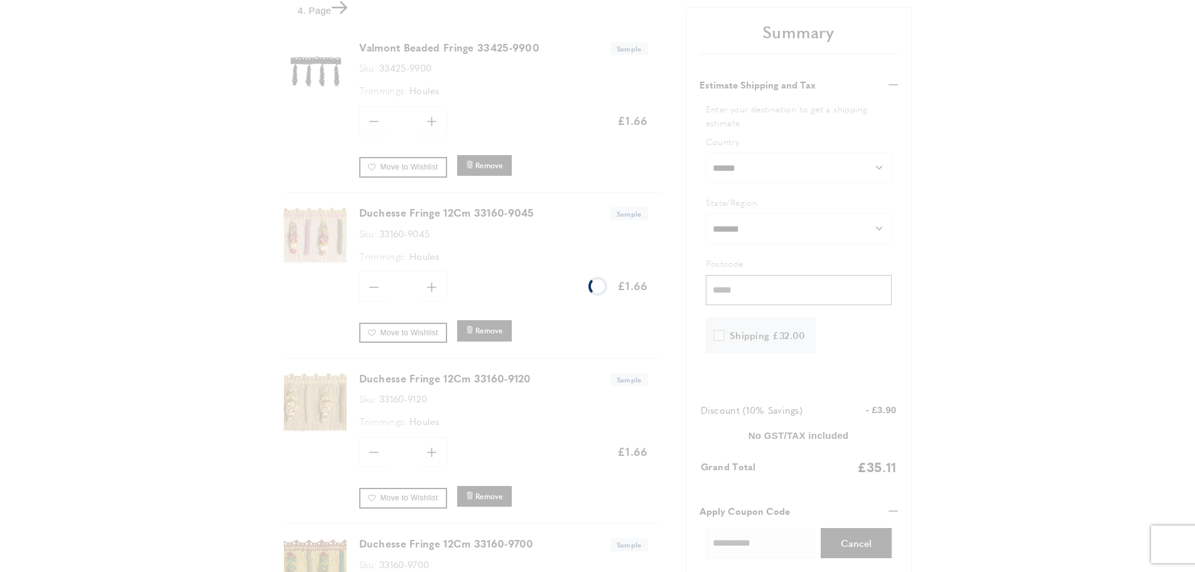
type input "*****"
click at [949, 364] on div "Loading..." at bounding box center [597, 286] width 1195 height 572
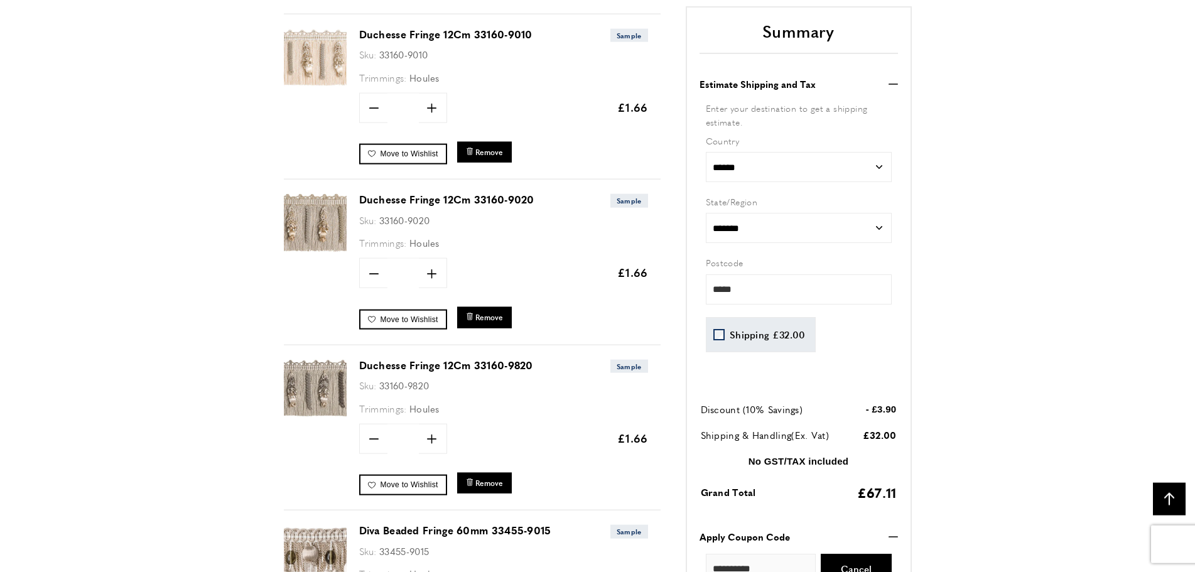
scroll to position [1009, 0]
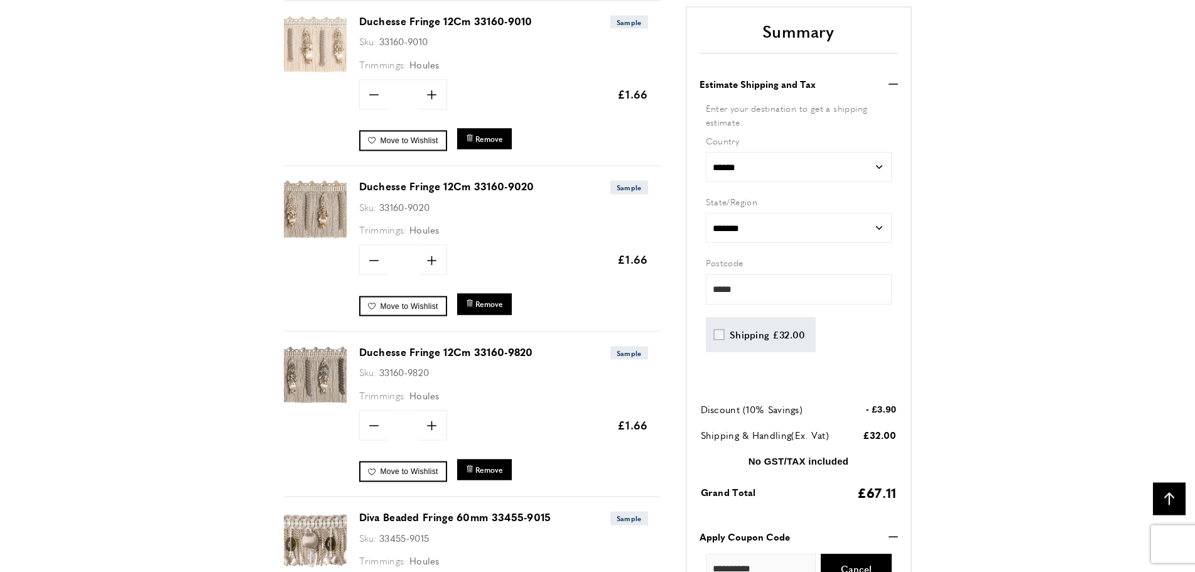
click at [396, 352] on link "Duchesse Fringe 12Cm 33160-9820" at bounding box center [446, 352] width 174 height 14
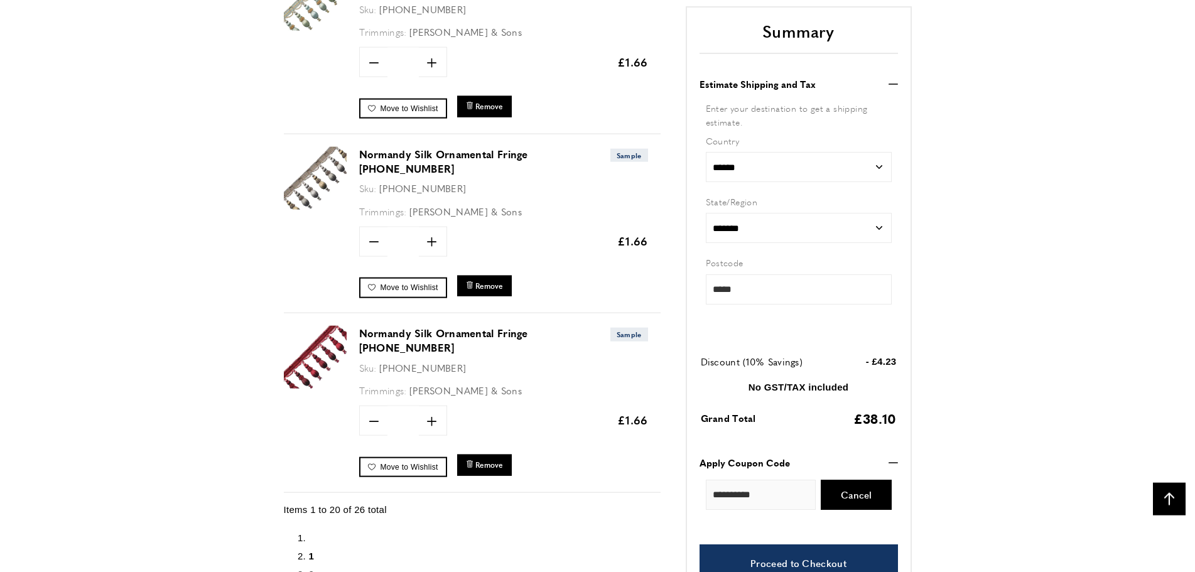
scroll to position [0, 177]
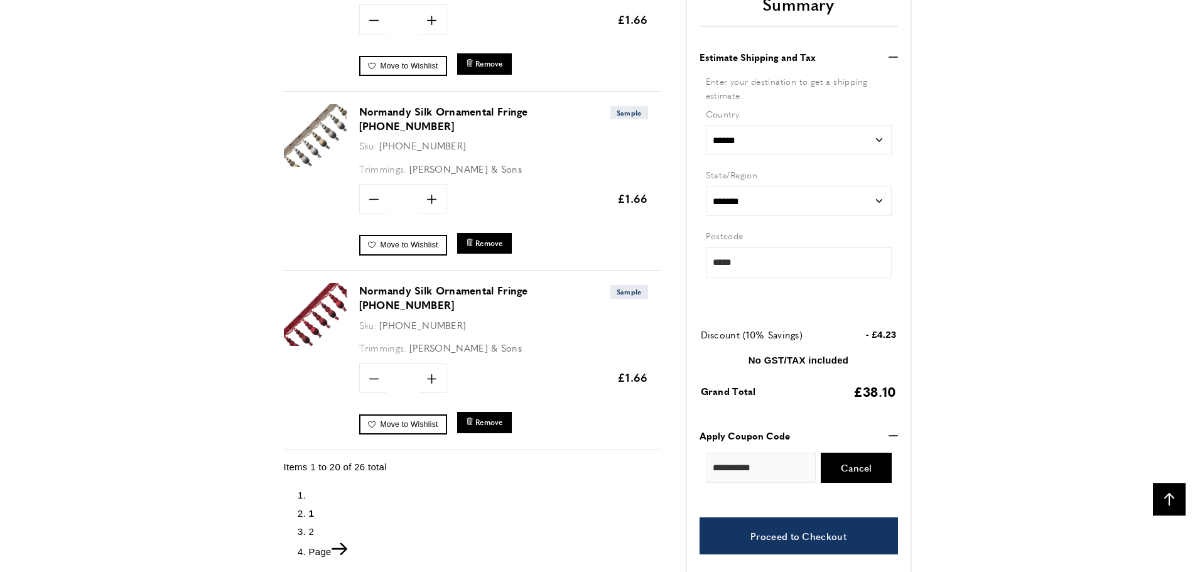
click at [310, 526] on span "2" at bounding box center [312, 531] width 6 height 11
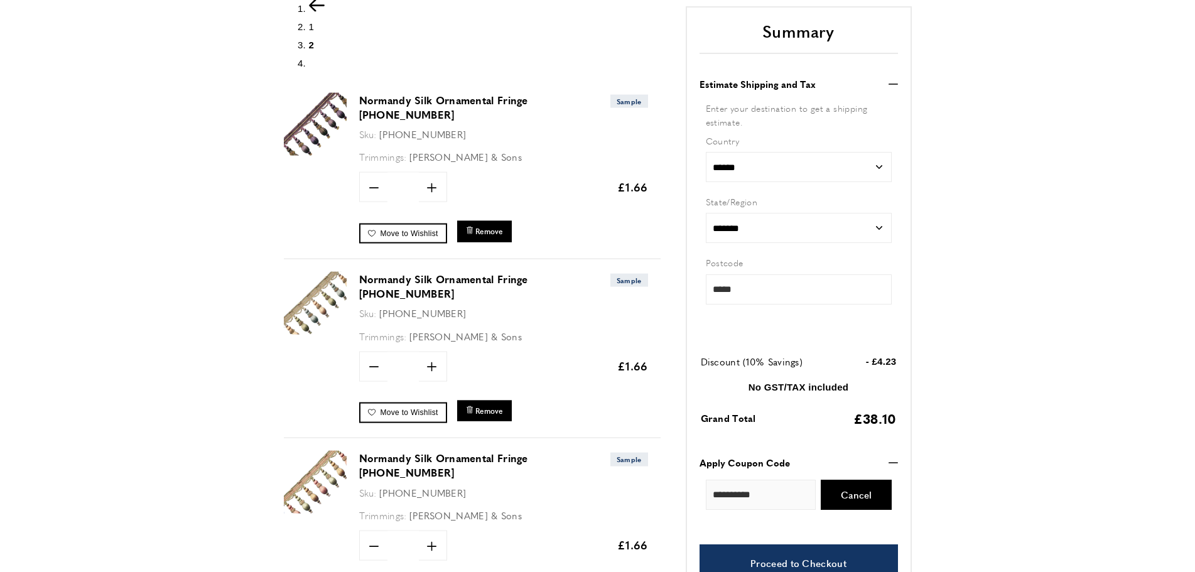
scroll to position [263, 0]
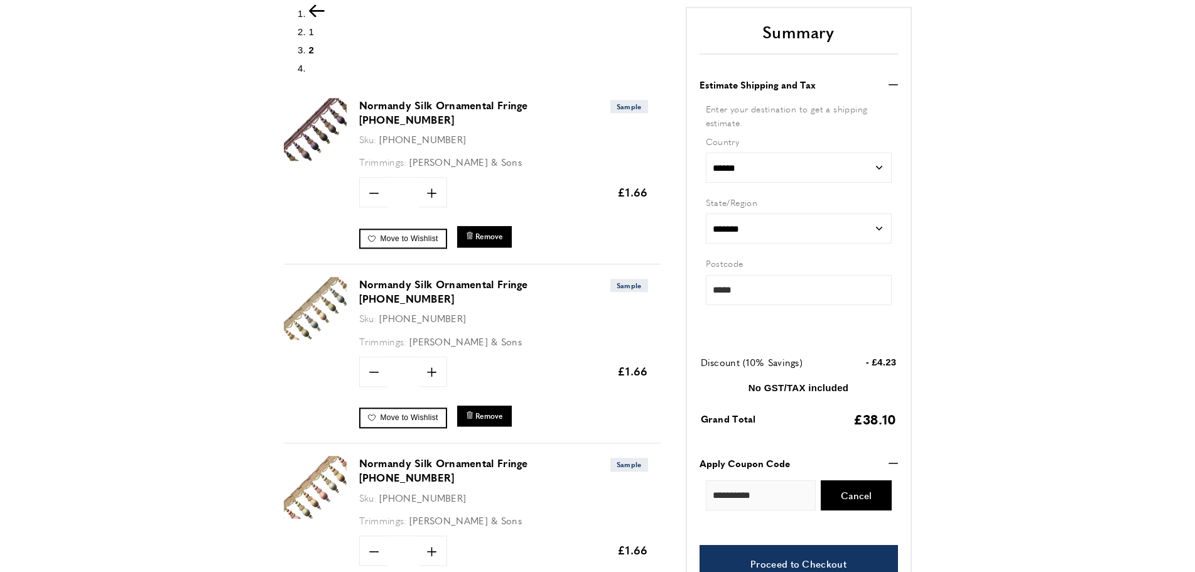
click at [310, 31] on span "1" at bounding box center [312, 31] width 6 height 11
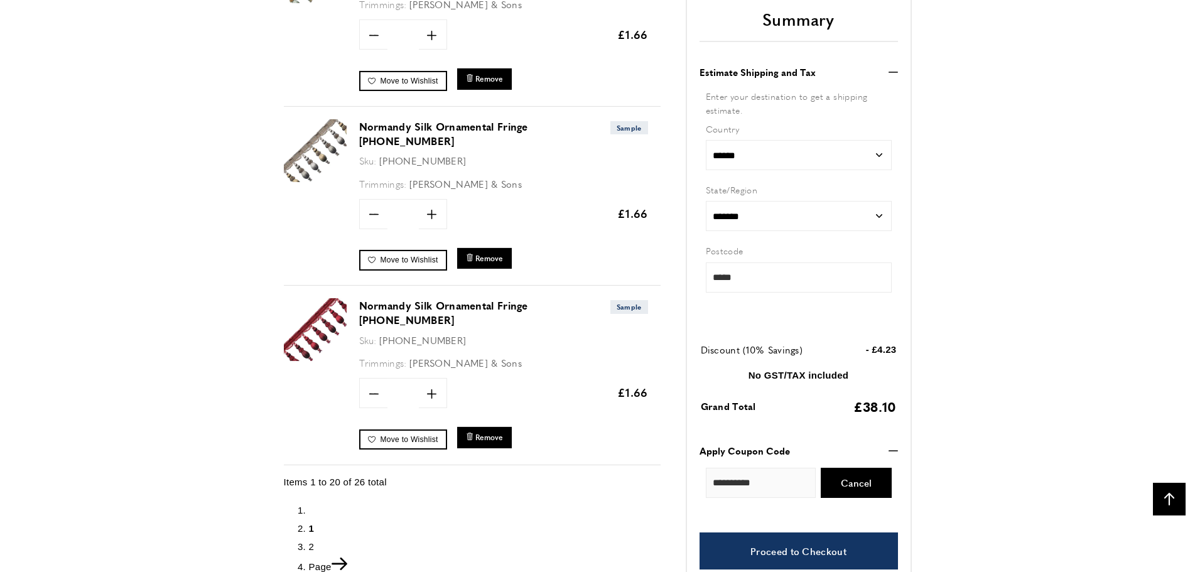
scroll to position [0, 354]
click at [310, 541] on span "2" at bounding box center [312, 546] width 6 height 11
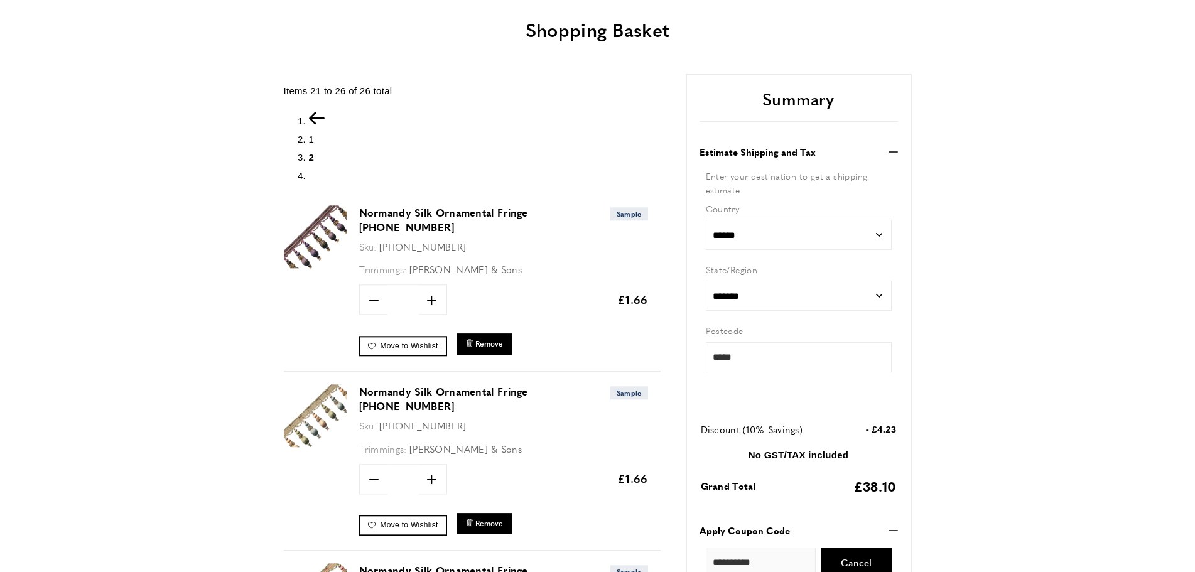
scroll to position [96, 0]
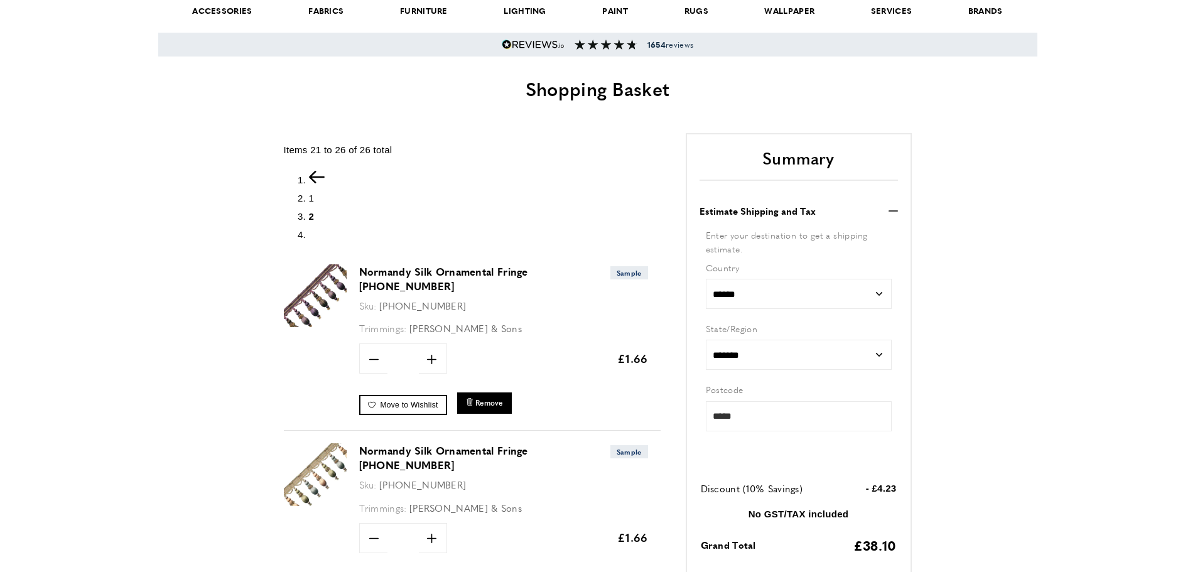
click at [312, 196] on span "1" at bounding box center [312, 198] width 6 height 11
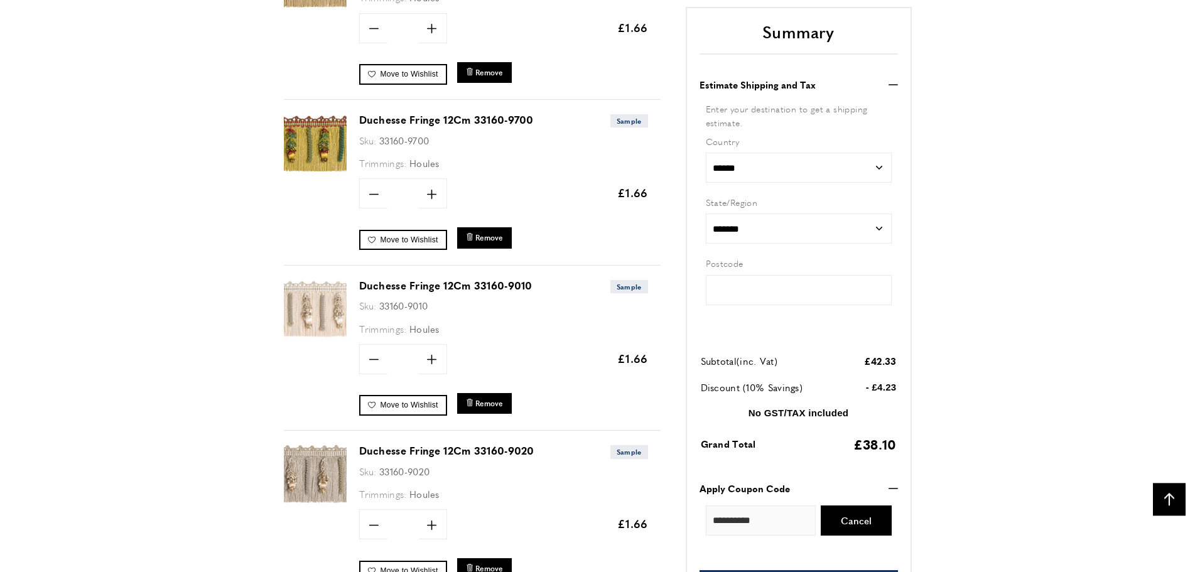
type input "*****"
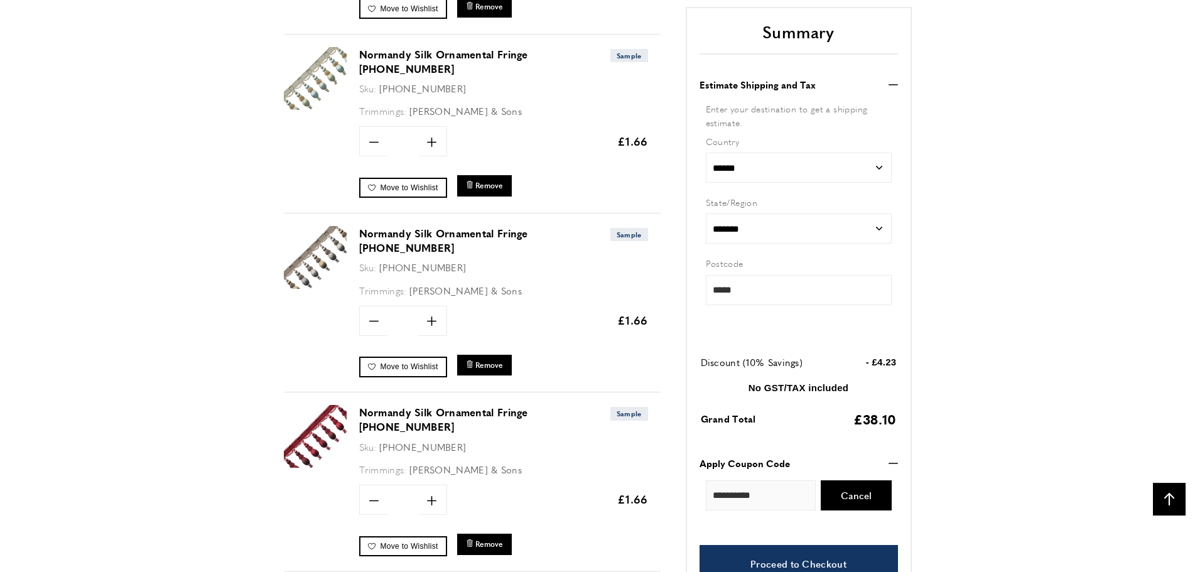
scroll to position [0, 354]
click at [438, 50] on link "Normandy Silk Ornamental Fringe [PHONE_NUMBER]" at bounding box center [484, 61] width 251 height 29
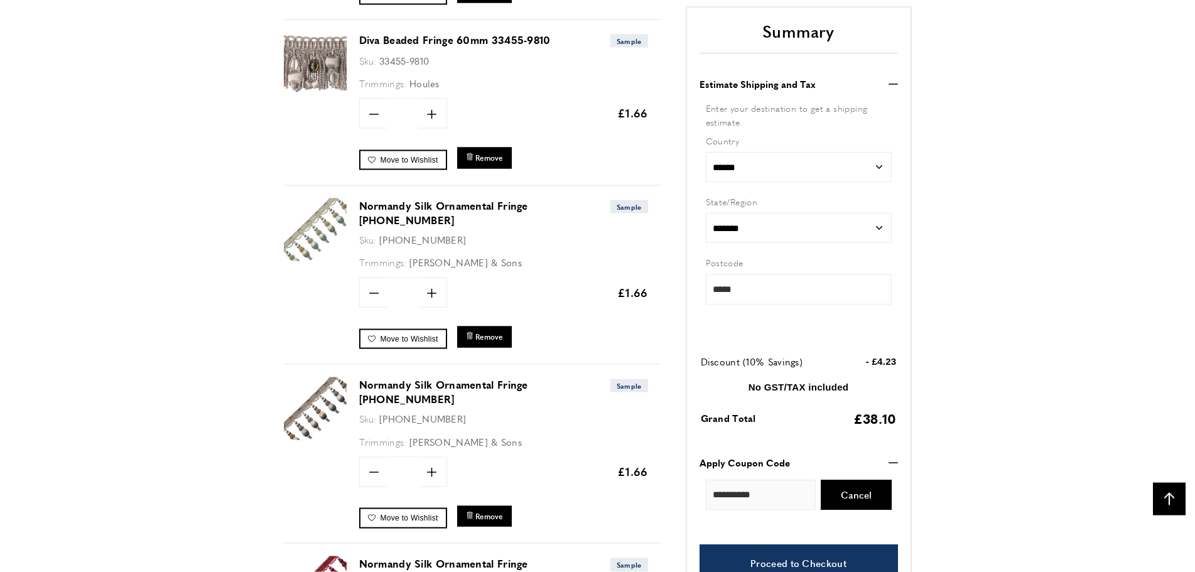
scroll to position [2979, 0]
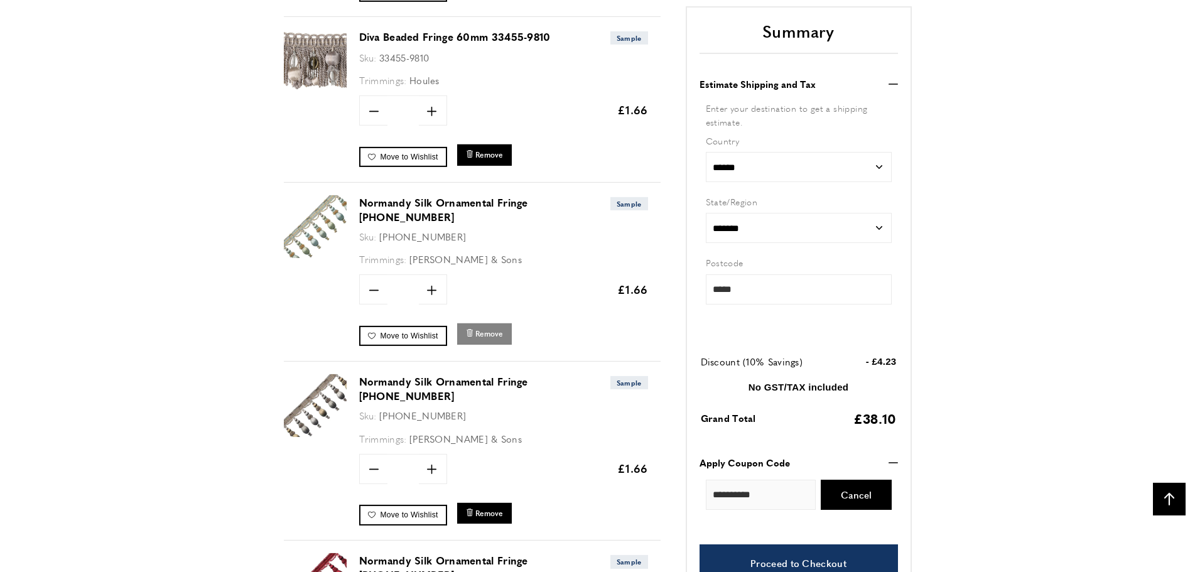
click at [484, 329] on span "Remove" at bounding box center [490, 334] width 28 height 11
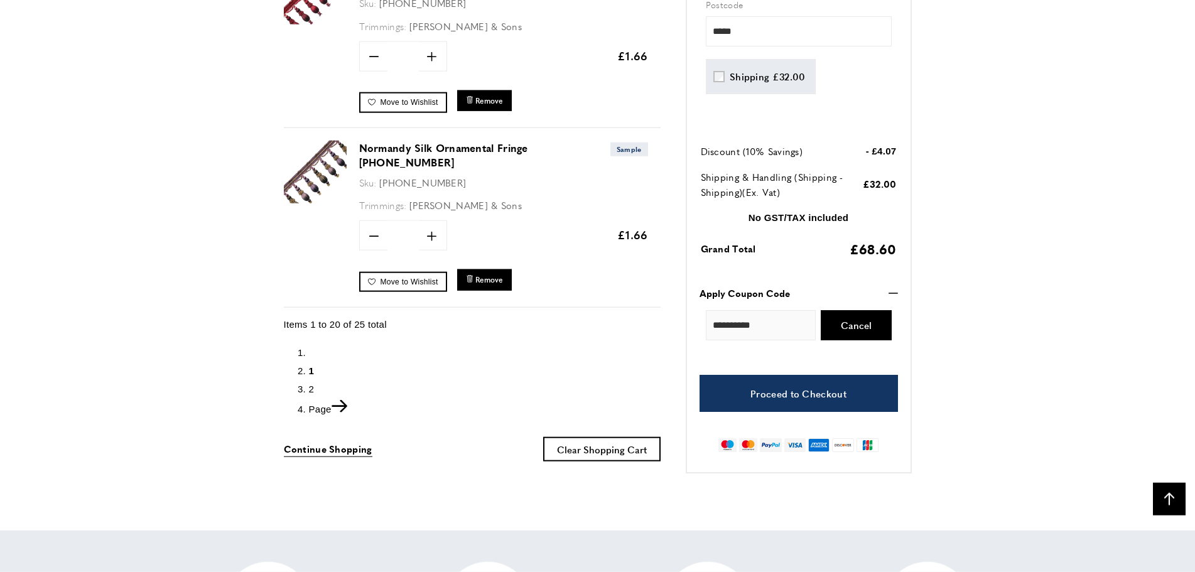
scroll to position [0, 354]
click at [312, 384] on span "2" at bounding box center [312, 389] width 6 height 11
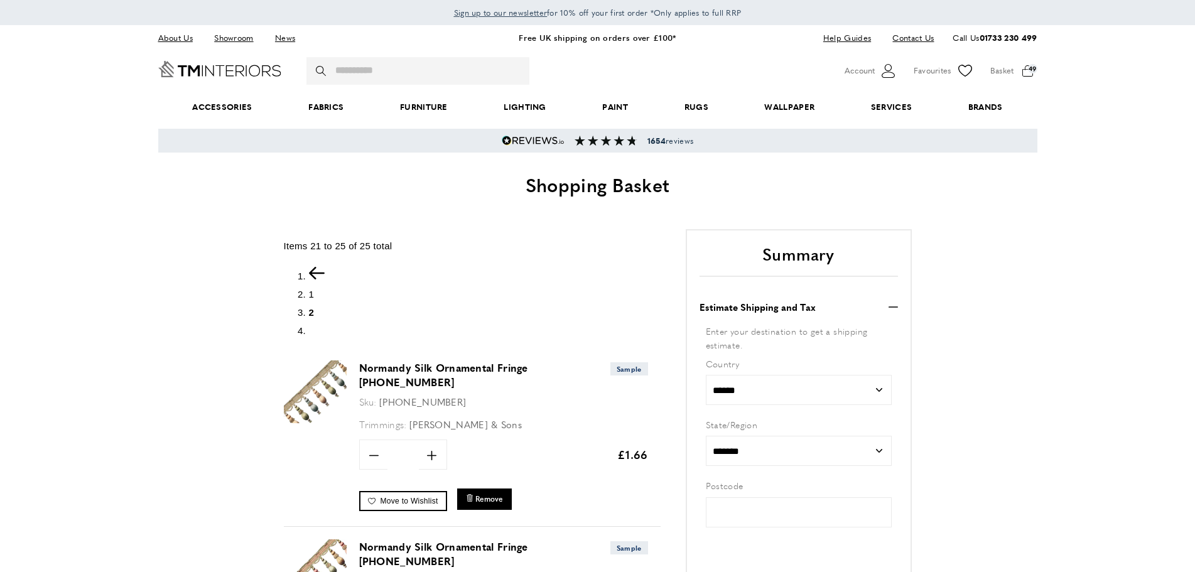
type input "*****"
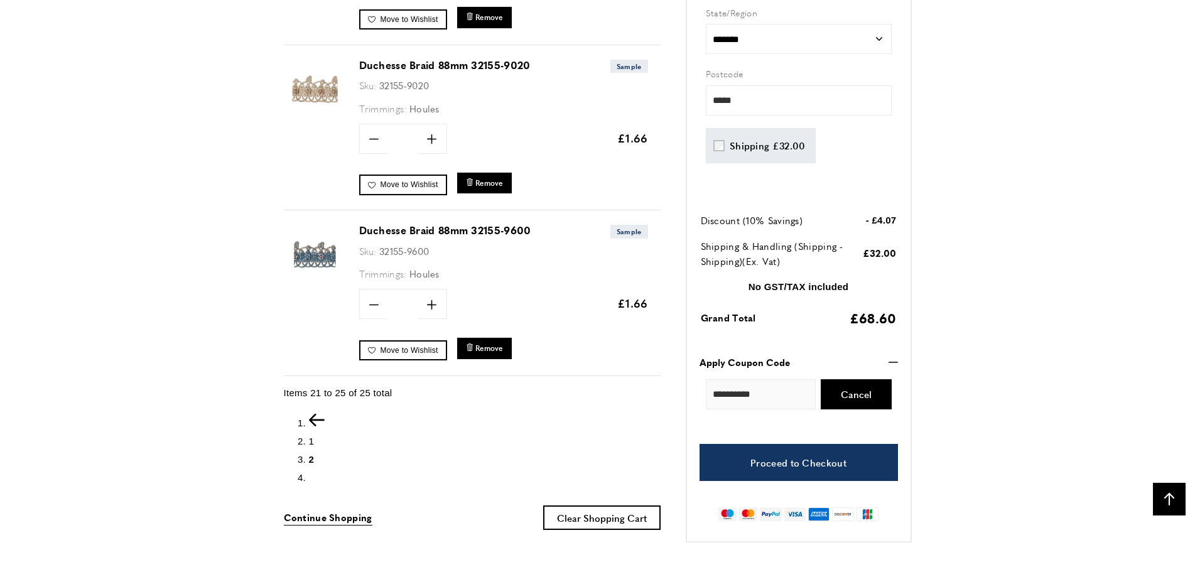
scroll to position [0, 354]
click at [403, 58] on link "Duchesse Braid 88mm 32155-9020" at bounding box center [444, 65] width 171 height 14
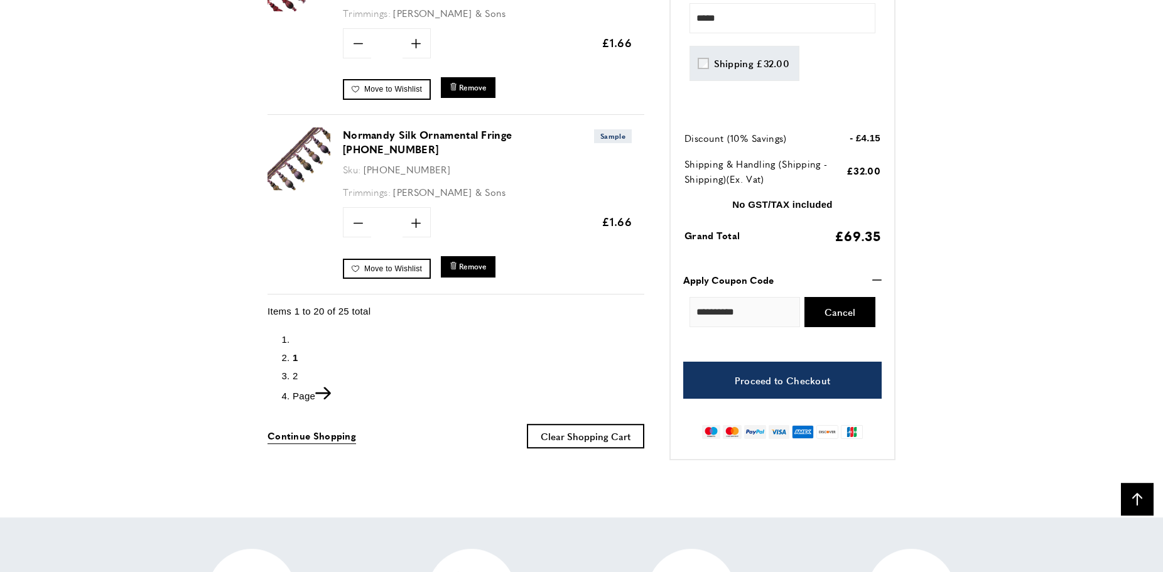
scroll to position [3428, 0]
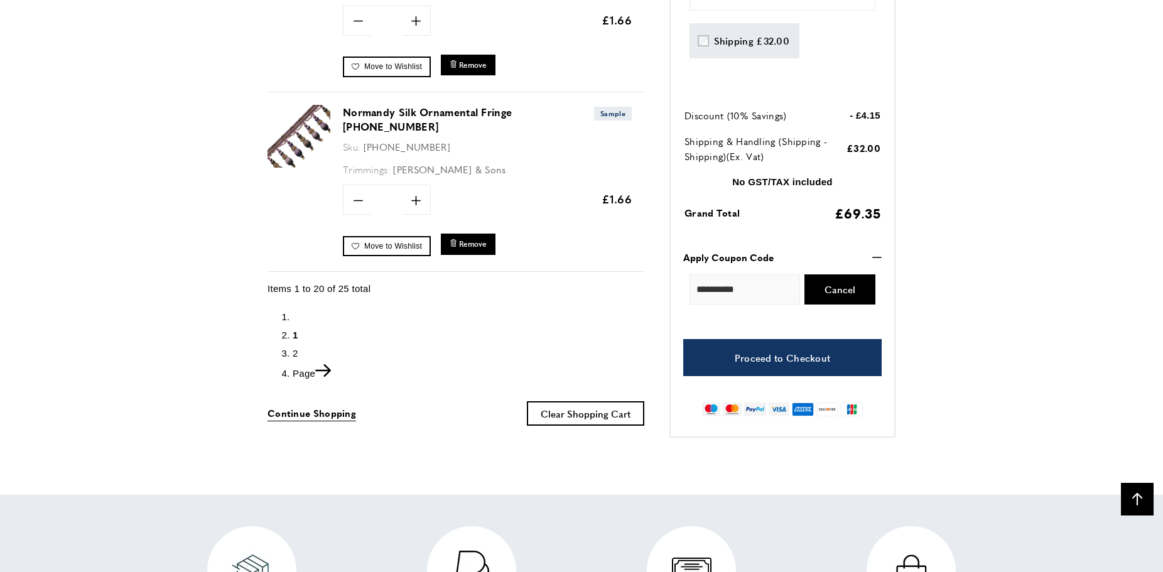
click at [295, 348] on span "2" at bounding box center [296, 353] width 6 height 11
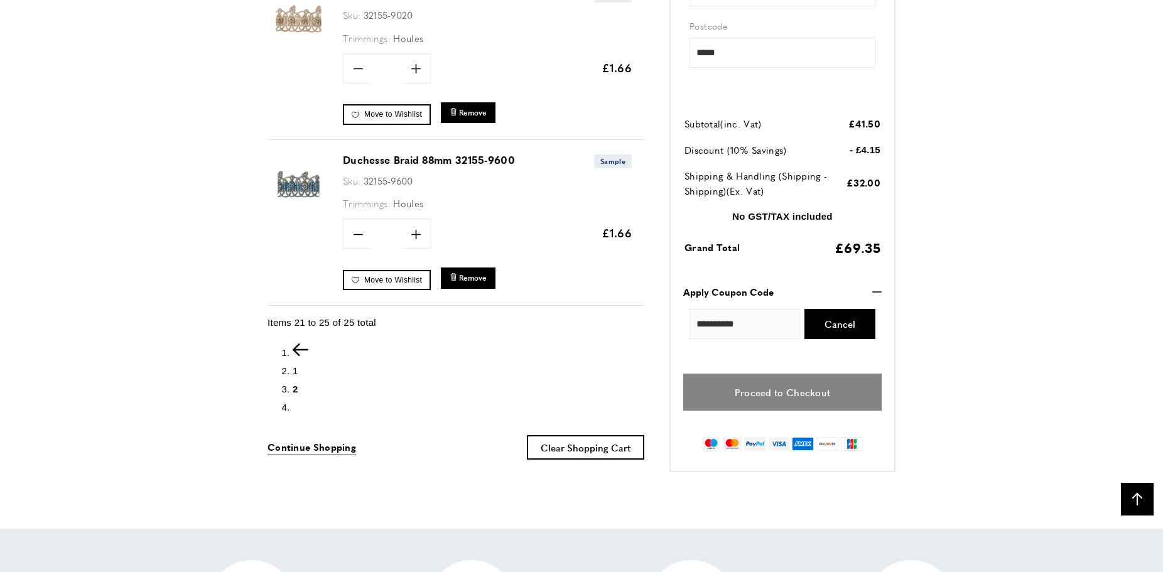
scroll to position [0, 1944]
click at [770, 374] on link "Proceed to Checkout" at bounding box center [782, 392] width 199 height 37
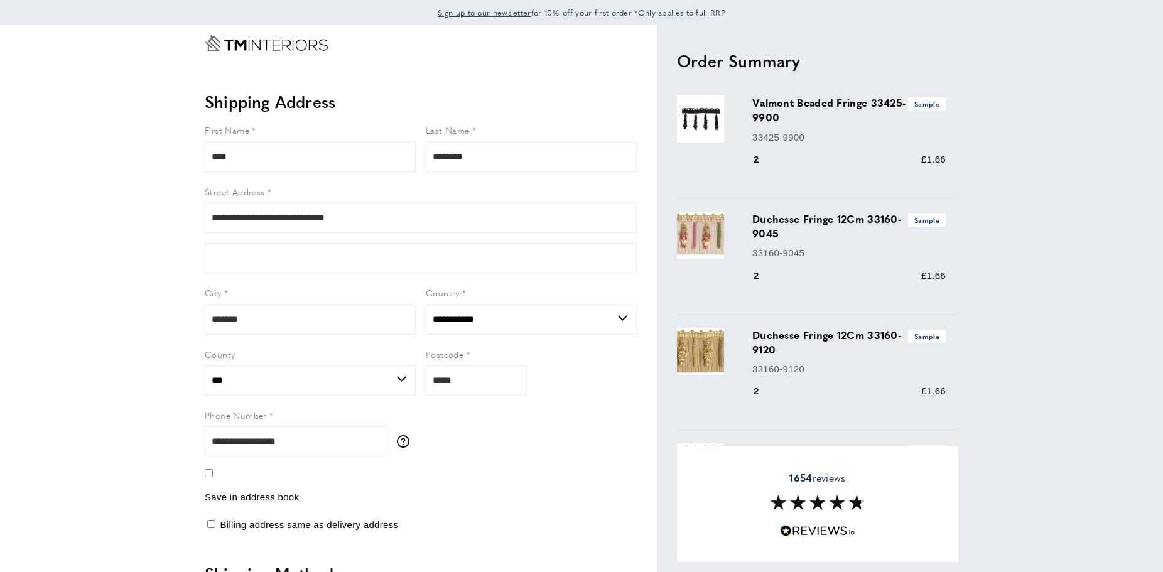
select select "**"
select select "***"
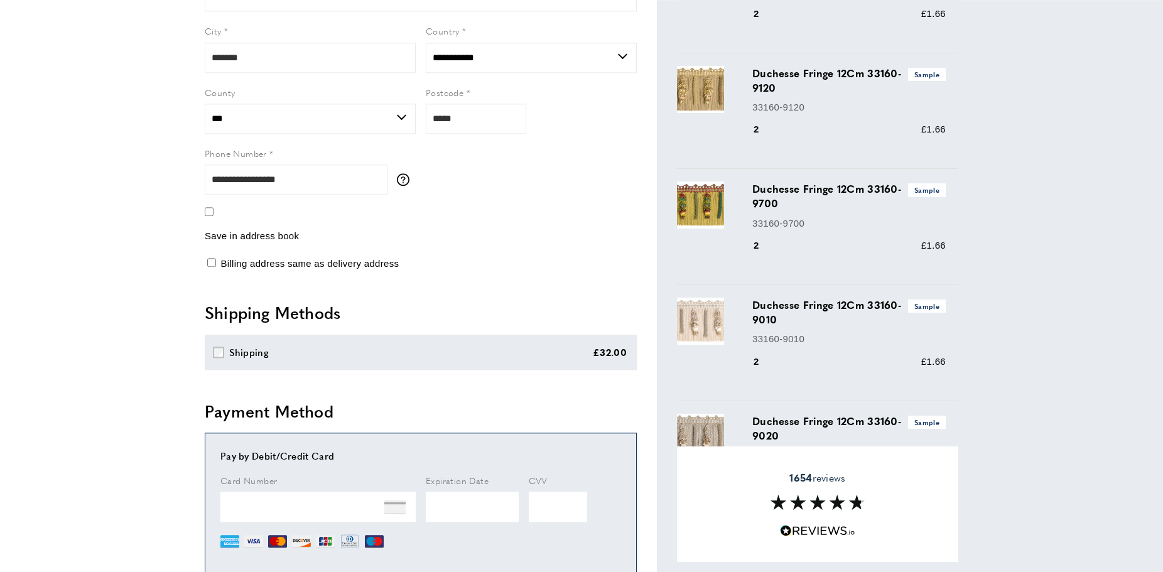
scroll to position [288, 0]
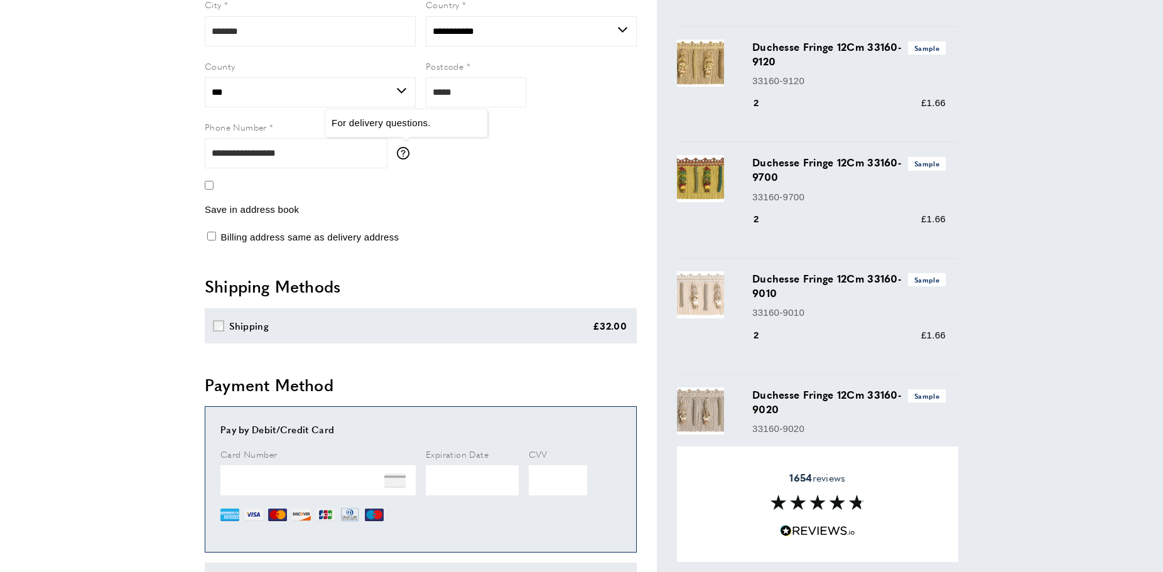
click at [401, 154] on icon "tooltip" at bounding box center [403, 153] width 13 height 13
click at [256, 128] on span "Phone Number" at bounding box center [236, 127] width 62 height 13
click at [256, 138] on input "**********" at bounding box center [296, 153] width 183 height 30
click at [256, 128] on span "Phone Number" at bounding box center [236, 127] width 62 height 13
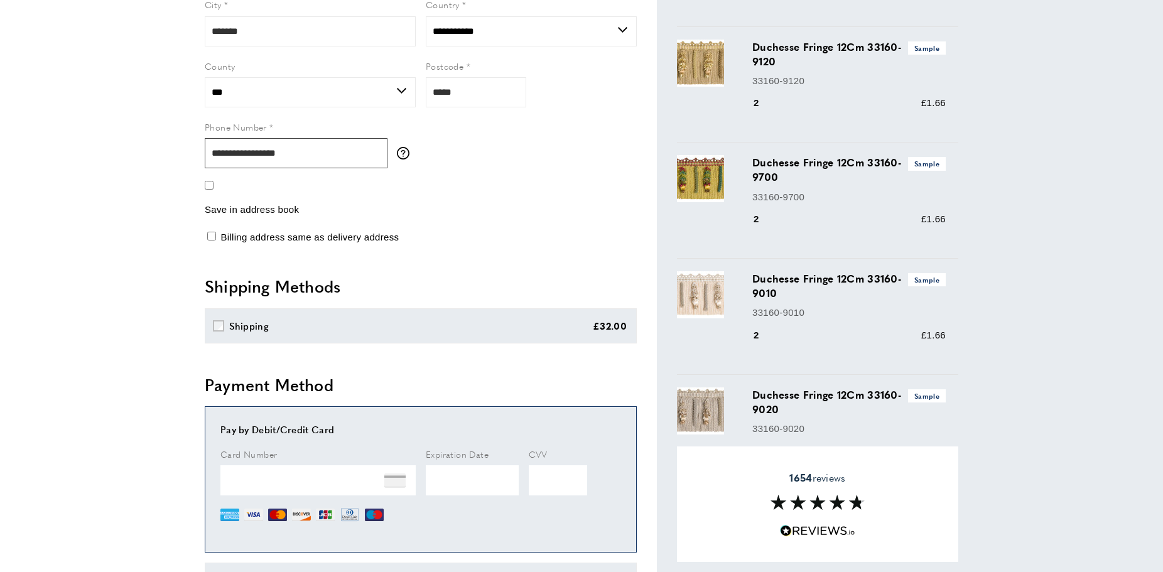
click at [256, 138] on input "**********" at bounding box center [296, 153] width 183 height 30
click at [256, 128] on span "Phone Number" at bounding box center [236, 127] width 62 height 13
click at [256, 138] on input "**********" at bounding box center [296, 153] width 183 height 30
click at [388, 207] on div "Save in address book" at bounding box center [421, 209] width 432 height 15
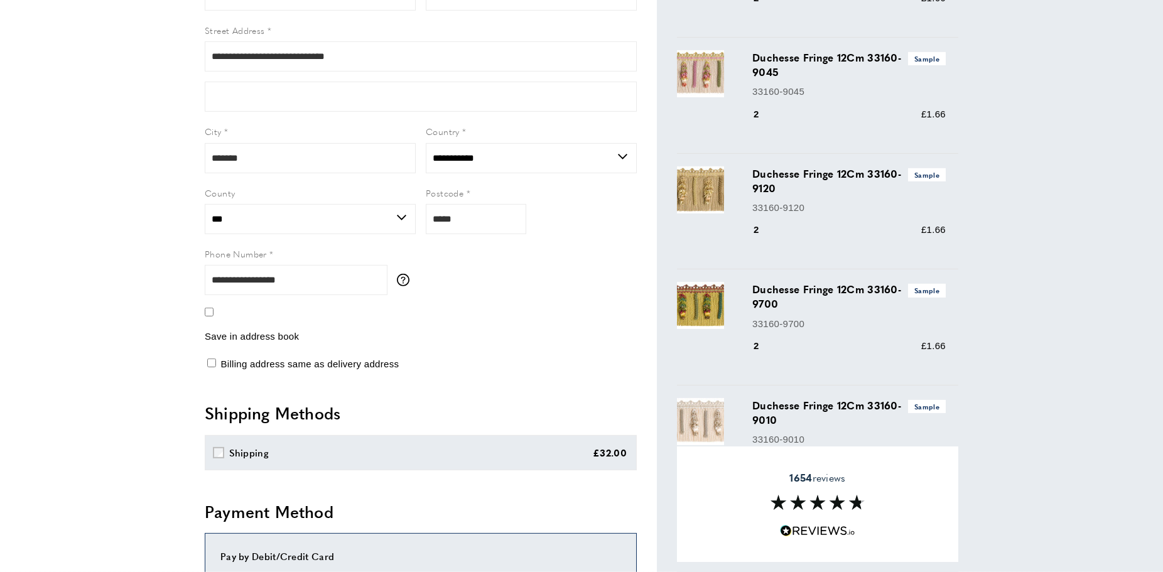
scroll to position [96, 0]
